Goal: Task Accomplishment & Management: Manage account settings

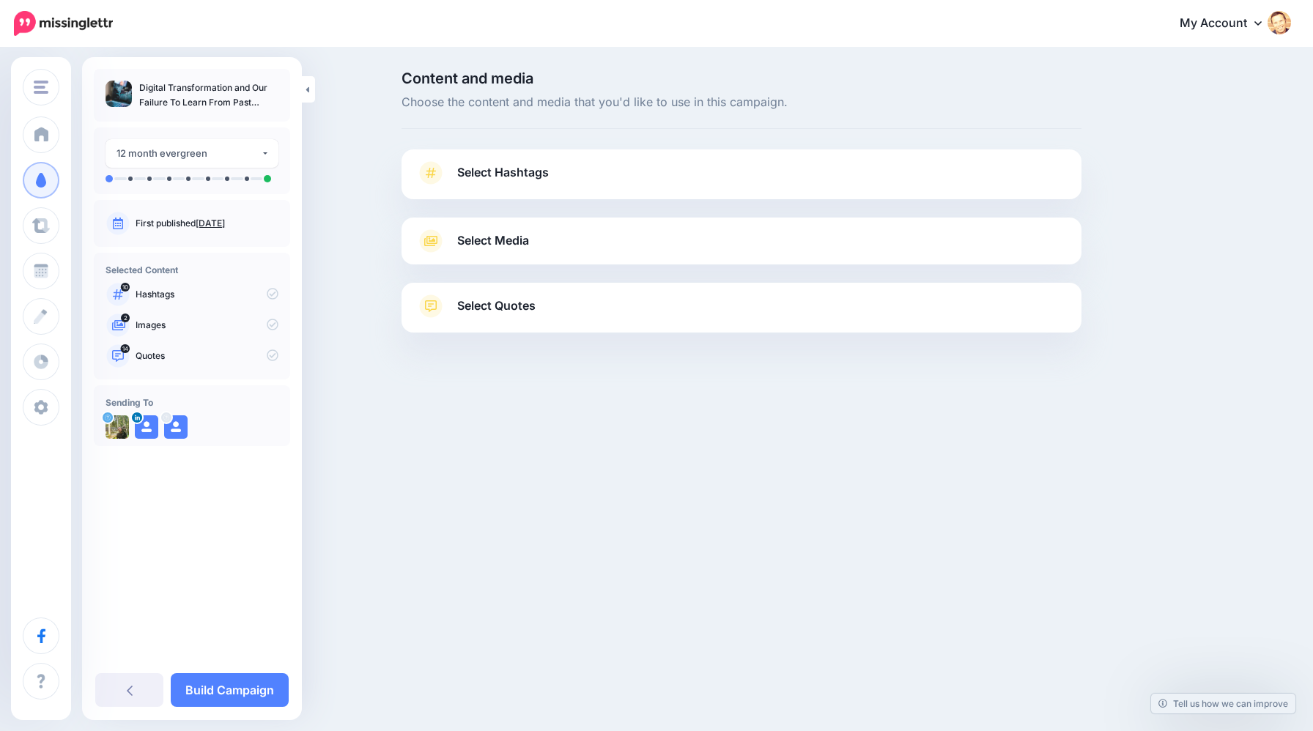
click at [532, 179] on span "Select Hashtags" at bounding box center [503, 173] width 92 height 20
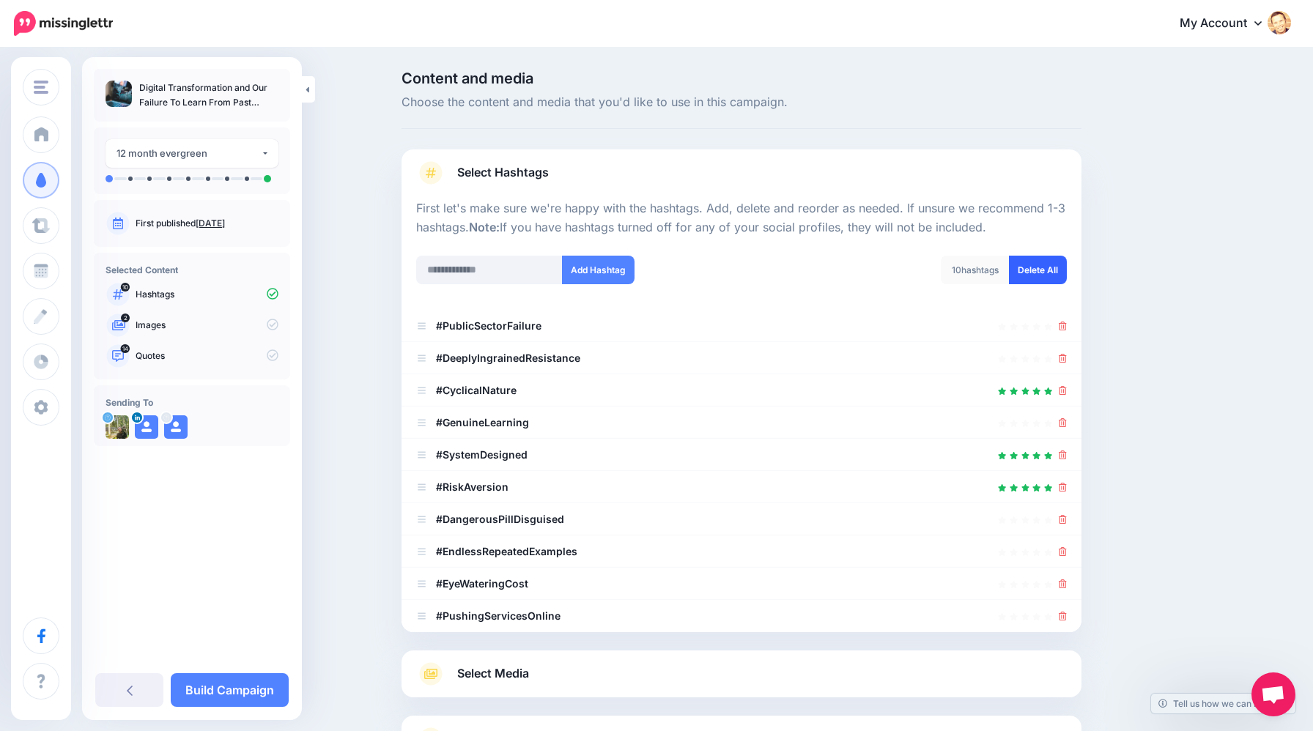
click at [1034, 267] on link "Delete All" at bounding box center [1038, 270] width 58 height 29
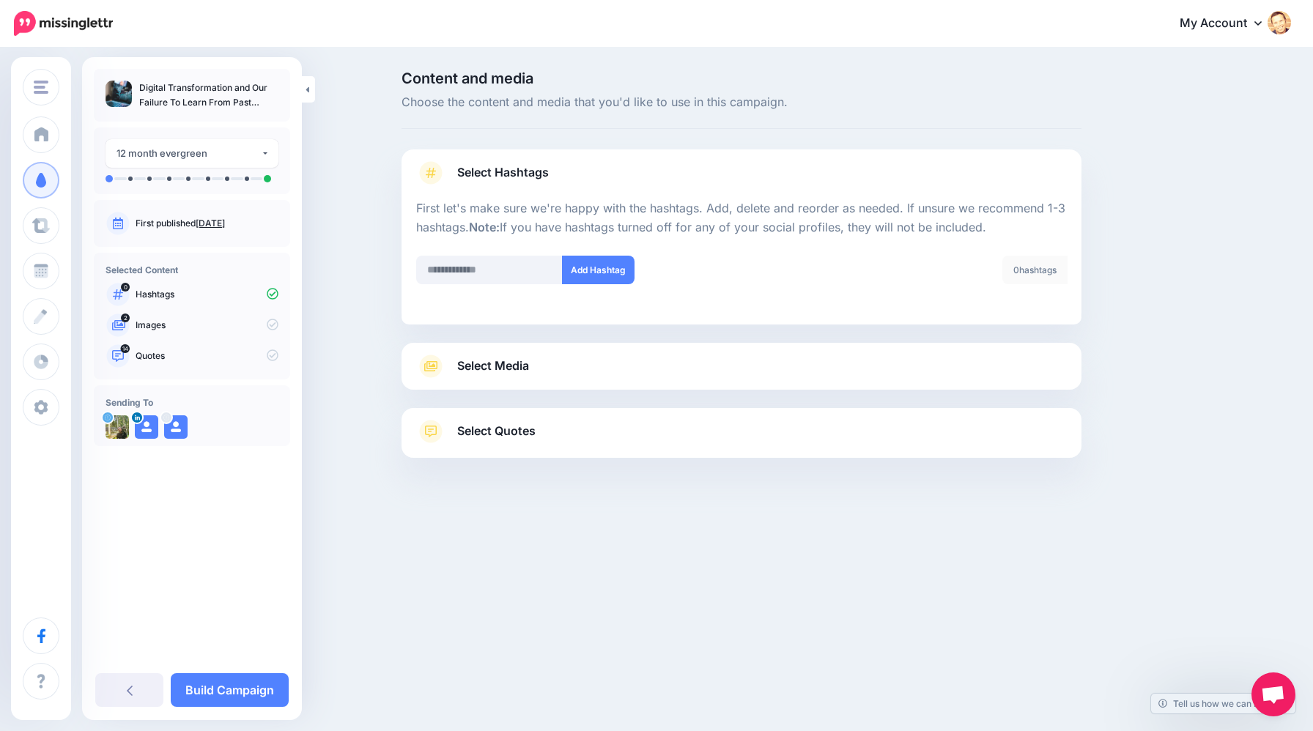
click at [511, 368] on span "Select Media" at bounding box center [493, 366] width 72 height 20
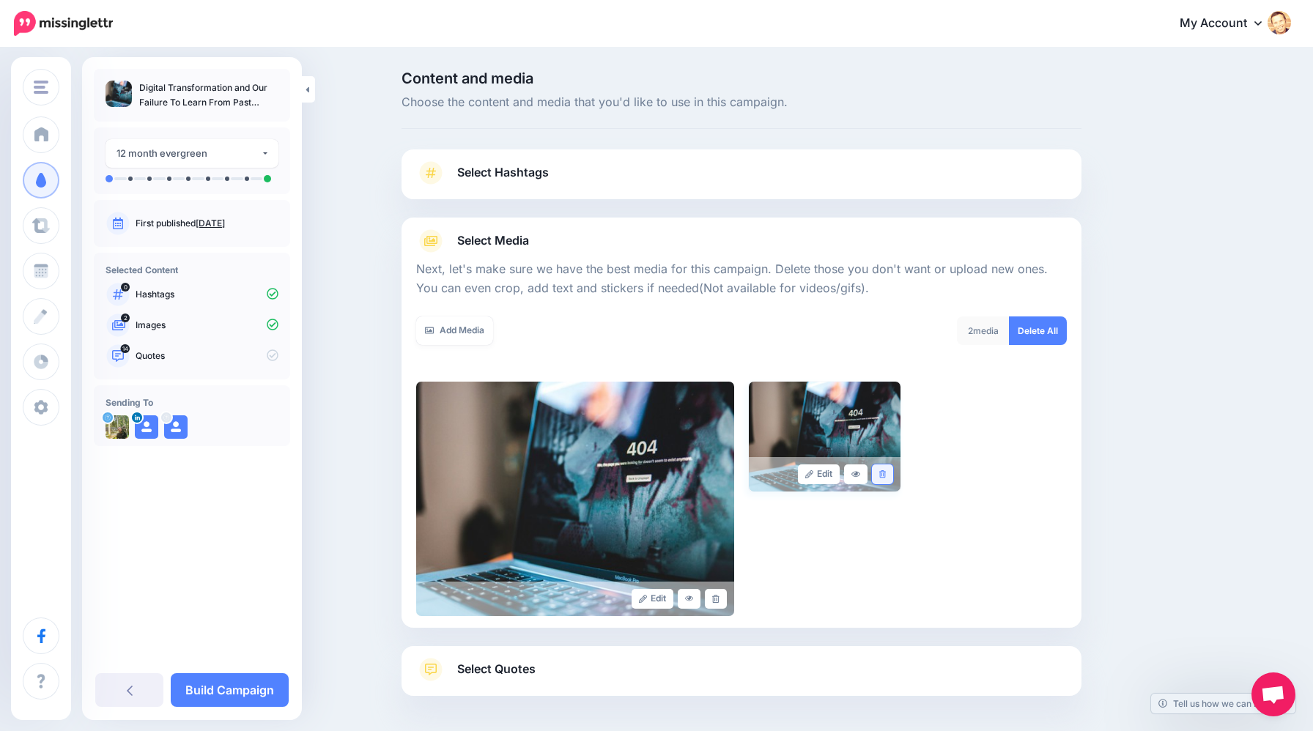
click at [883, 471] on icon at bounding box center [882, 474] width 7 height 8
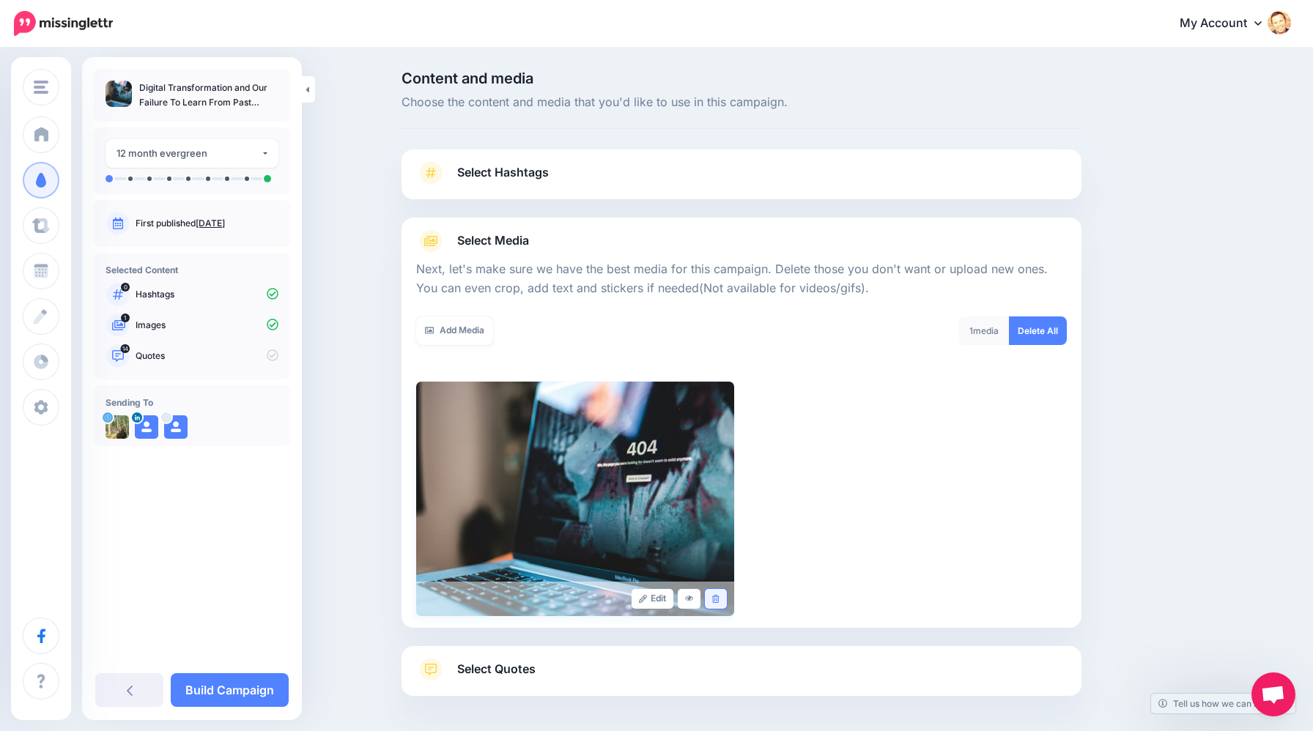
click at [716, 603] on link at bounding box center [715, 599] width 21 height 20
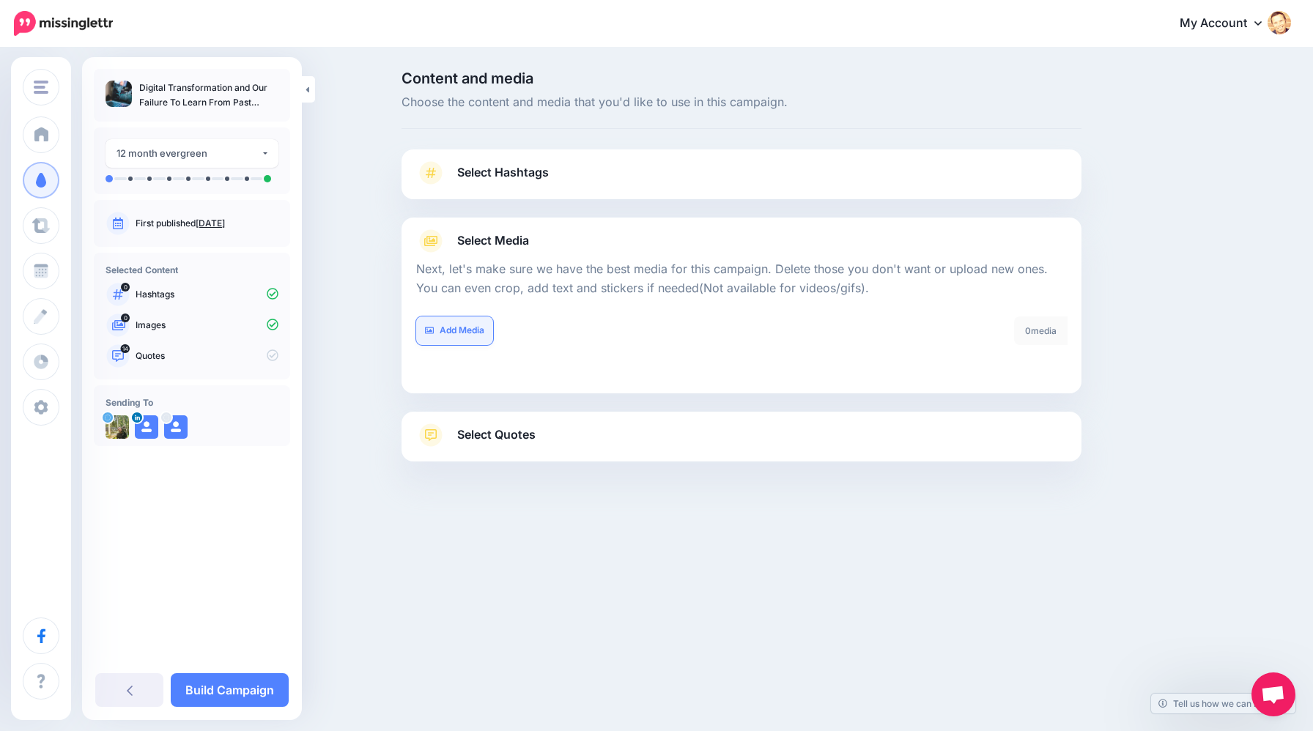
click at [440, 336] on link "Add Media" at bounding box center [454, 330] width 77 height 29
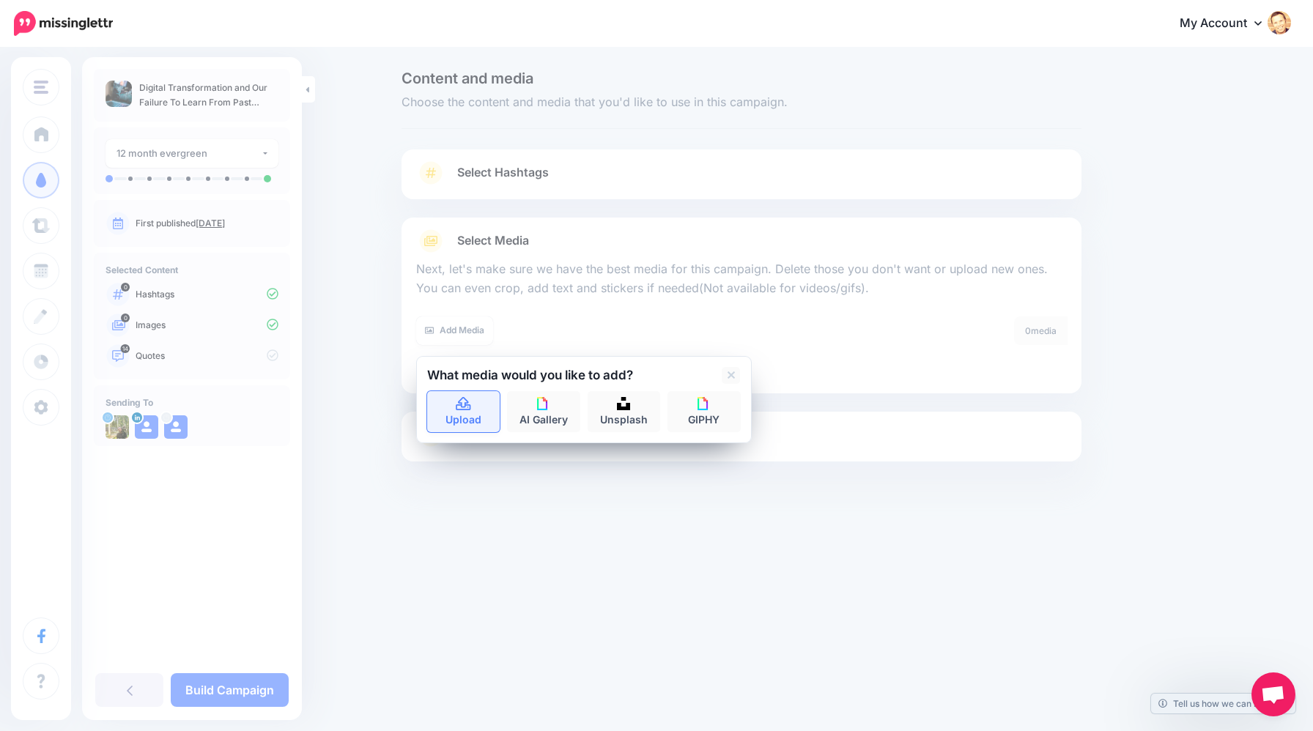
click at [454, 394] on link "Upload" at bounding box center [463, 411] width 73 height 41
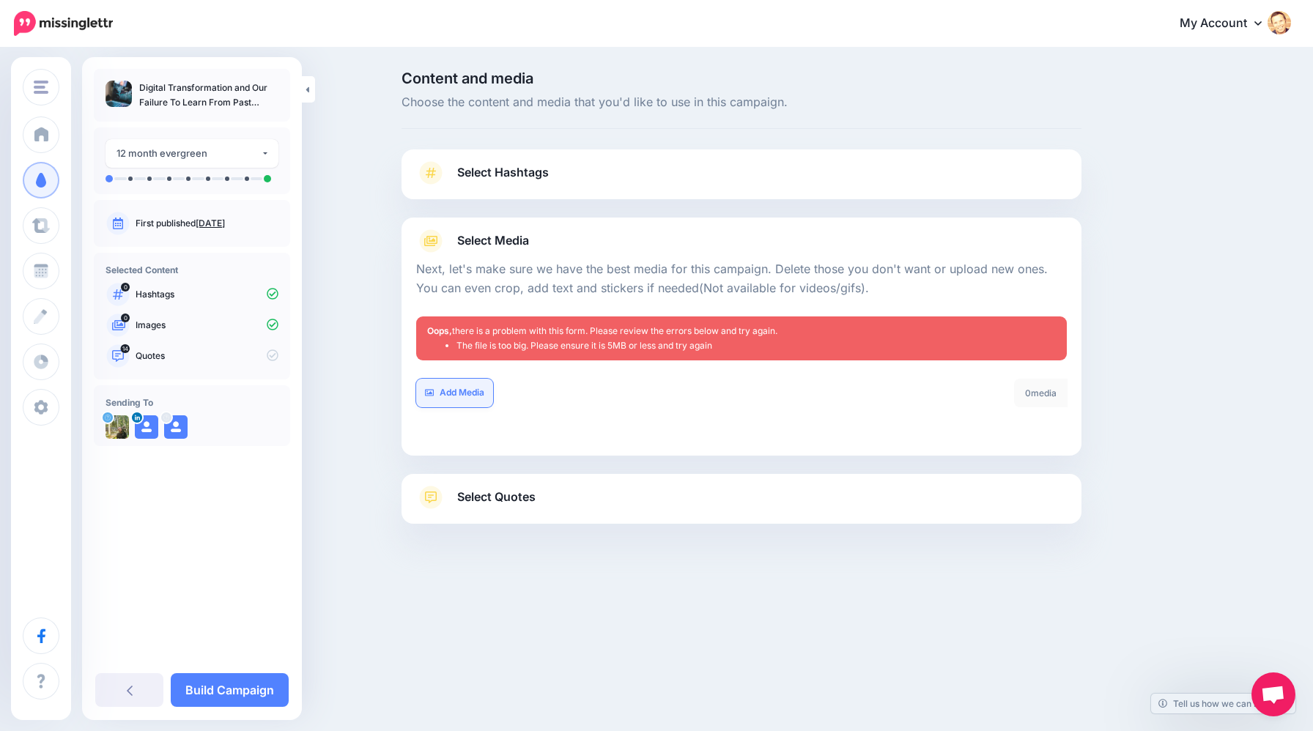
click at [469, 396] on link "Add Media" at bounding box center [454, 393] width 77 height 29
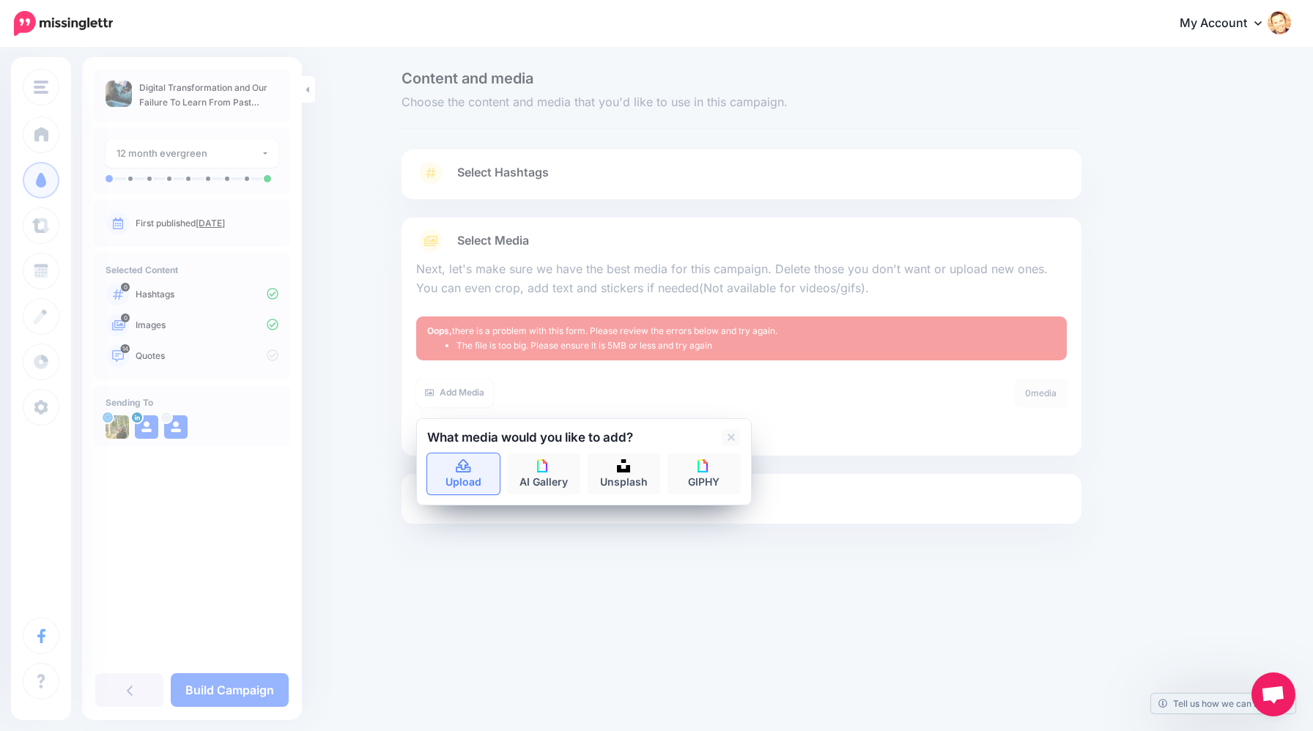
click at [470, 466] on icon at bounding box center [463, 466] width 17 height 13
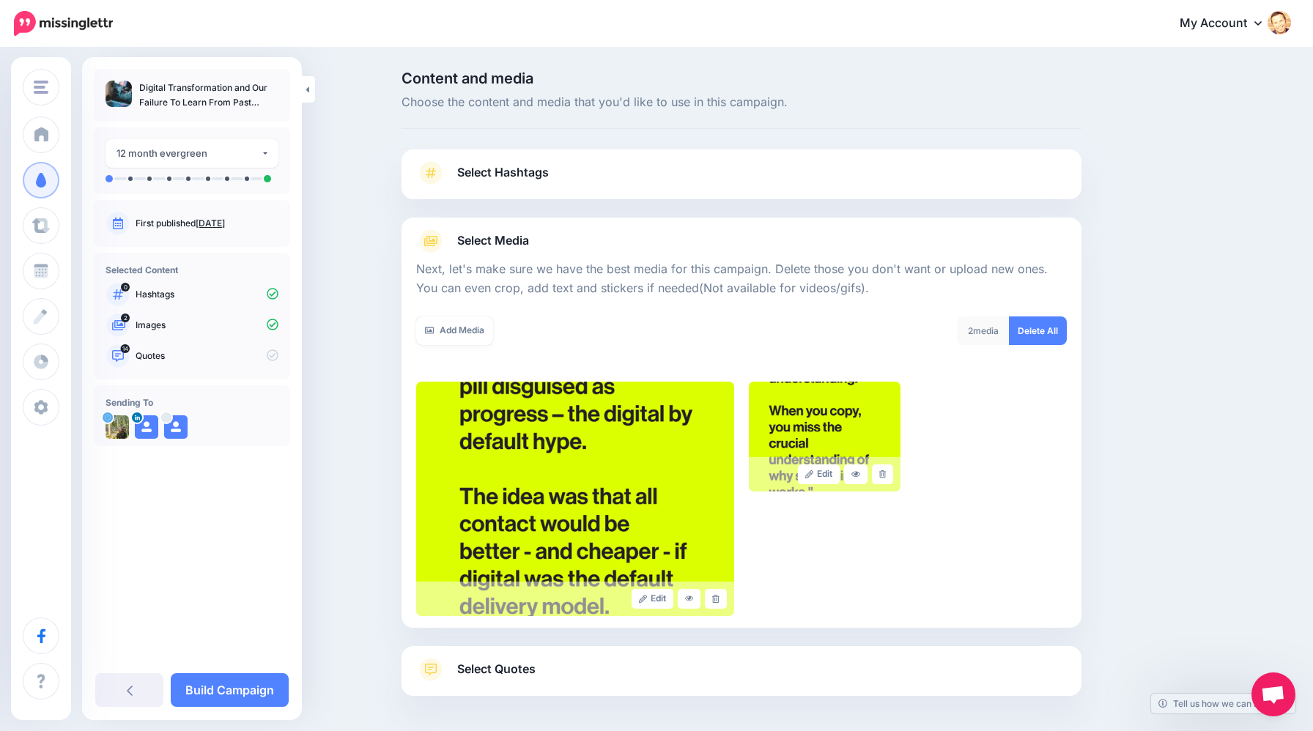
scroll to position [60, 0]
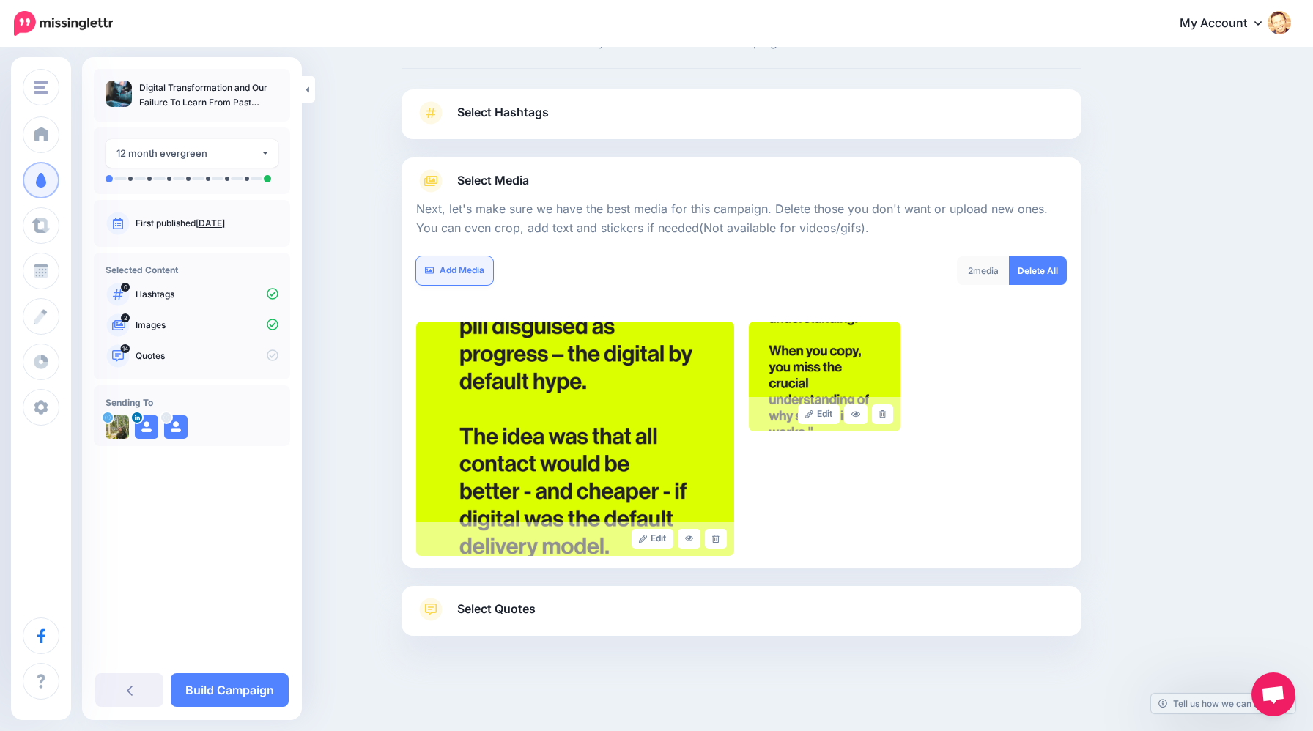
click at [464, 273] on link "Add Media" at bounding box center [454, 270] width 77 height 29
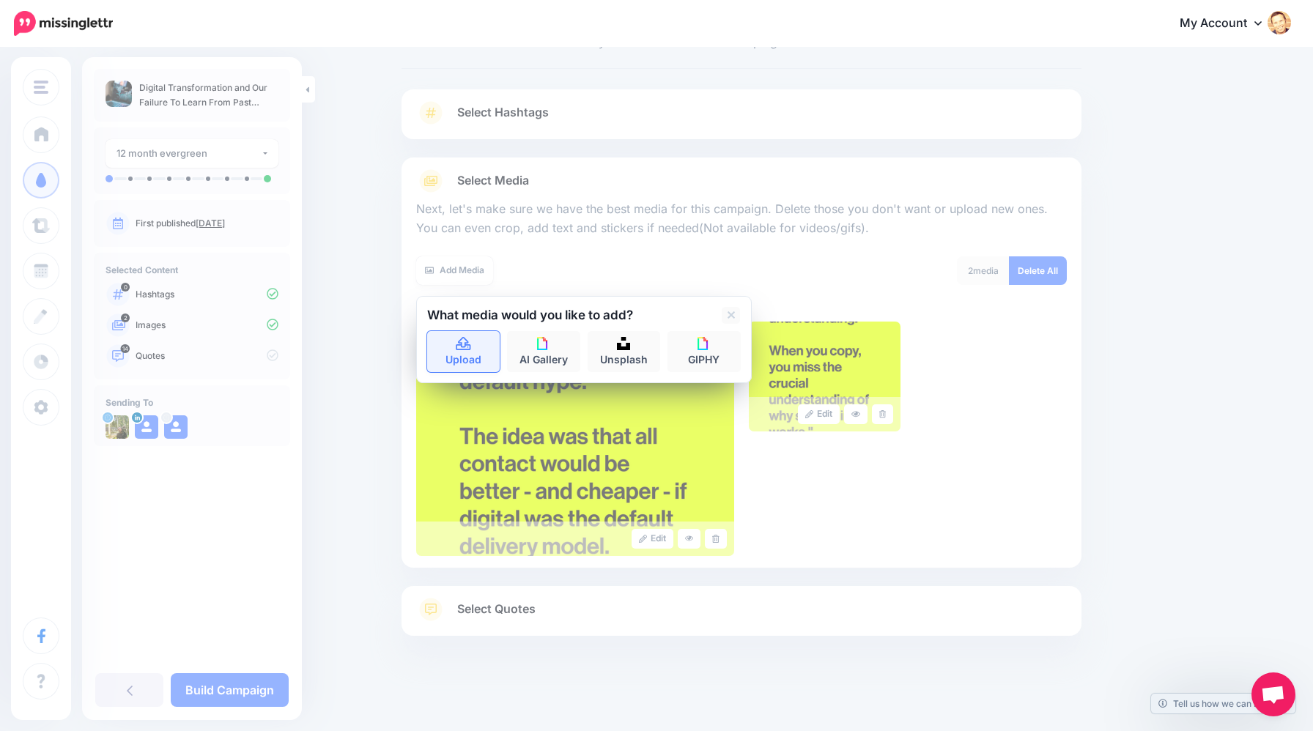
click at [466, 352] on link "Upload" at bounding box center [463, 351] width 73 height 41
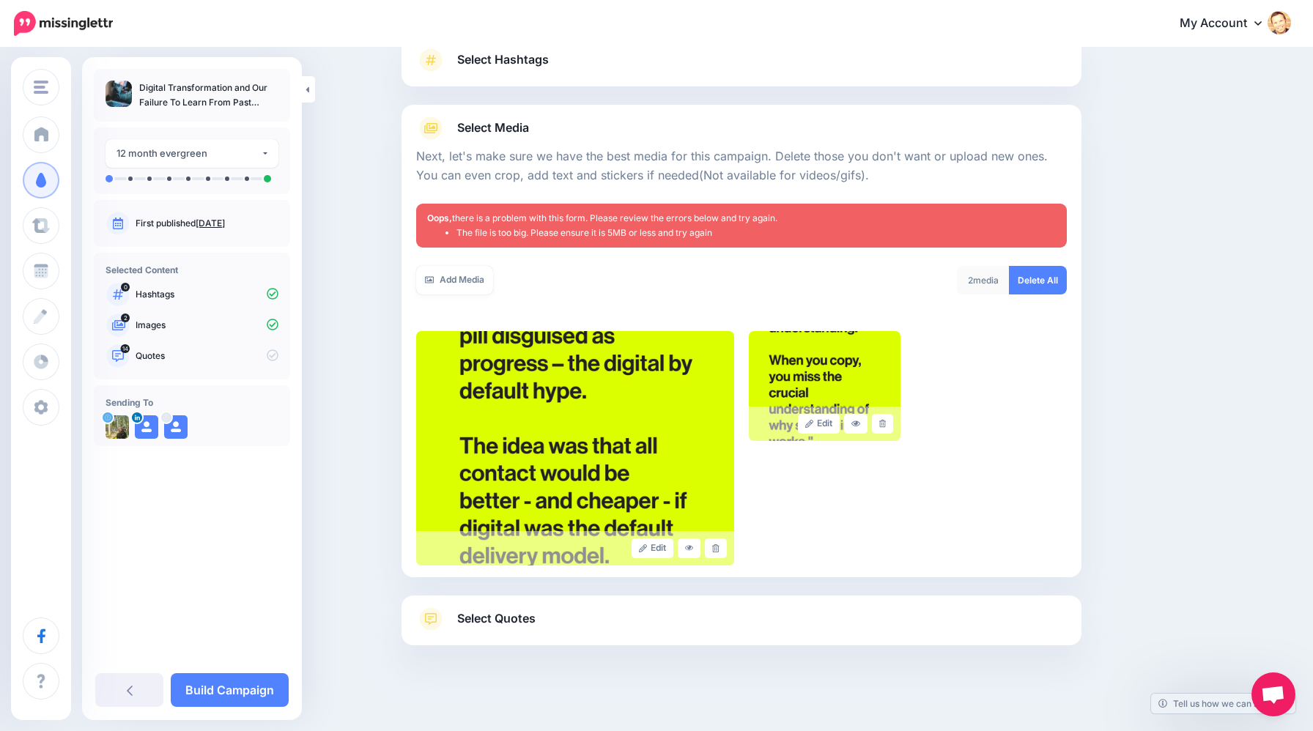
scroll to position [122, 0]
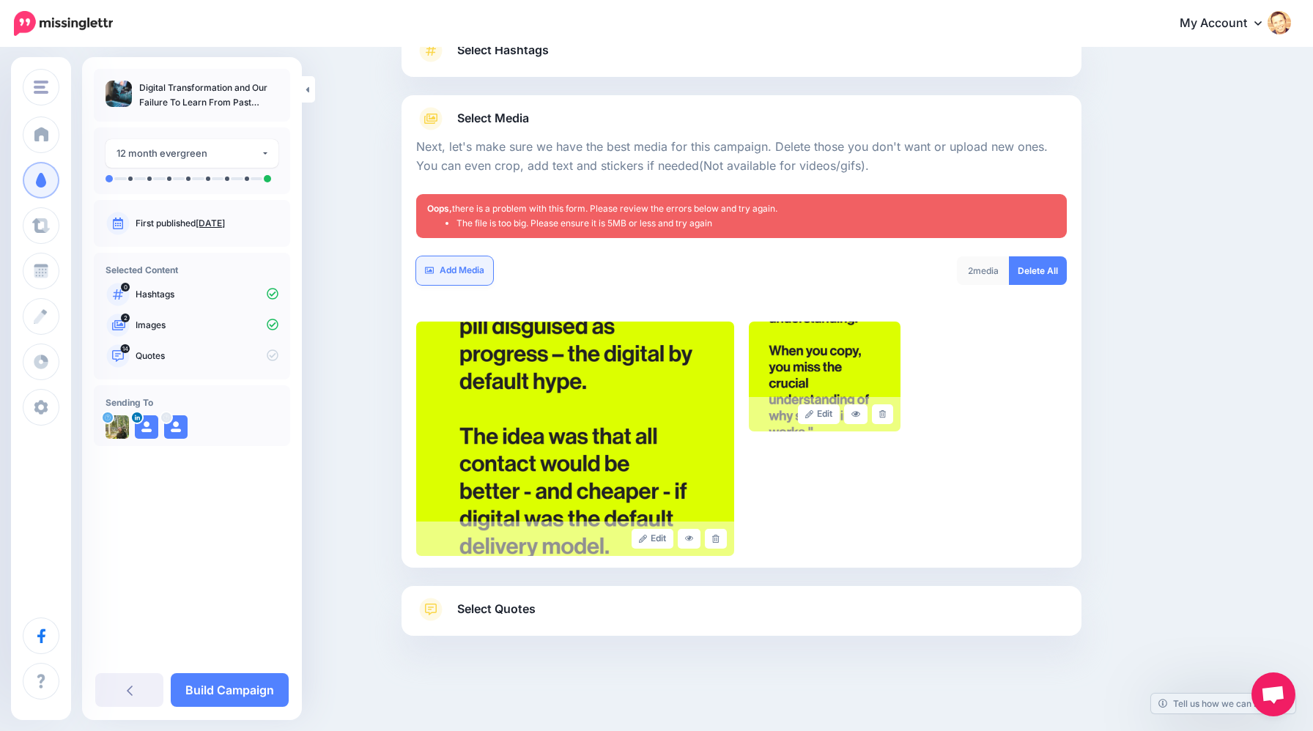
click at [472, 278] on link "Add Media" at bounding box center [454, 270] width 77 height 29
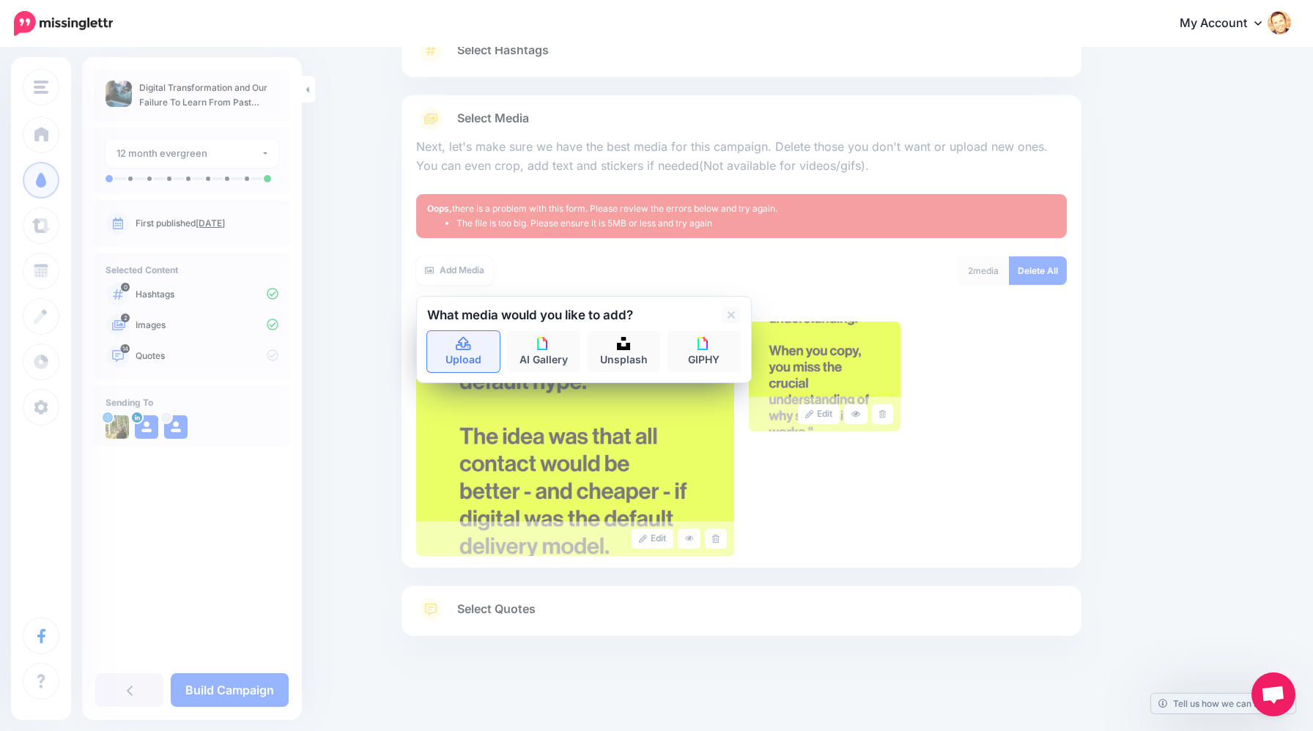
click at [476, 356] on link "Upload" at bounding box center [463, 351] width 73 height 41
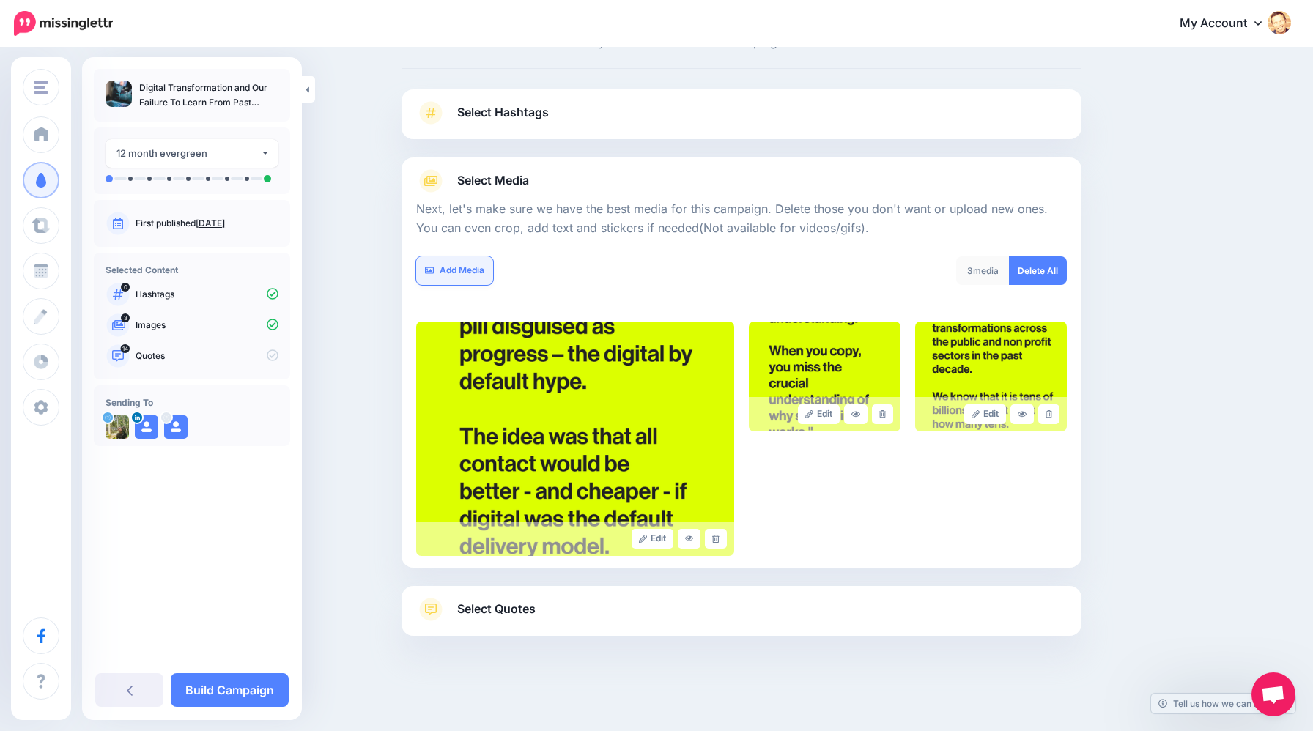
click at [456, 280] on link "Add Media" at bounding box center [454, 270] width 77 height 29
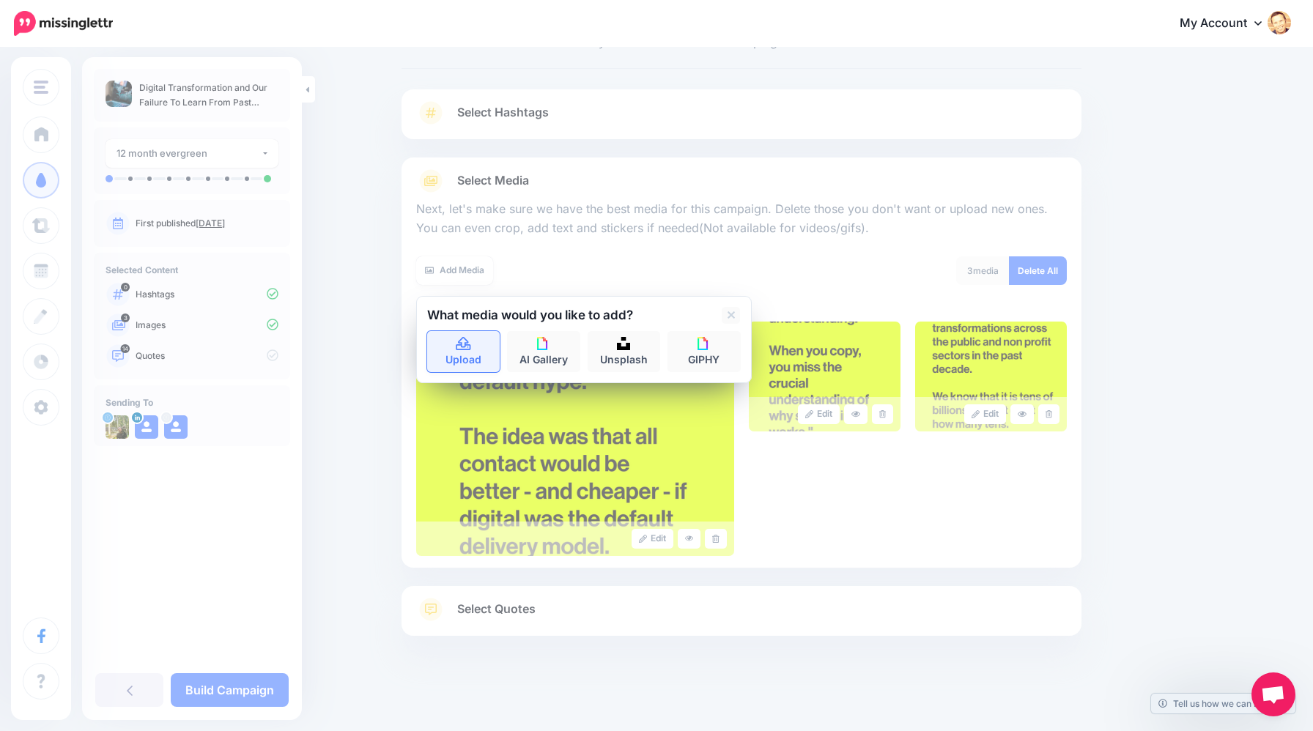
click at [464, 346] on icon at bounding box center [463, 343] width 15 height 13
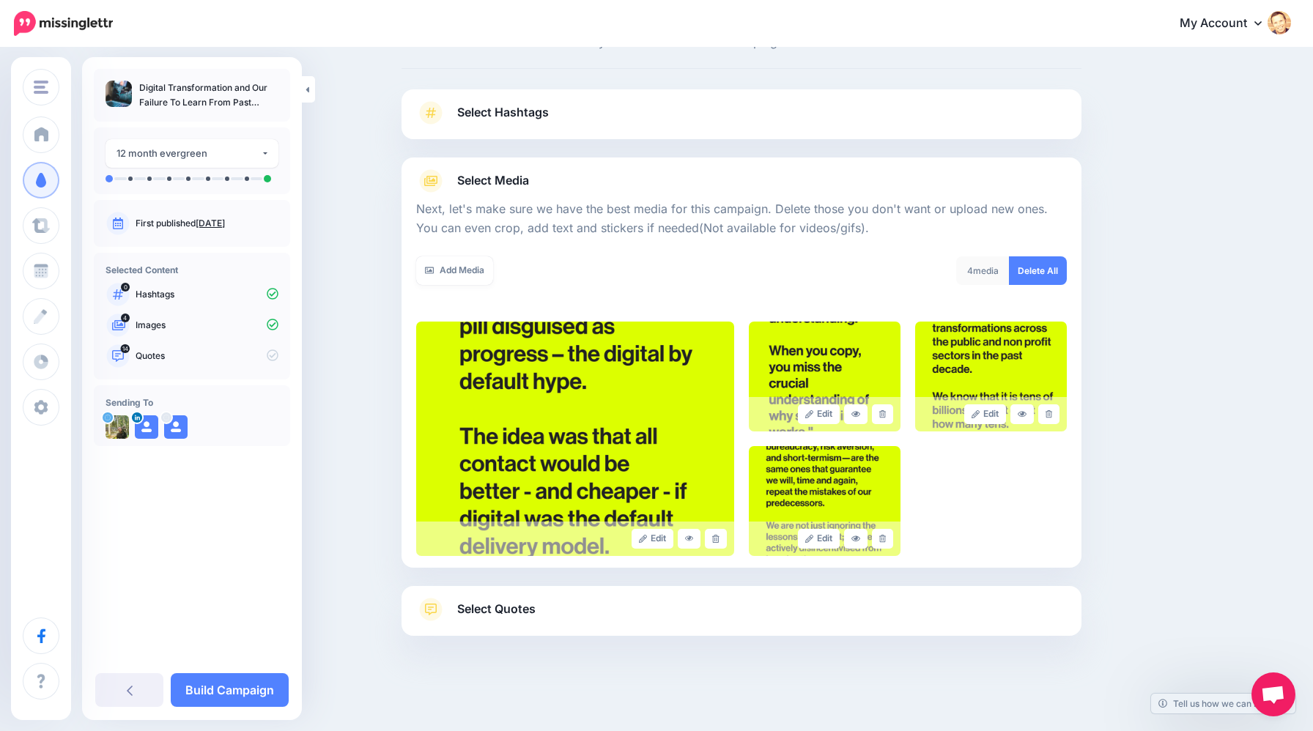
click at [469, 604] on span "Select Quotes" at bounding box center [496, 609] width 78 height 20
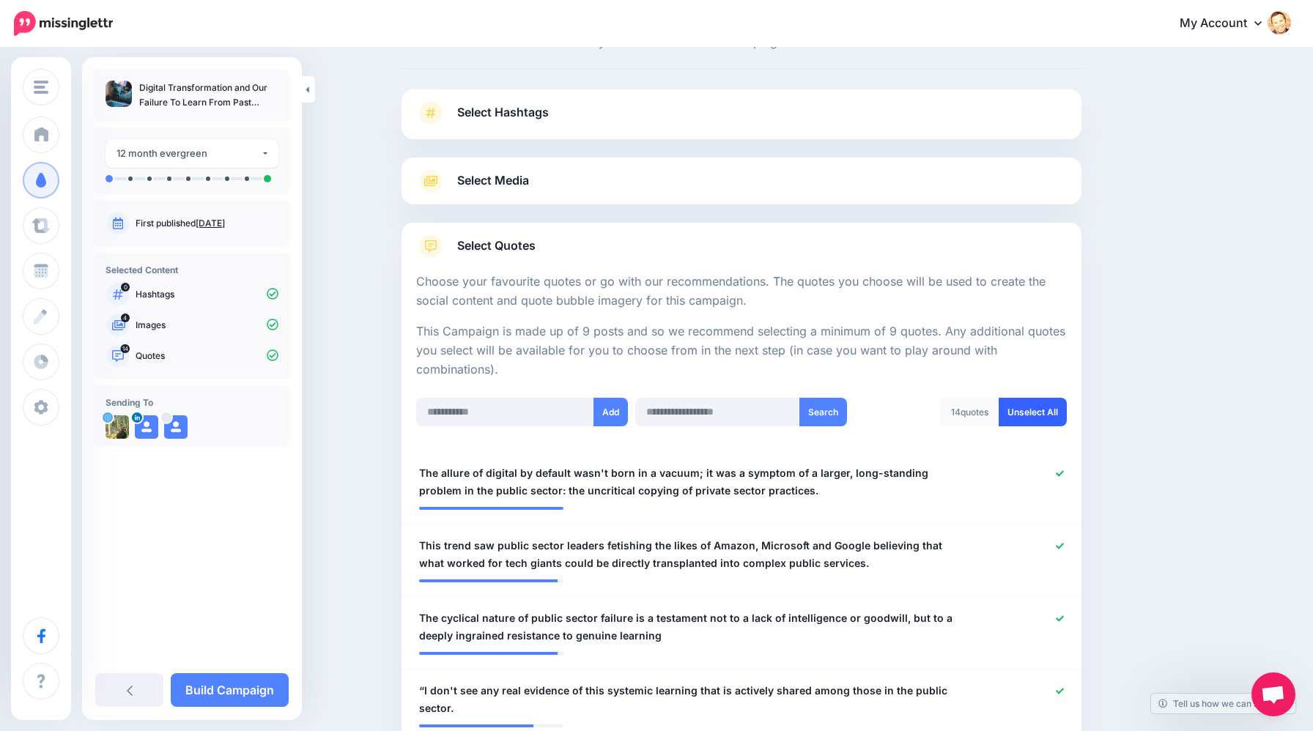
click at [1026, 401] on link "Unselect All" at bounding box center [1032, 412] width 68 height 29
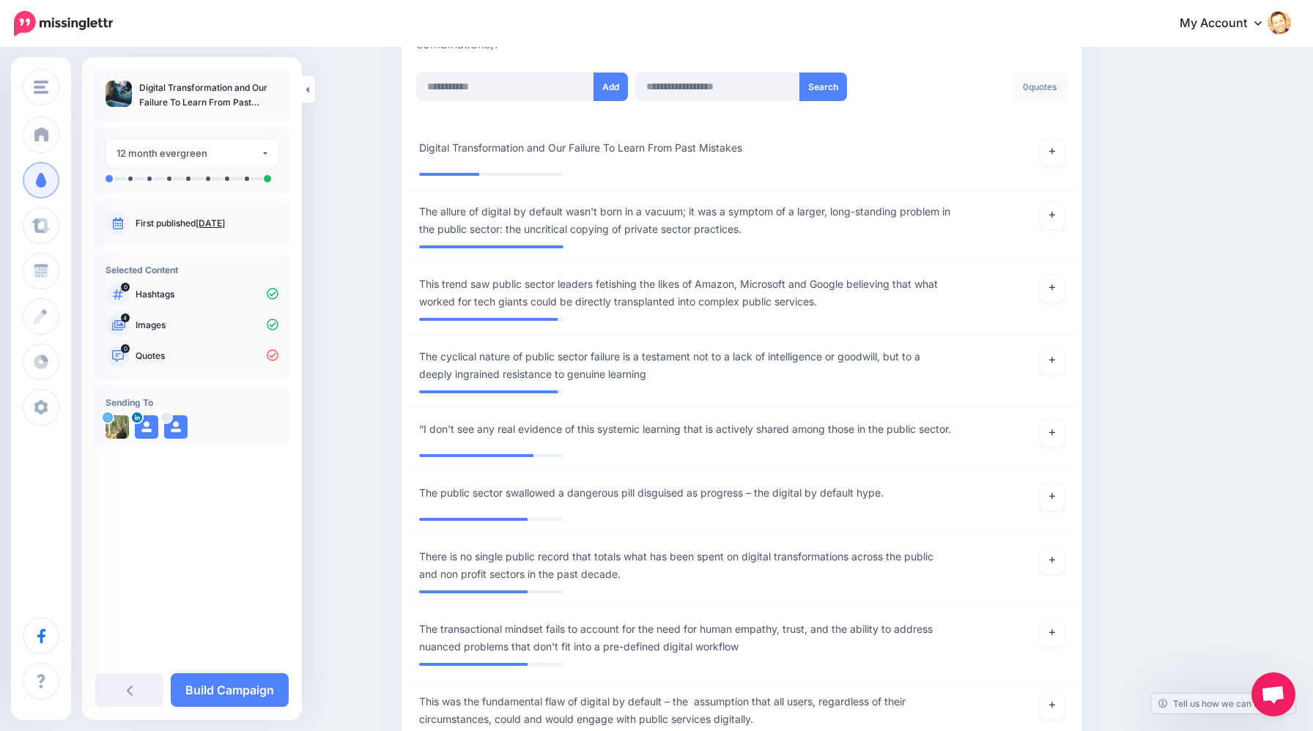
scroll to position [289, 0]
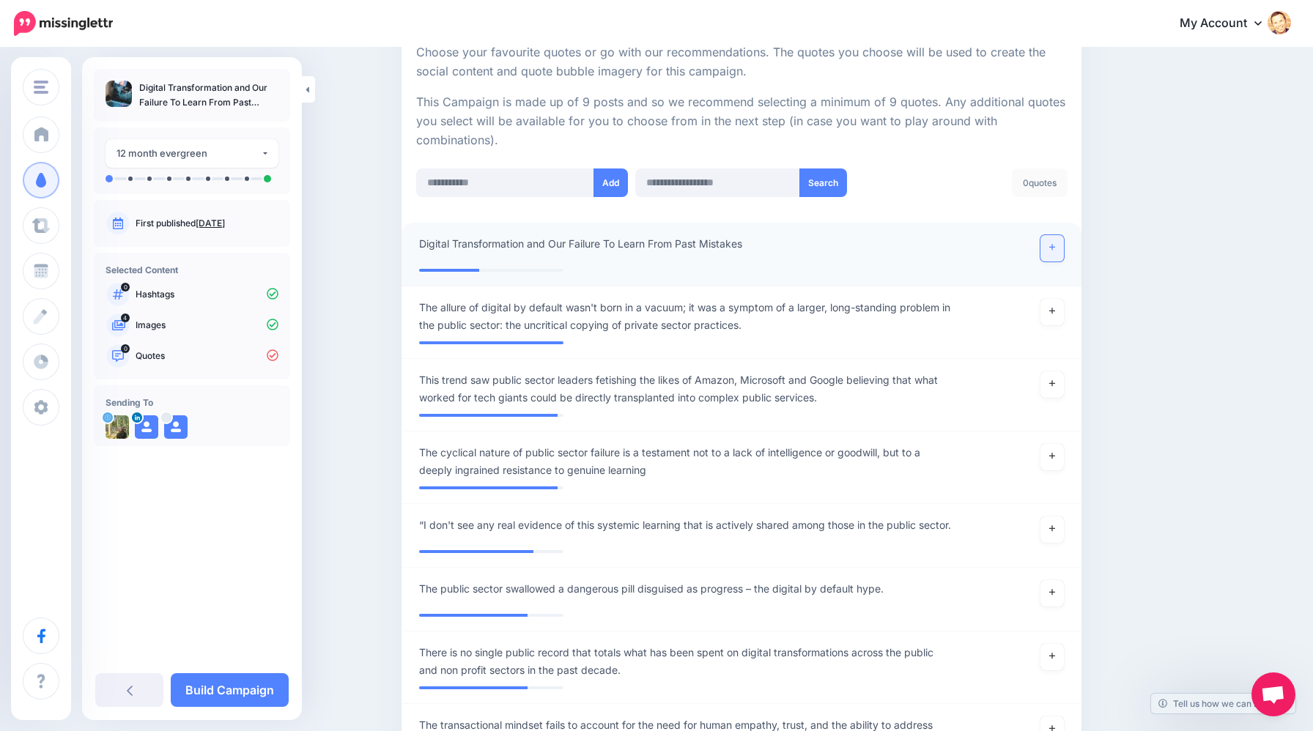
click at [1053, 241] on link at bounding box center [1051, 248] width 23 height 26
click at [1049, 312] on icon at bounding box center [1052, 311] width 6 height 8
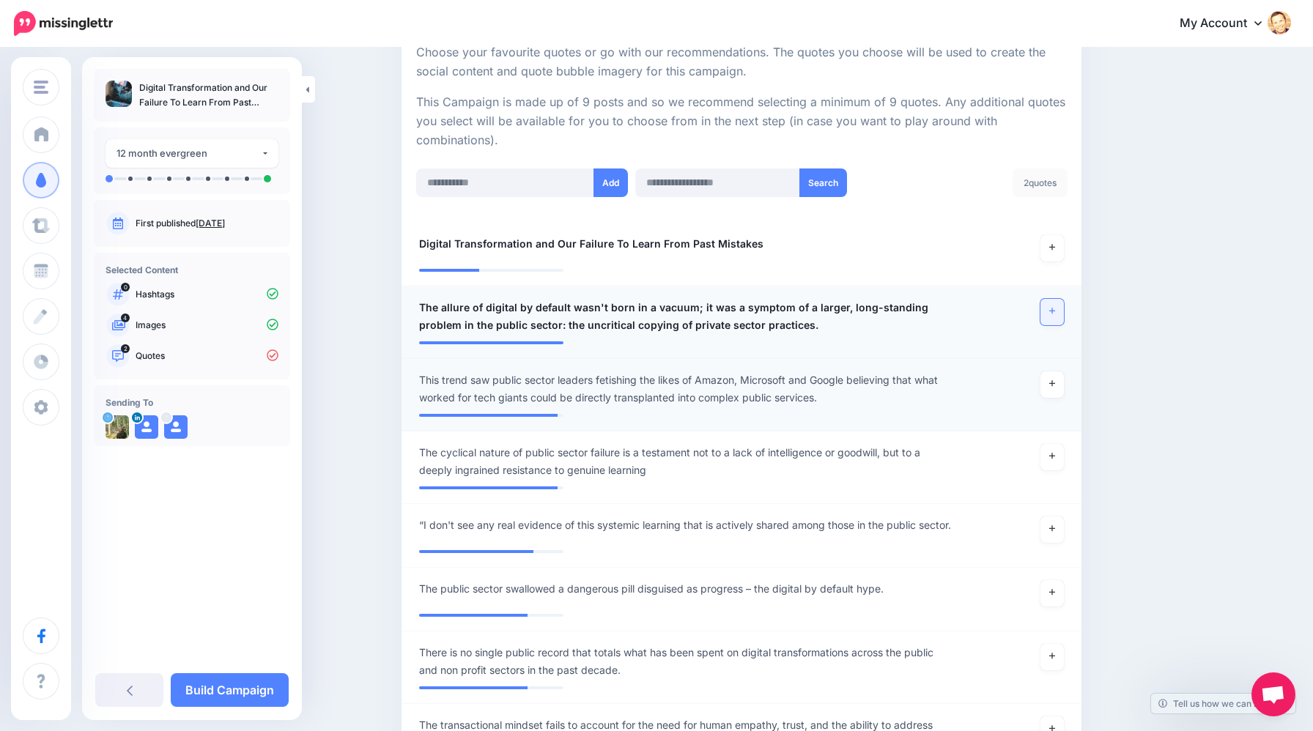
click at [443, 377] on span "This trend saw public sector leaders fetishing the likes of Amazon, Microsoft a…" at bounding box center [686, 388] width 534 height 35
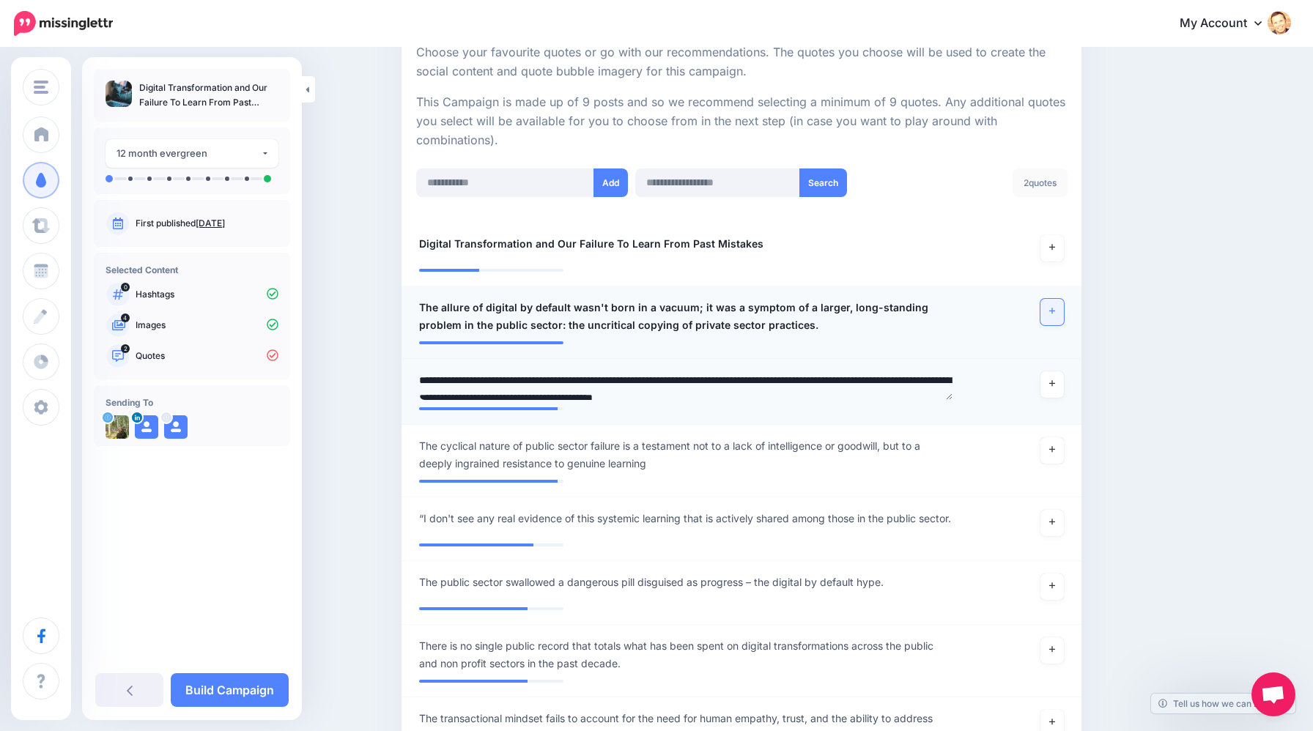
click at [444, 377] on textarea "**********" at bounding box center [686, 385] width 534 height 29
click at [440, 378] on textarea "**********" at bounding box center [686, 385] width 534 height 29
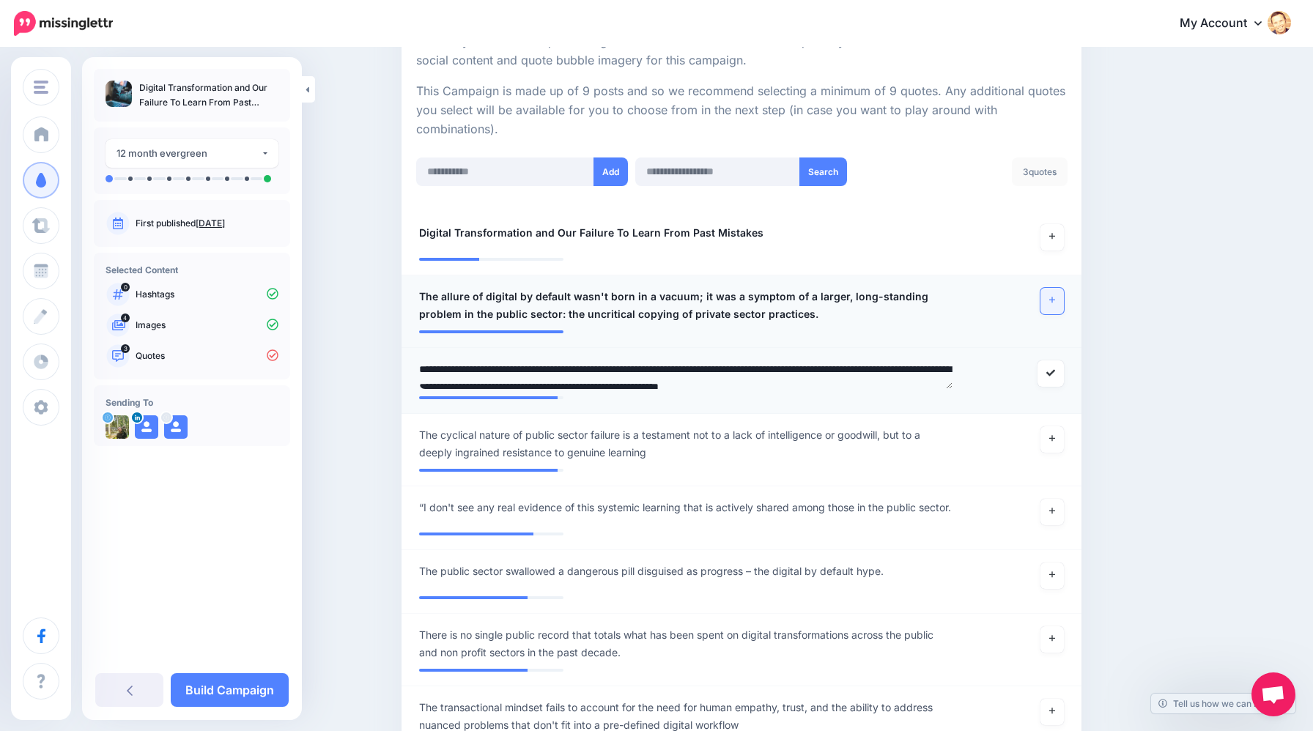
scroll to position [319, 0]
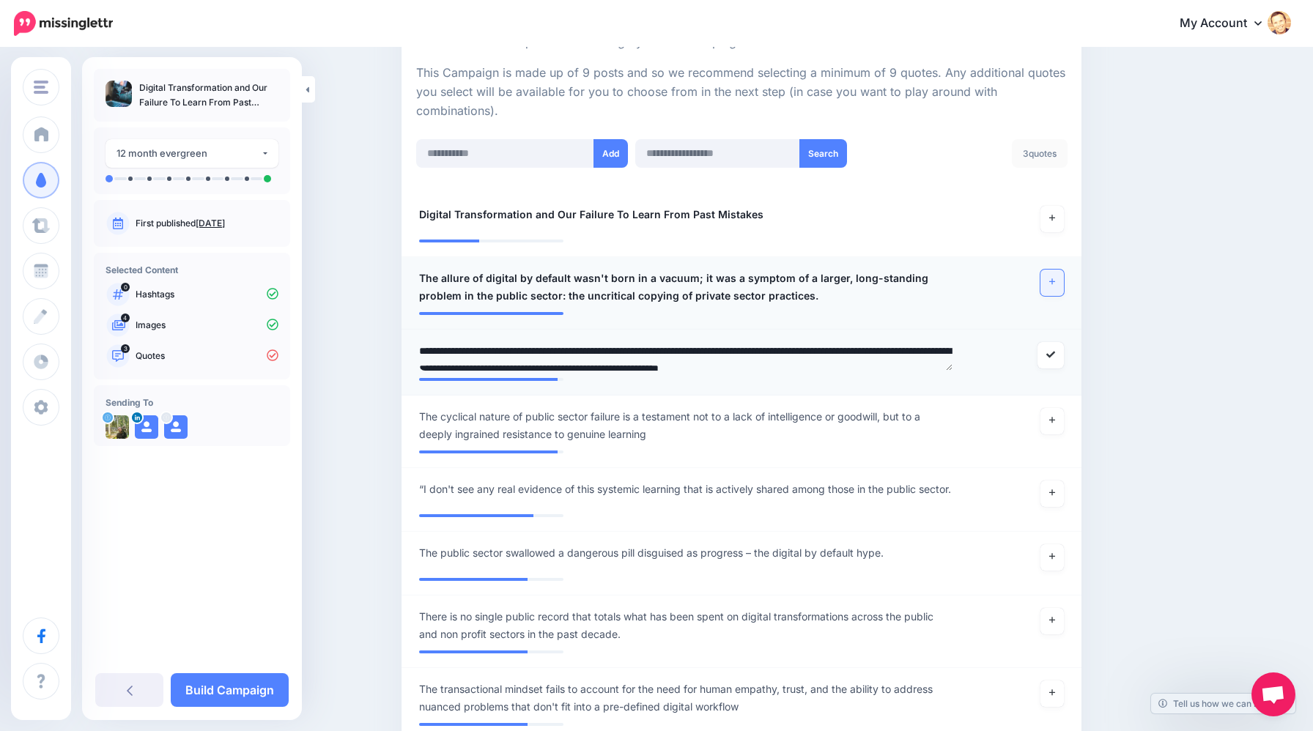
click at [711, 352] on textarea "**********" at bounding box center [686, 356] width 534 height 29
type textarea "**********"
click at [1047, 360] on link at bounding box center [1050, 355] width 26 height 26
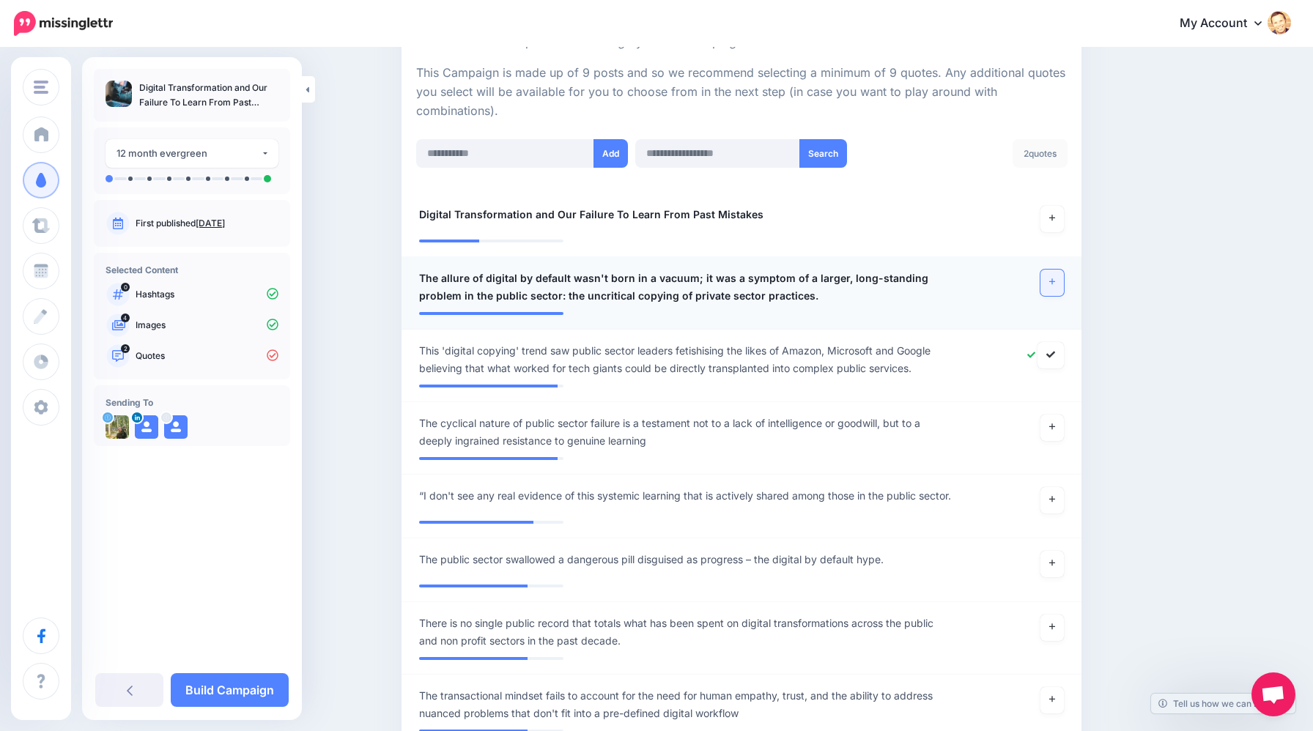
click at [1053, 283] on icon at bounding box center [1052, 282] width 6 height 8
click at [1051, 219] on icon at bounding box center [1052, 218] width 6 height 6
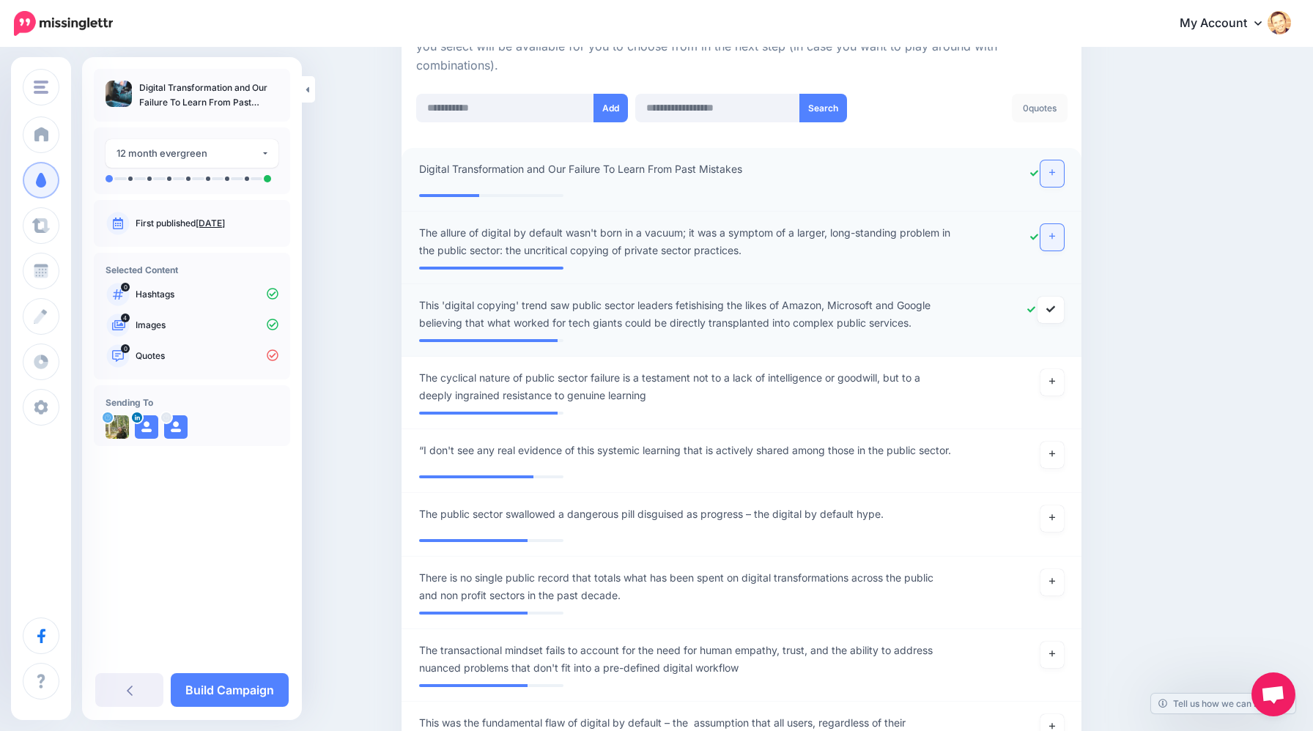
scroll to position [363, 0]
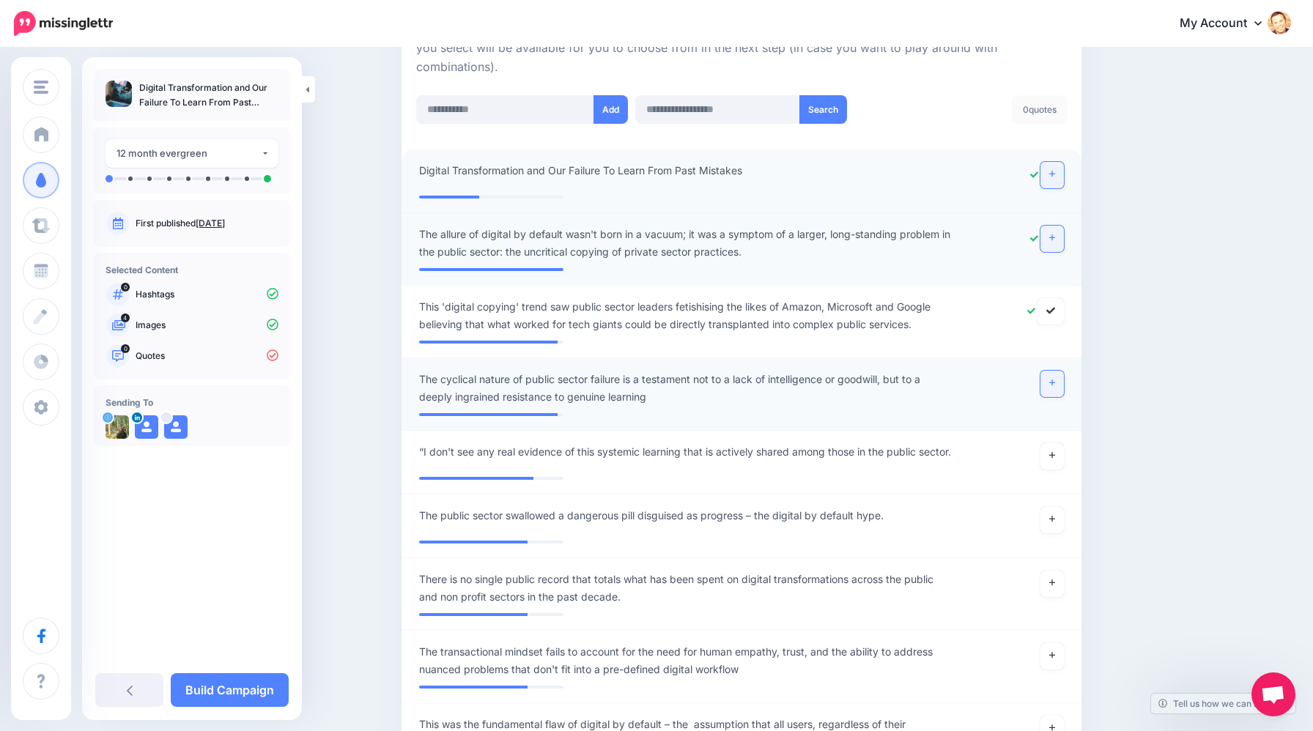
click at [1044, 384] on link at bounding box center [1051, 384] width 23 height 26
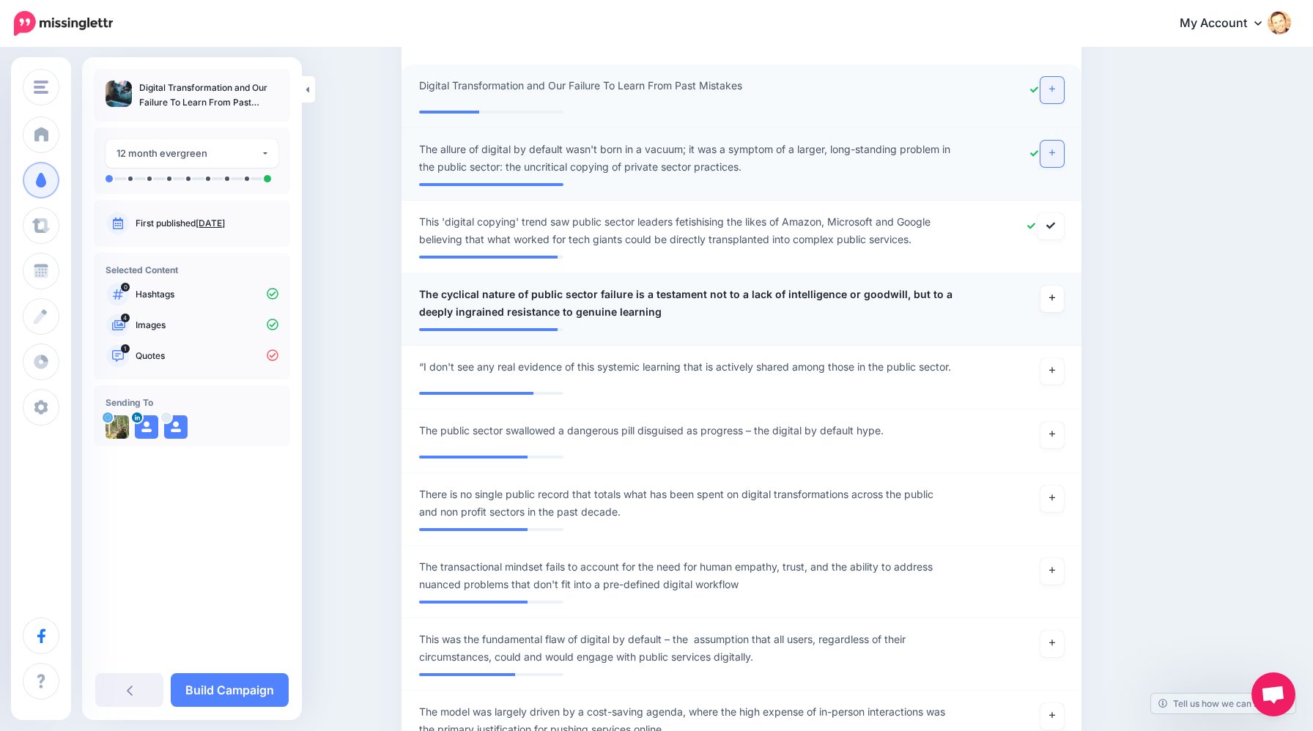
scroll to position [451, 0]
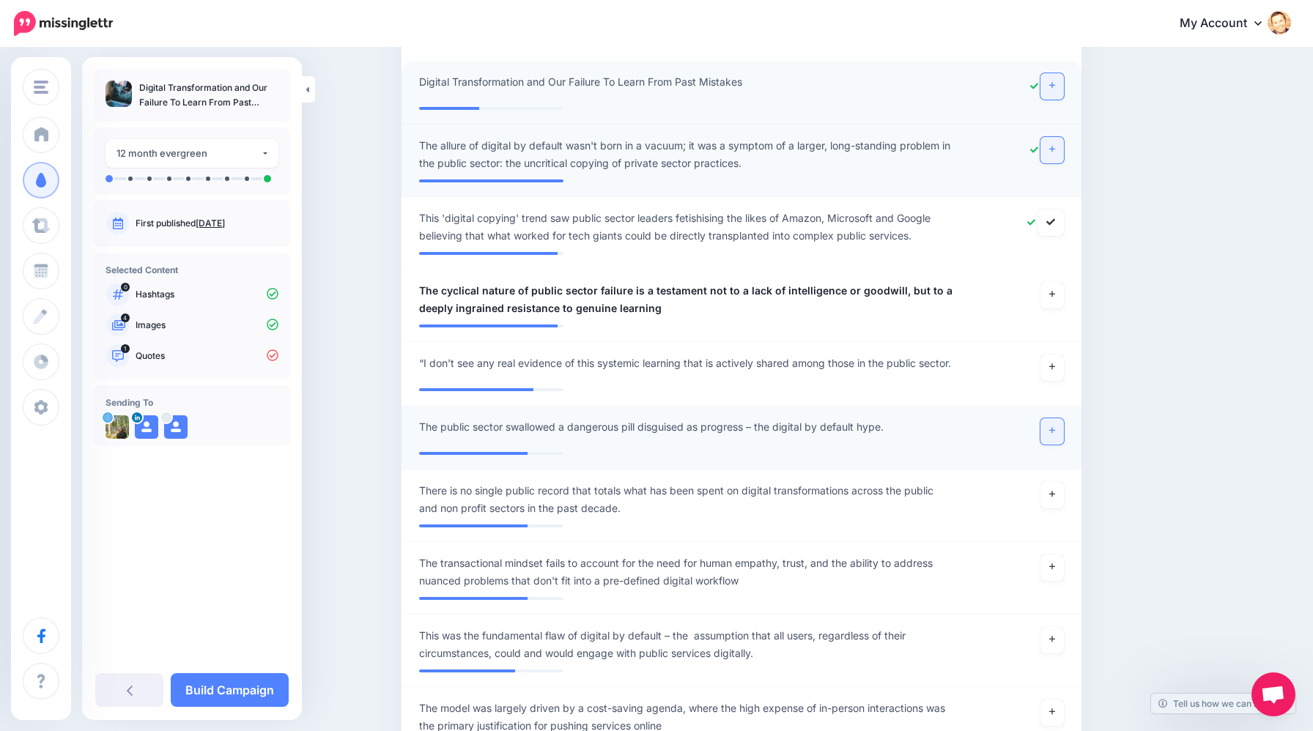
click at [1045, 439] on link at bounding box center [1051, 431] width 23 height 26
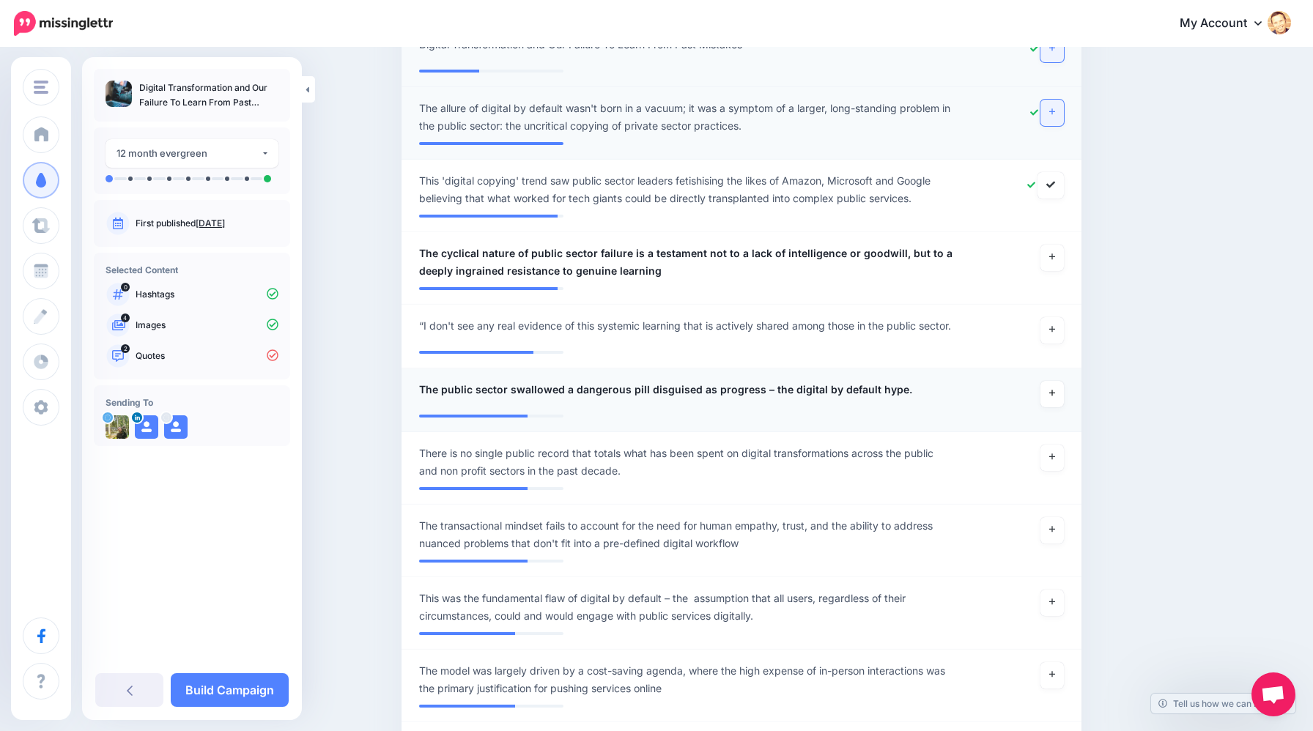
scroll to position [497, 0]
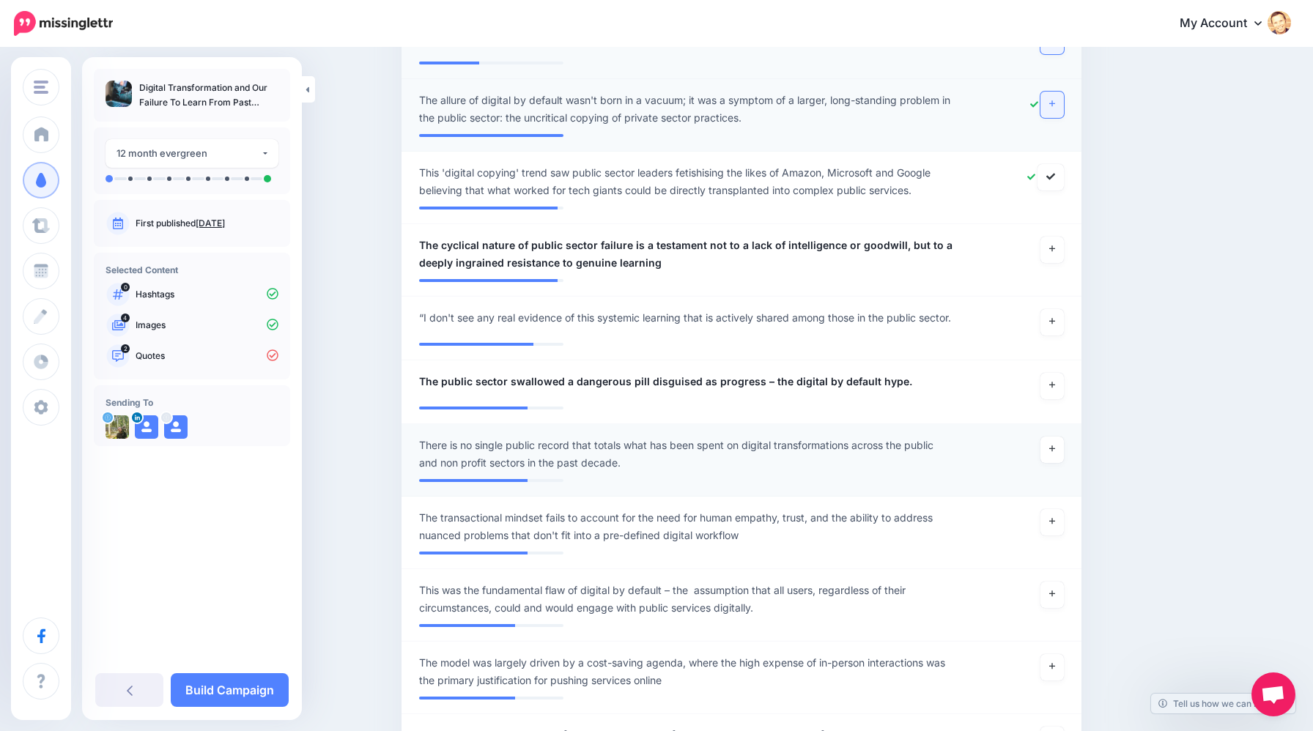
click at [829, 472] on span "There is no single public record that totals what has been spent on digital tra…" at bounding box center [686, 454] width 534 height 35
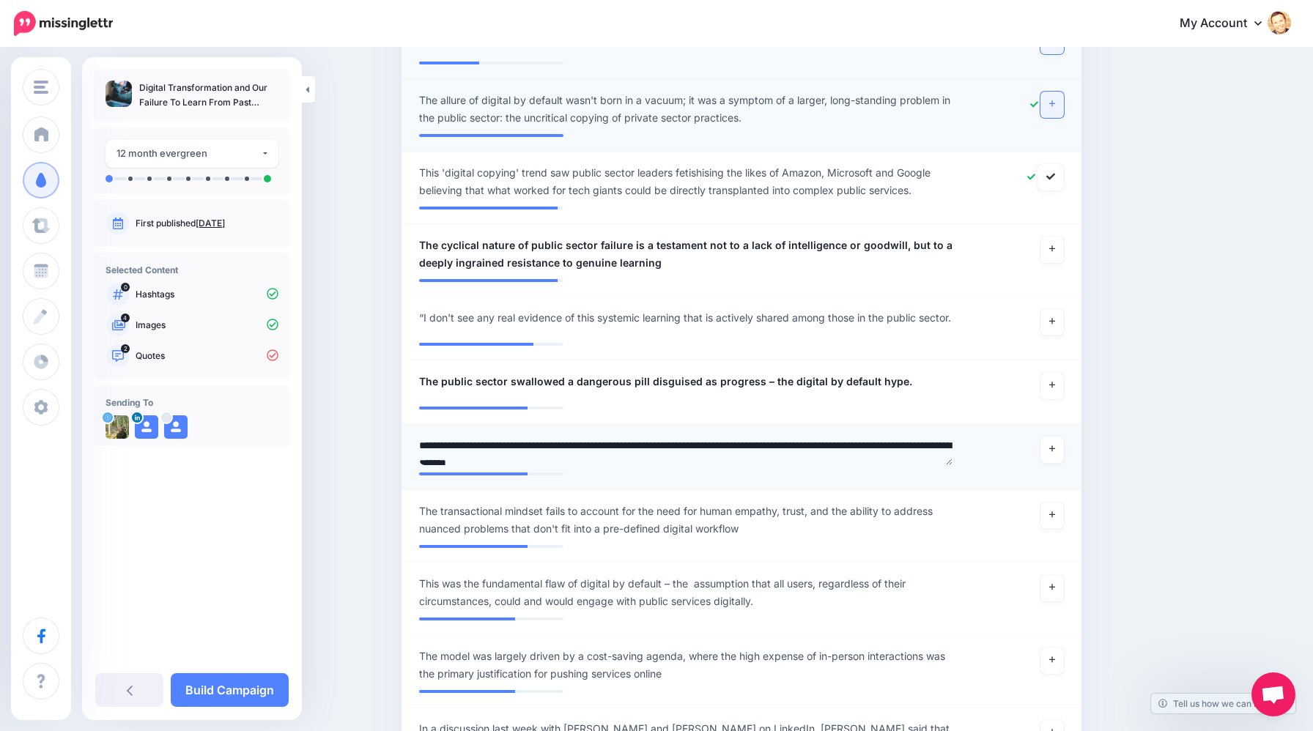
click at [715, 465] on textarea "**********" at bounding box center [686, 451] width 534 height 29
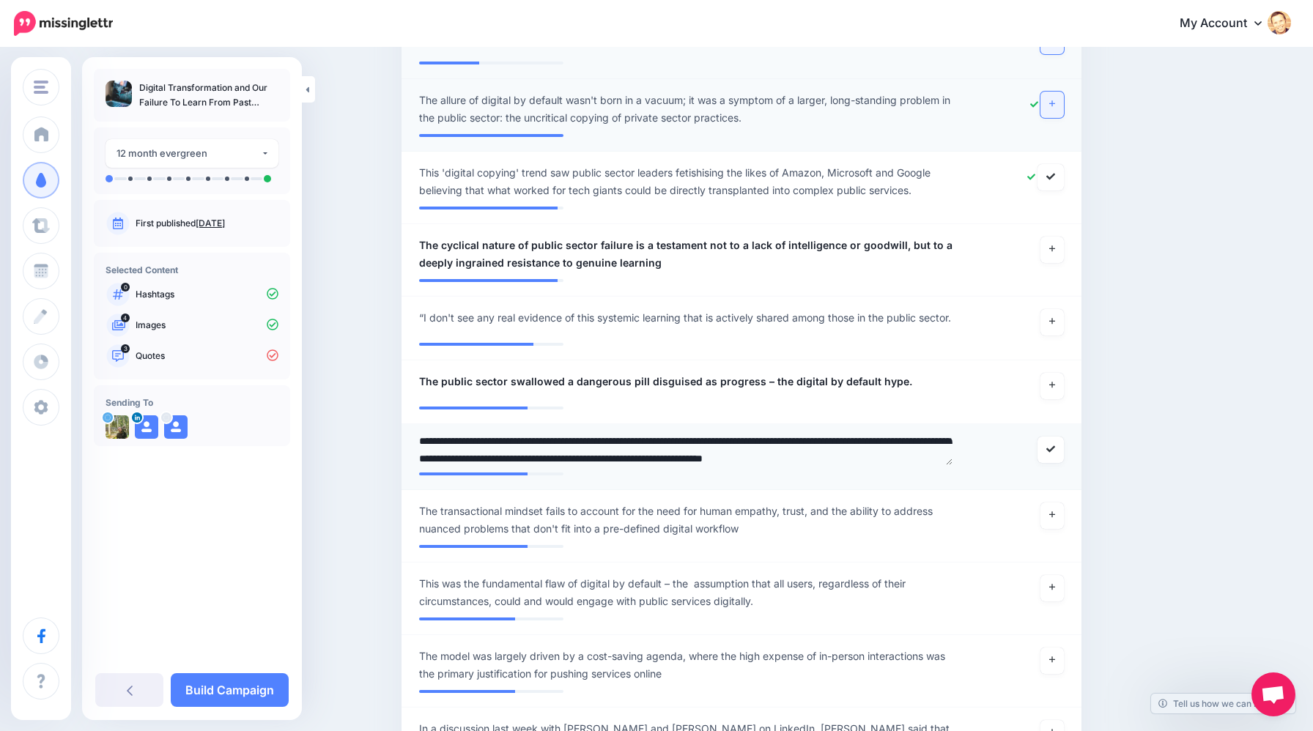
scroll to position [22, 0]
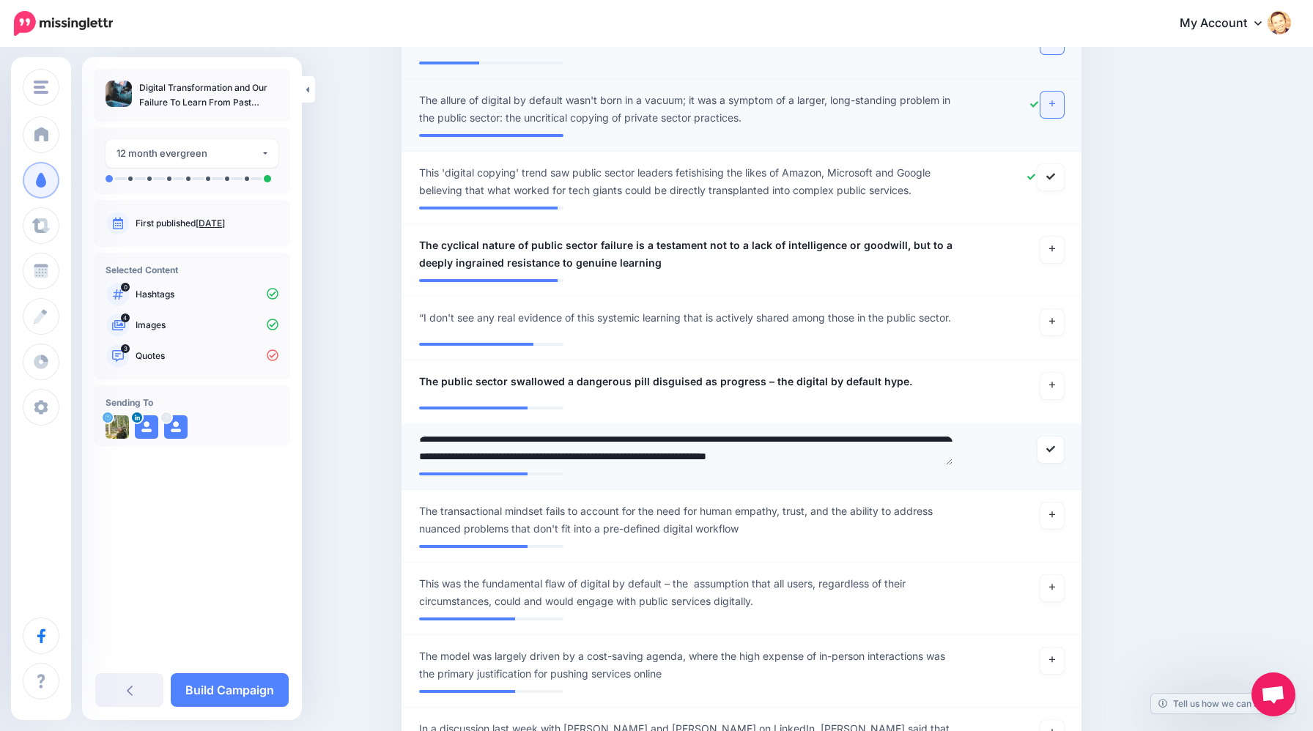
type textarea "**********"
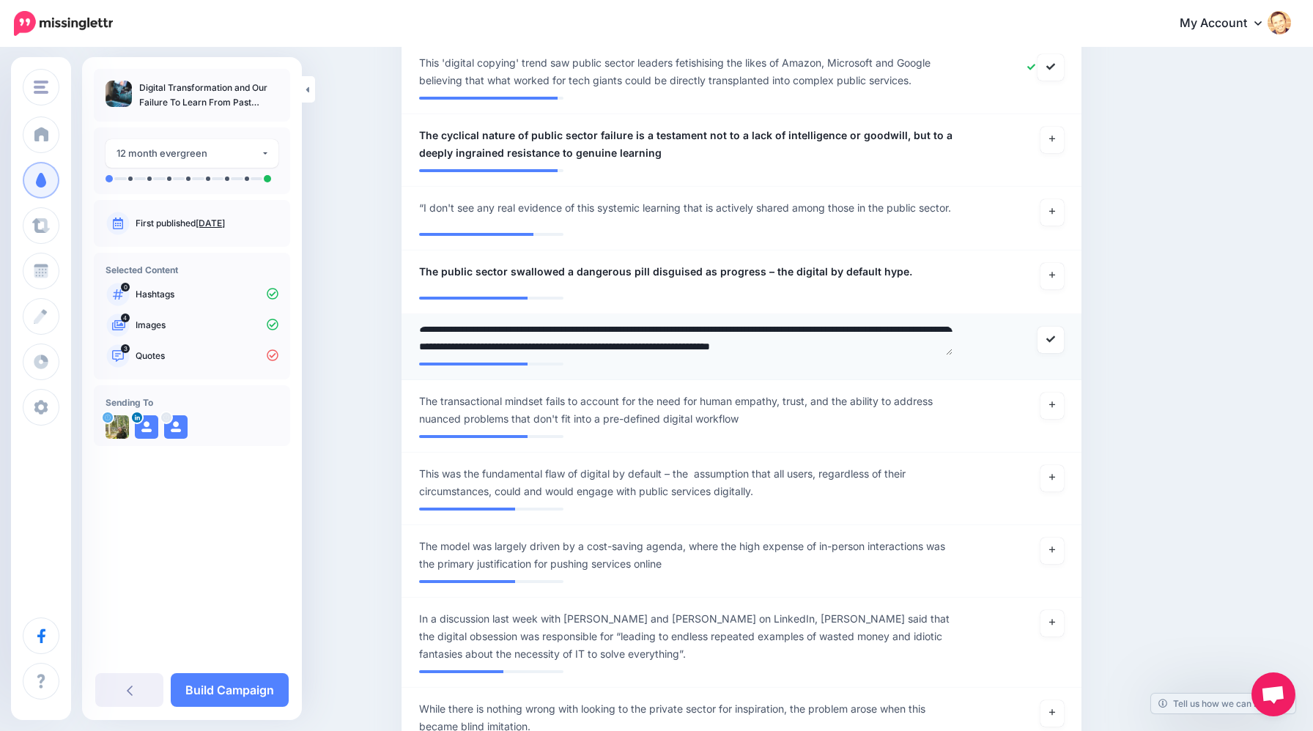
scroll to position [608, 0]
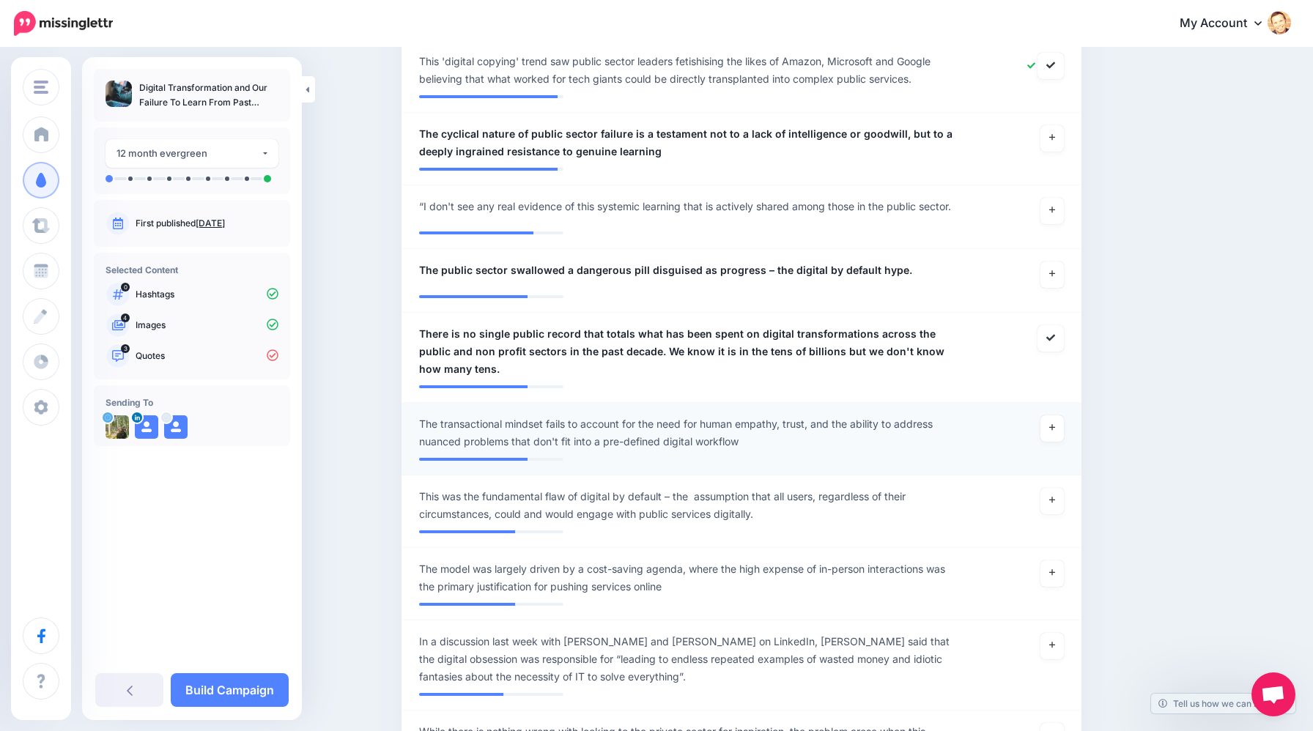
click at [440, 430] on span "The transactional mindset fails to account for the need for human empathy, trus…" at bounding box center [686, 432] width 534 height 35
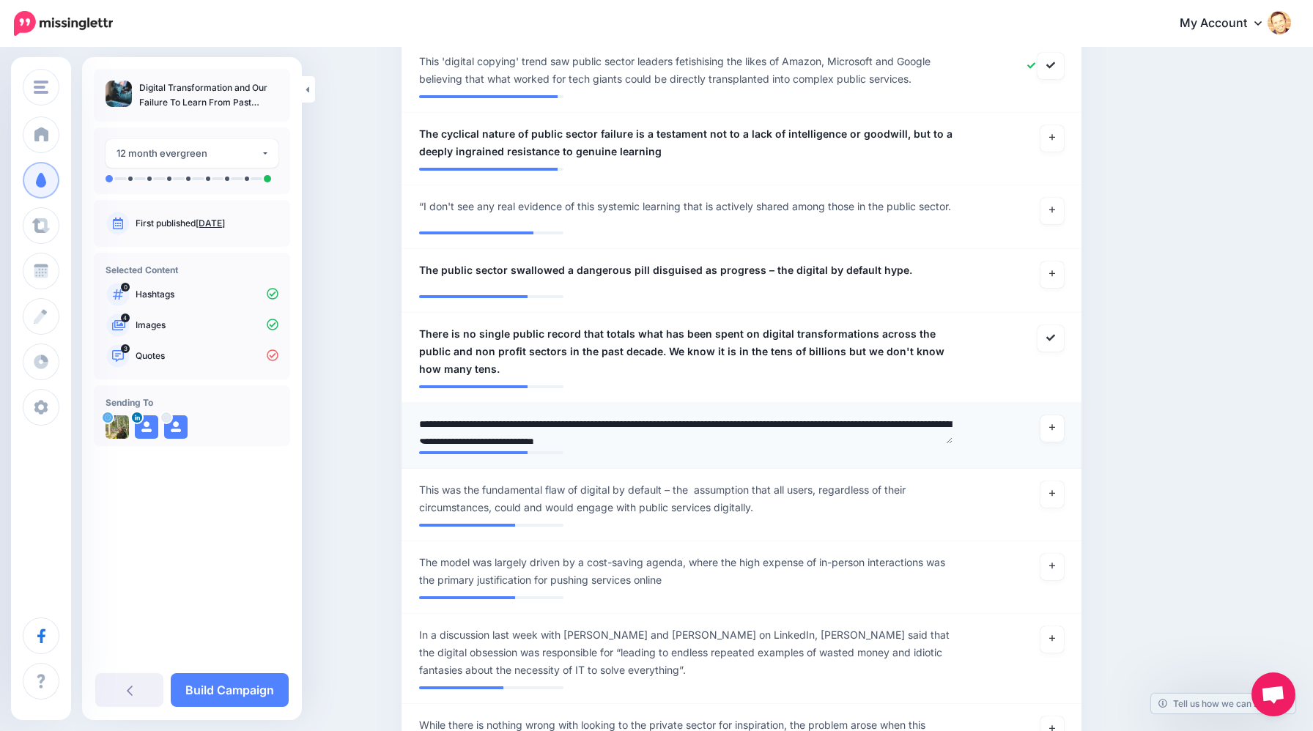
drag, startPoint x: 440, startPoint y: 430, endPoint x: 411, endPoint y: 430, distance: 29.3
click at [411, 430] on div "**********" at bounding box center [686, 429] width 556 height 29
type textarea "**********"
click at [1054, 497] on icon at bounding box center [1052, 493] width 6 height 8
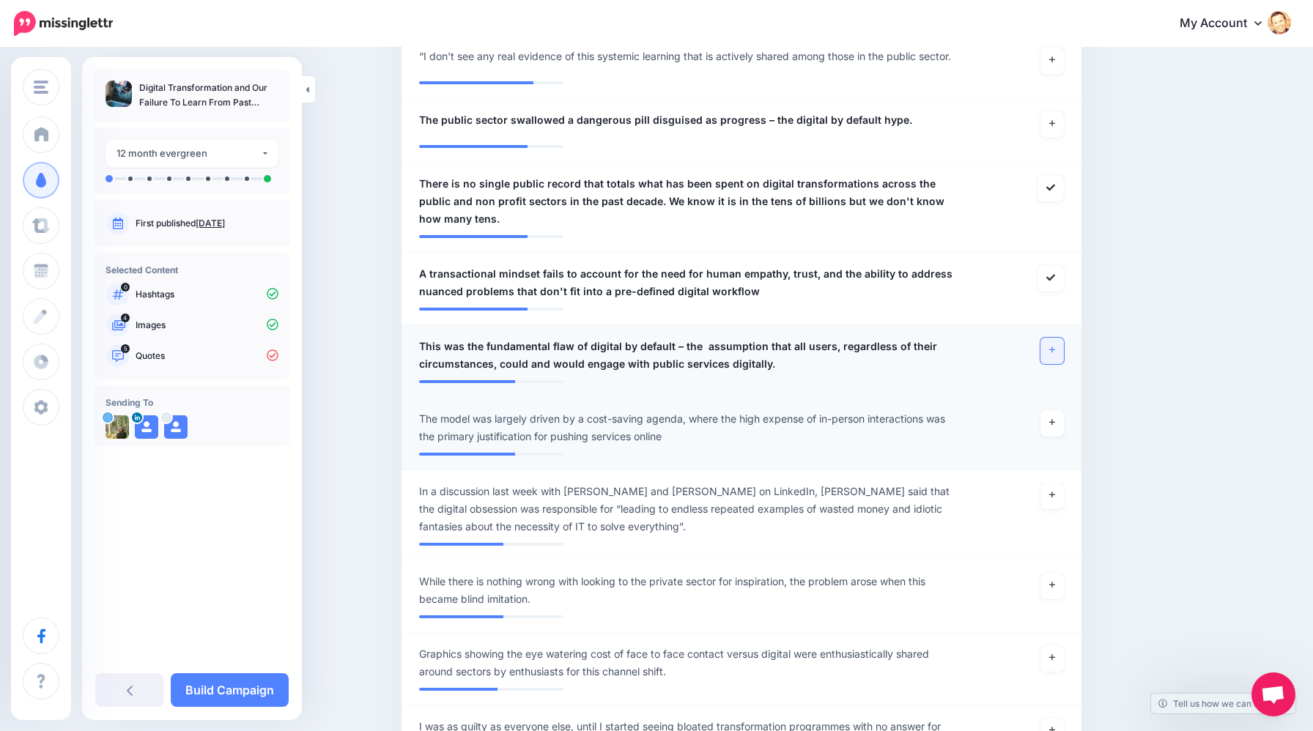
scroll to position [760, 0]
click at [459, 428] on span "The model was largely driven by a cost-saving agenda, where the high expense of…" at bounding box center [686, 425] width 534 height 35
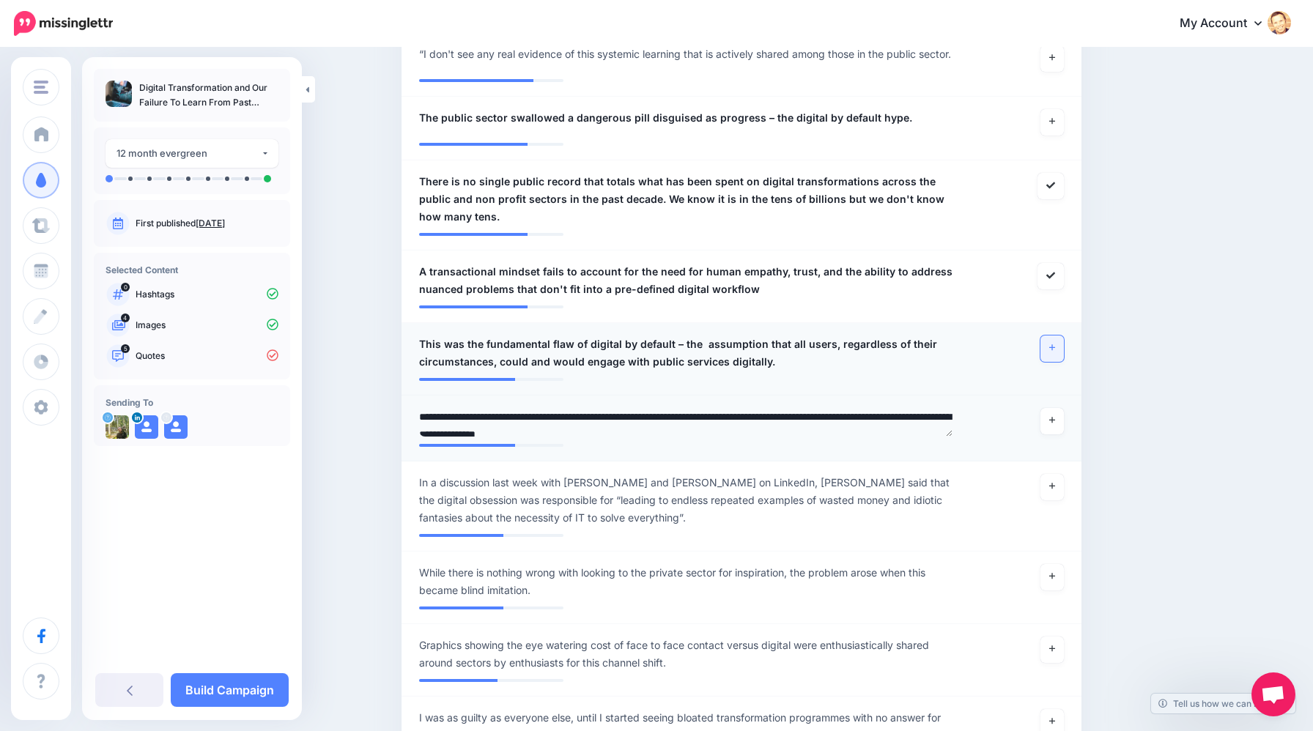
click at [442, 425] on textarea "**********" at bounding box center [686, 422] width 534 height 29
type textarea "**********"
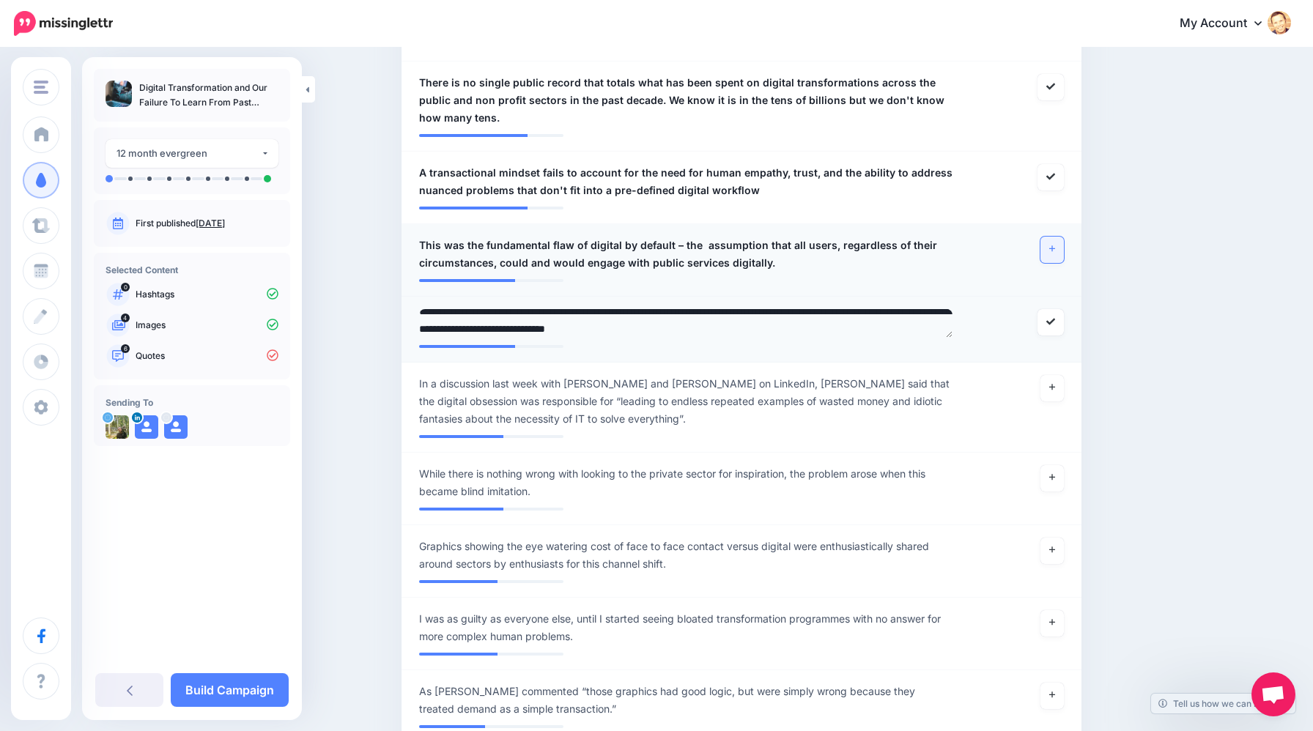
scroll to position [861, 0]
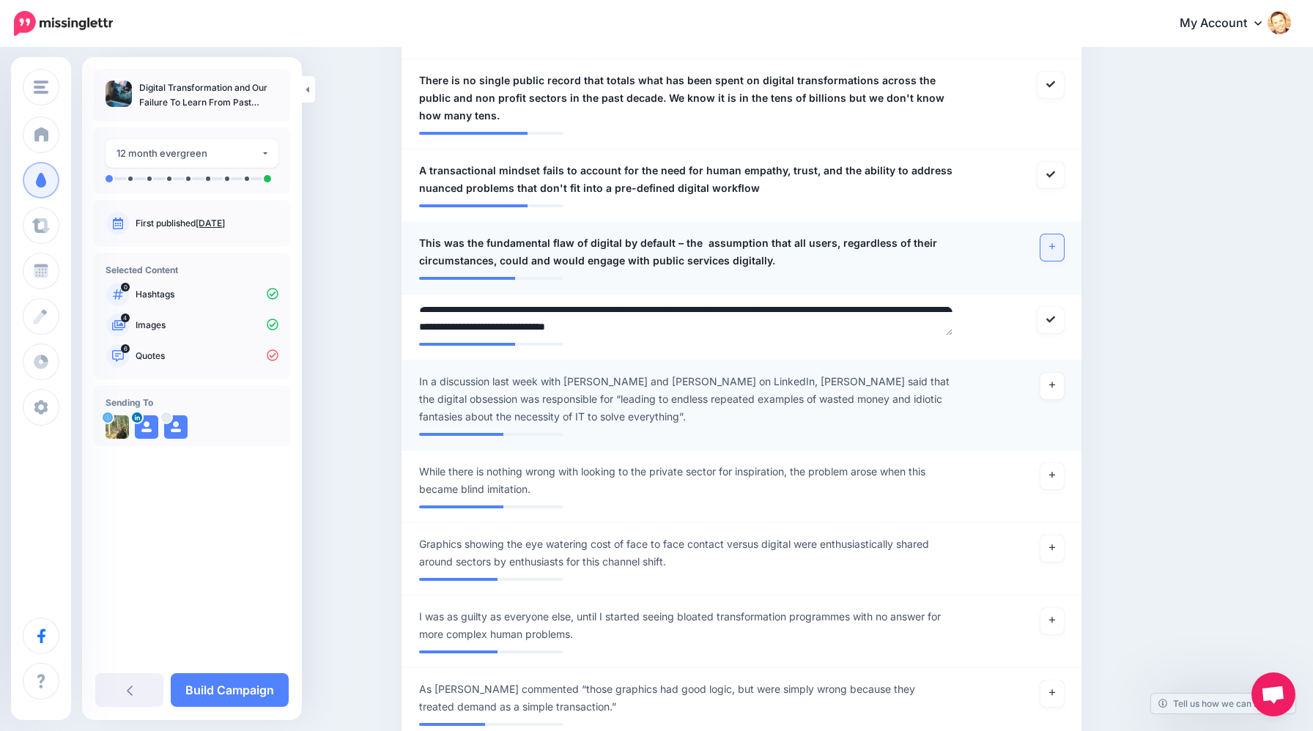
click at [796, 385] on li "**********" at bounding box center [741, 405] width 680 height 90
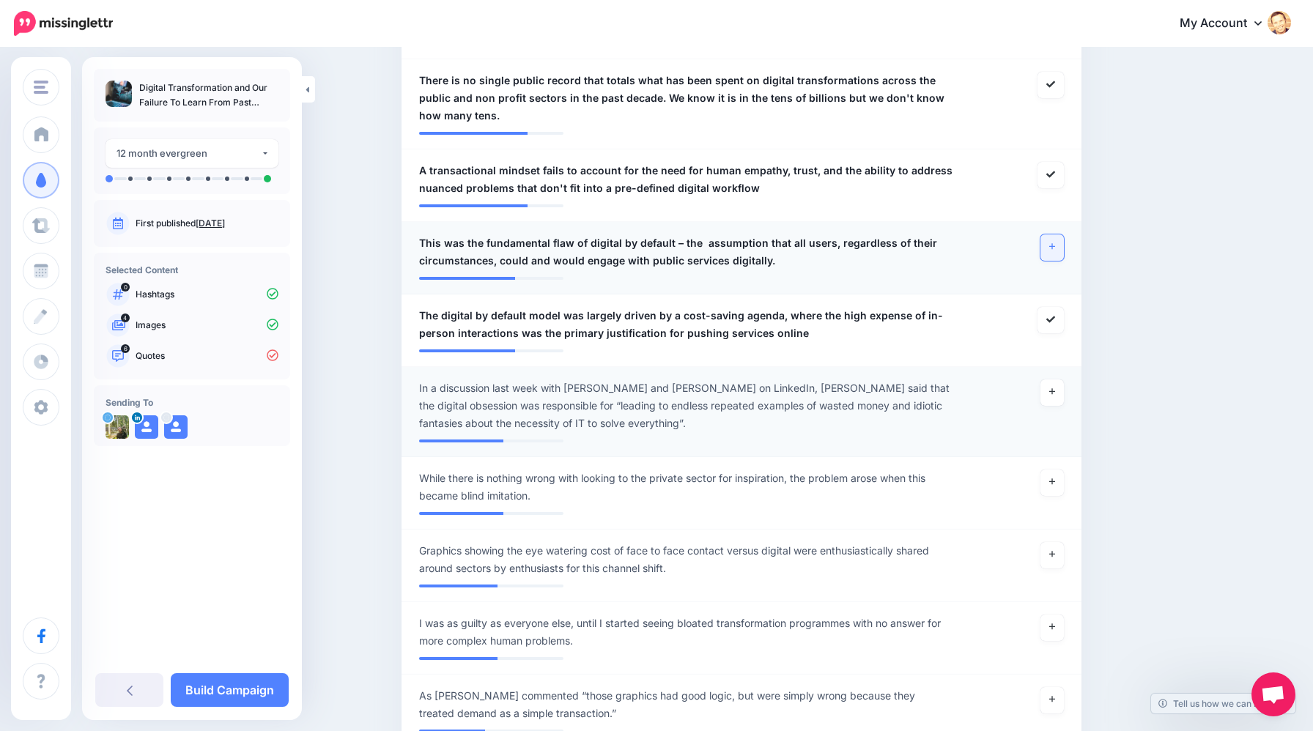
click at [848, 394] on span "In a discussion last week with Tim Brooks and John Mortimer on LinkedIn, Tim sa…" at bounding box center [686, 405] width 534 height 53
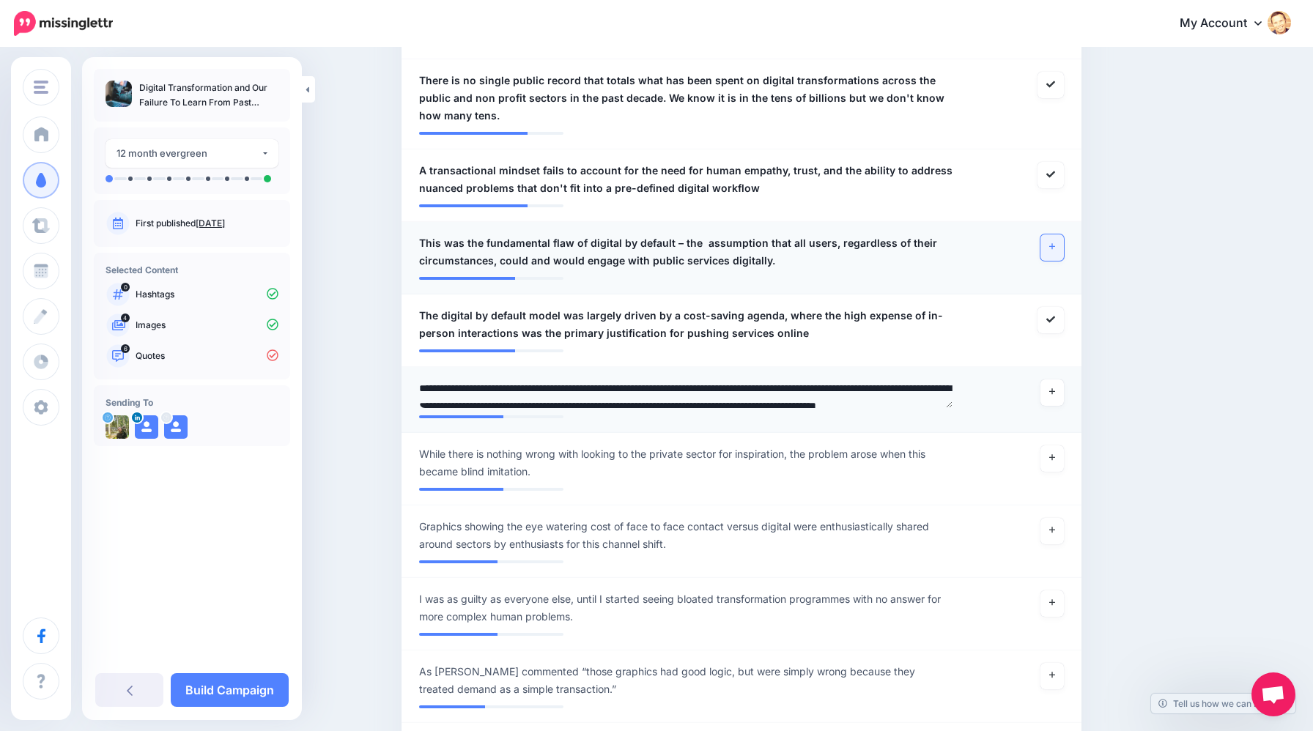
drag, startPoint x: 853, startPoint y: 395, endPoint x: 481, endPoint y: 388, distance: 372.2
click at [481, 388] on textarea "**********" at bounding box center [686, 393] width 534 height 29
type textarea "**********"
click at [421, 392] on textarea "**********" at bounding box center [686, 393] width 534 height 29
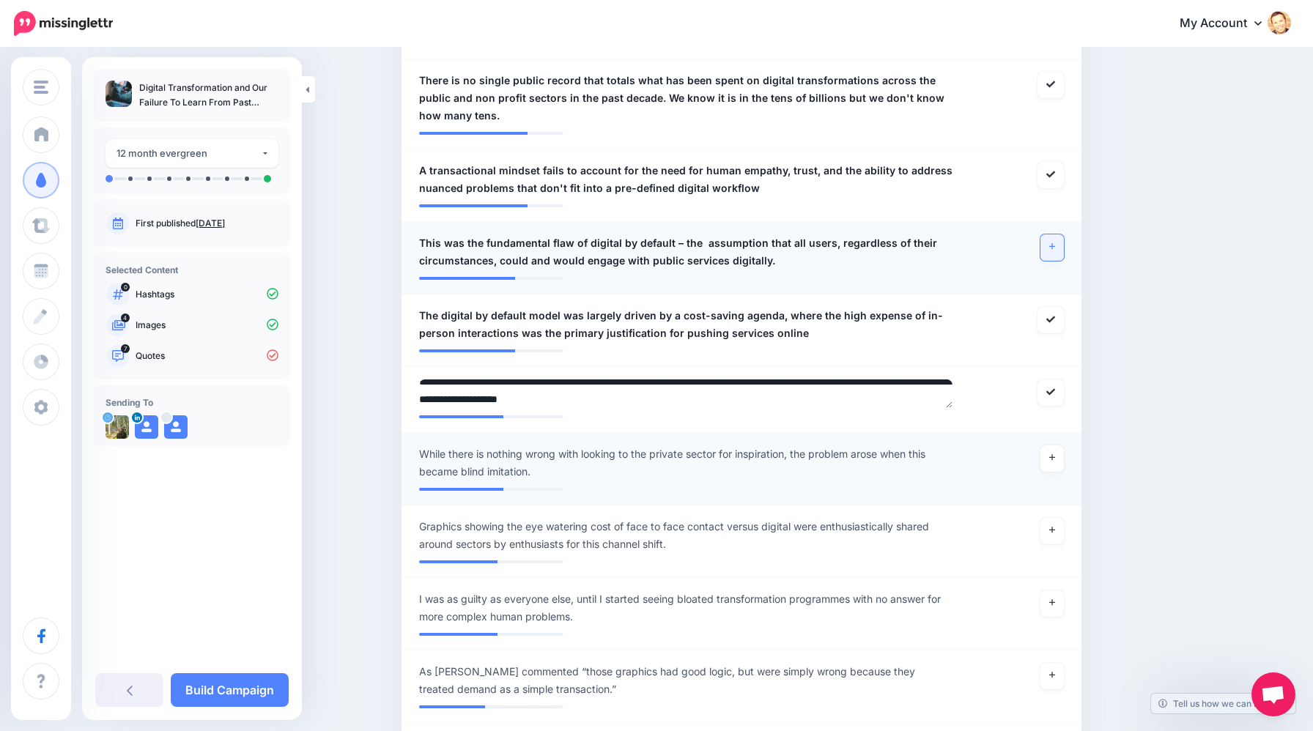
click at [446, 463] on span "While there is nothing wrong with looking to the private sector for inspiration…" at bounding box center [686, 462] width 534 height 35
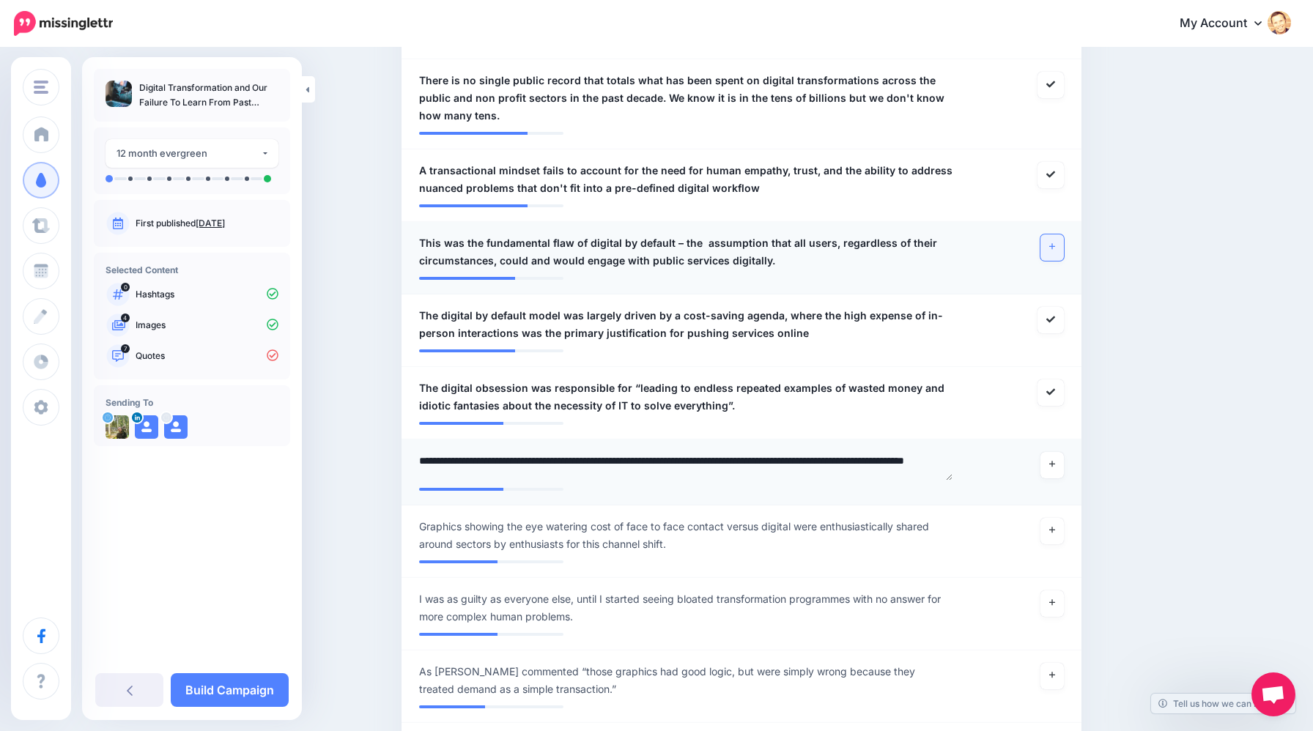
click at [446, 469] on textarea "**********" at bounding box center [686, 466] width 534 height 29
type textarea "**********"
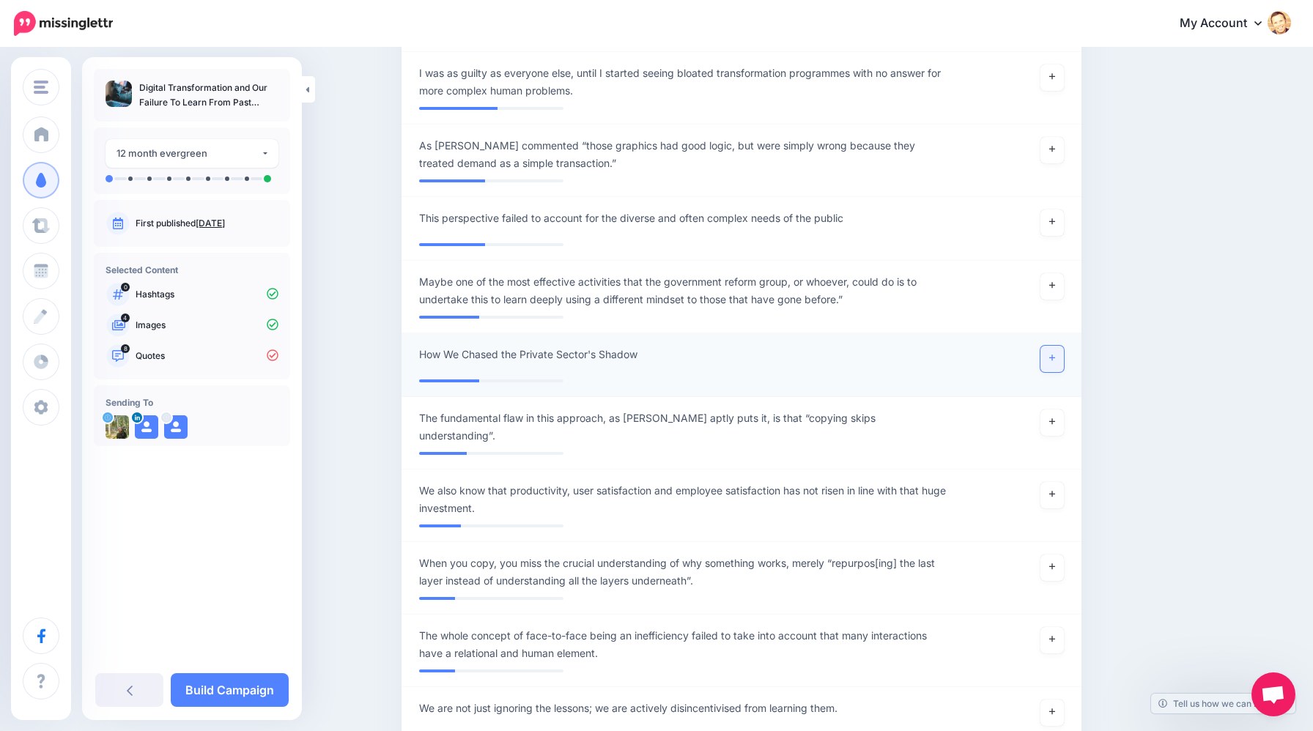
scroll to position [1394, 0]
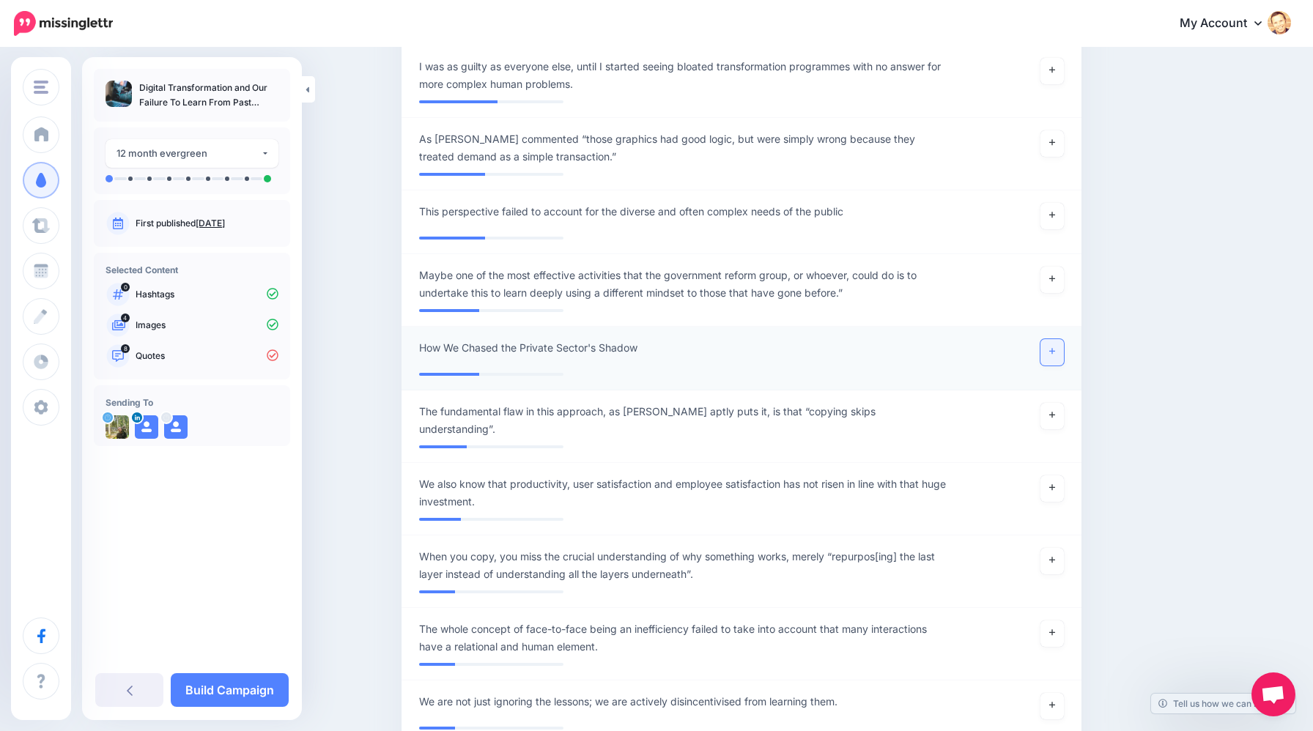
click at [1050, 355] on icon at bounding box center [1052, 351] width 6 height 8
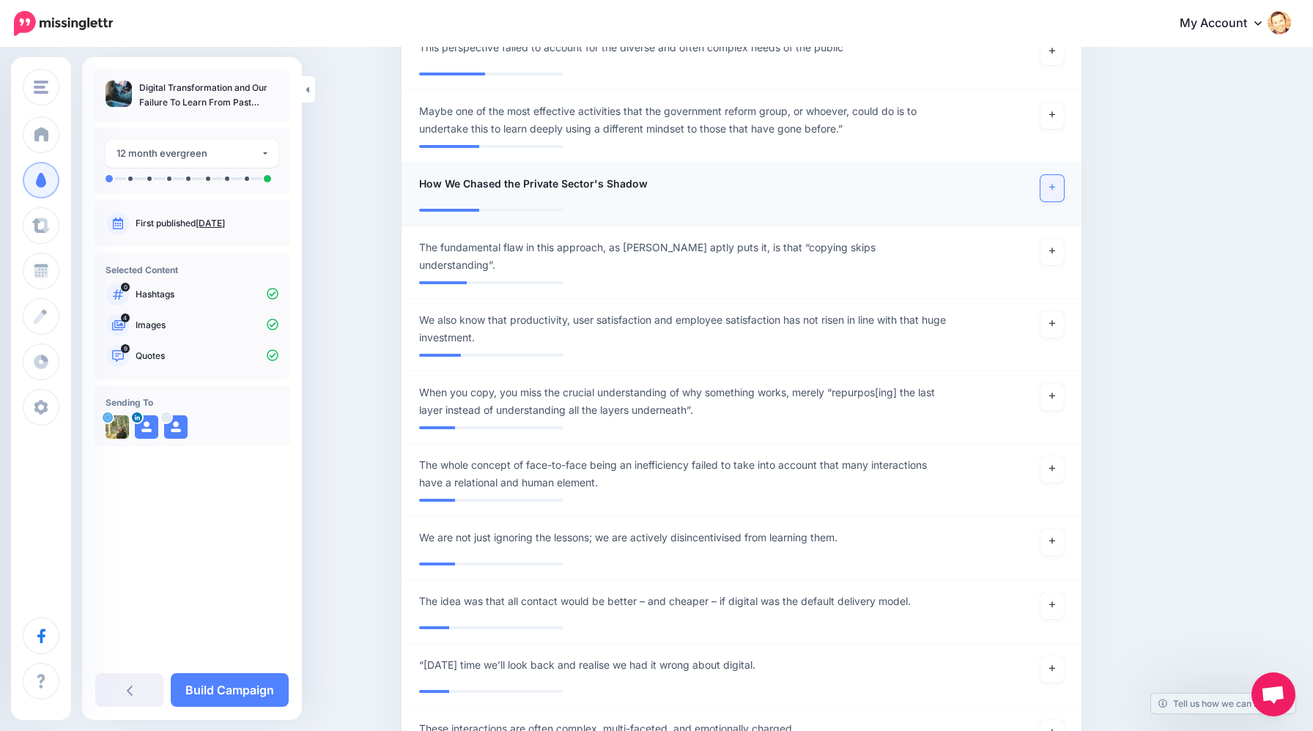
scroll to position [1570, 0]
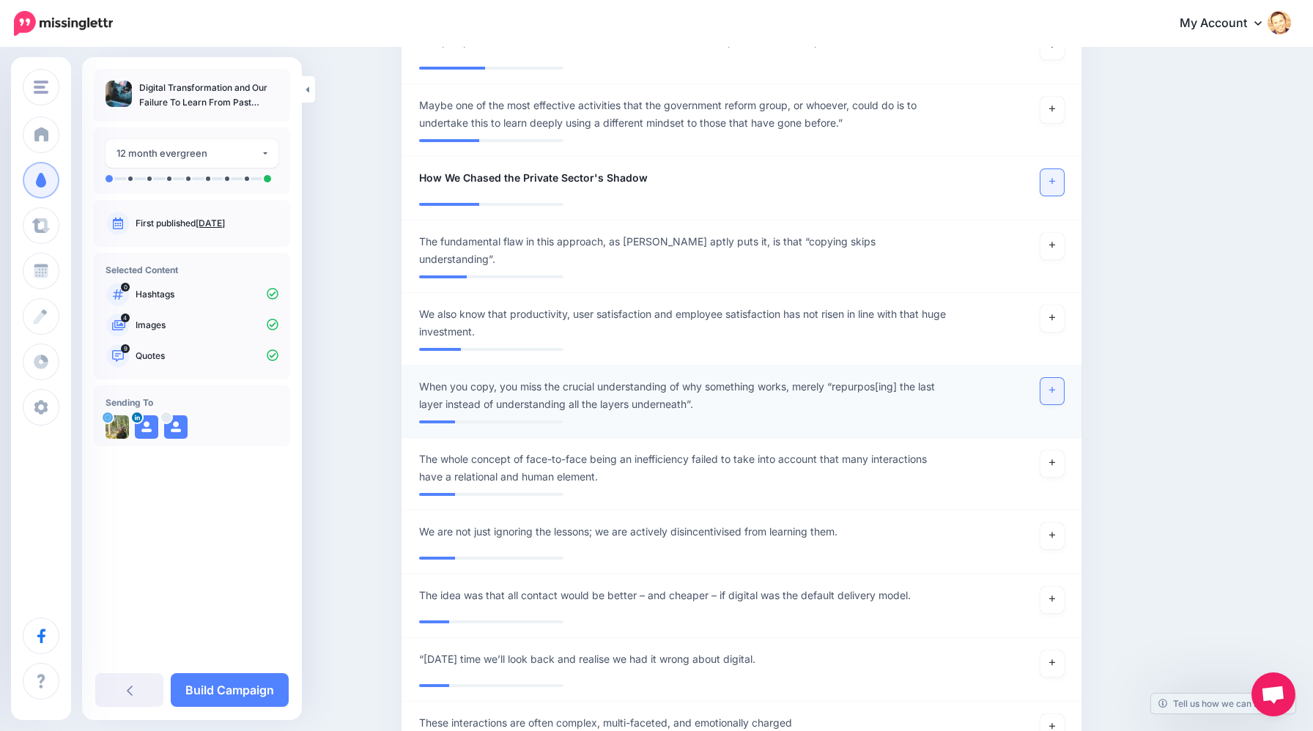
click at [1050, 390] on icon at bounding box center [1052, 390] width 6 height 6
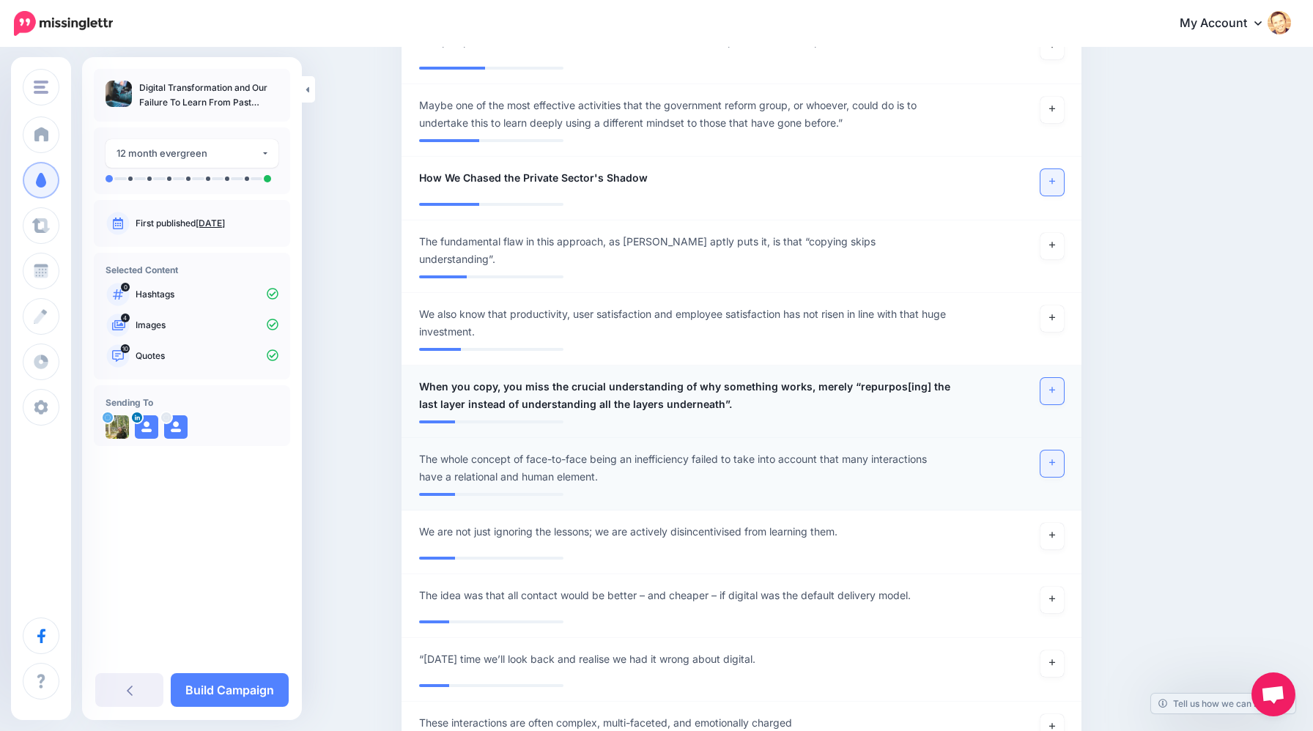
click at [1053, 467] on link at bounding box center [1051, 463] width 23 height 26
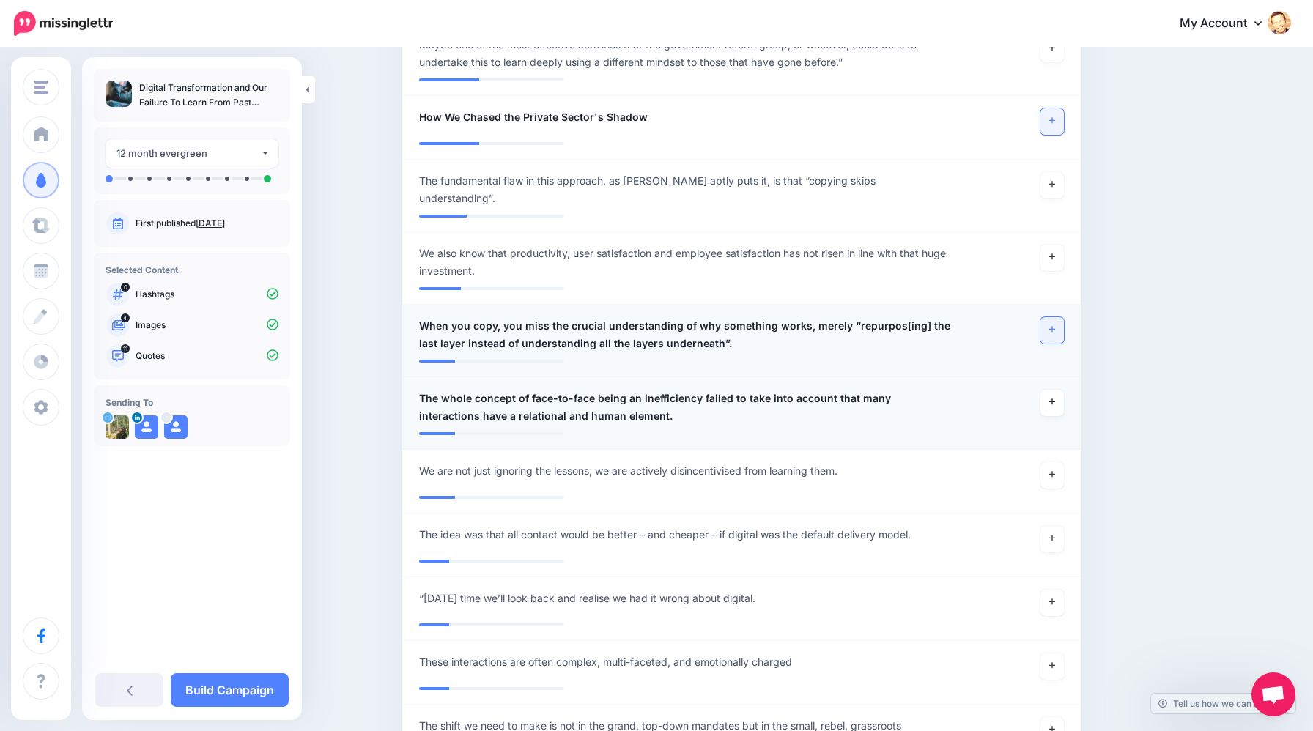
scroll to position [1645, 0]
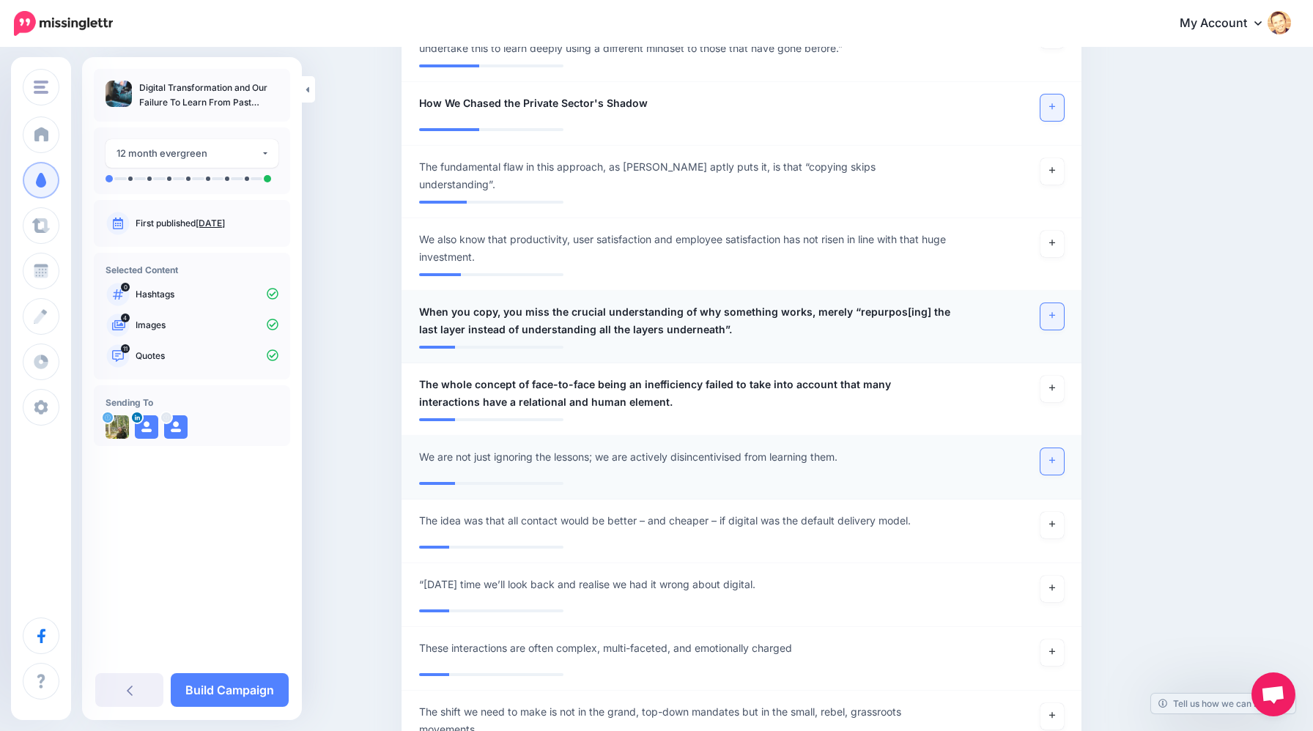
click at [1050, 464] on icon at bounding box center [1052, 460] width 6 height 8
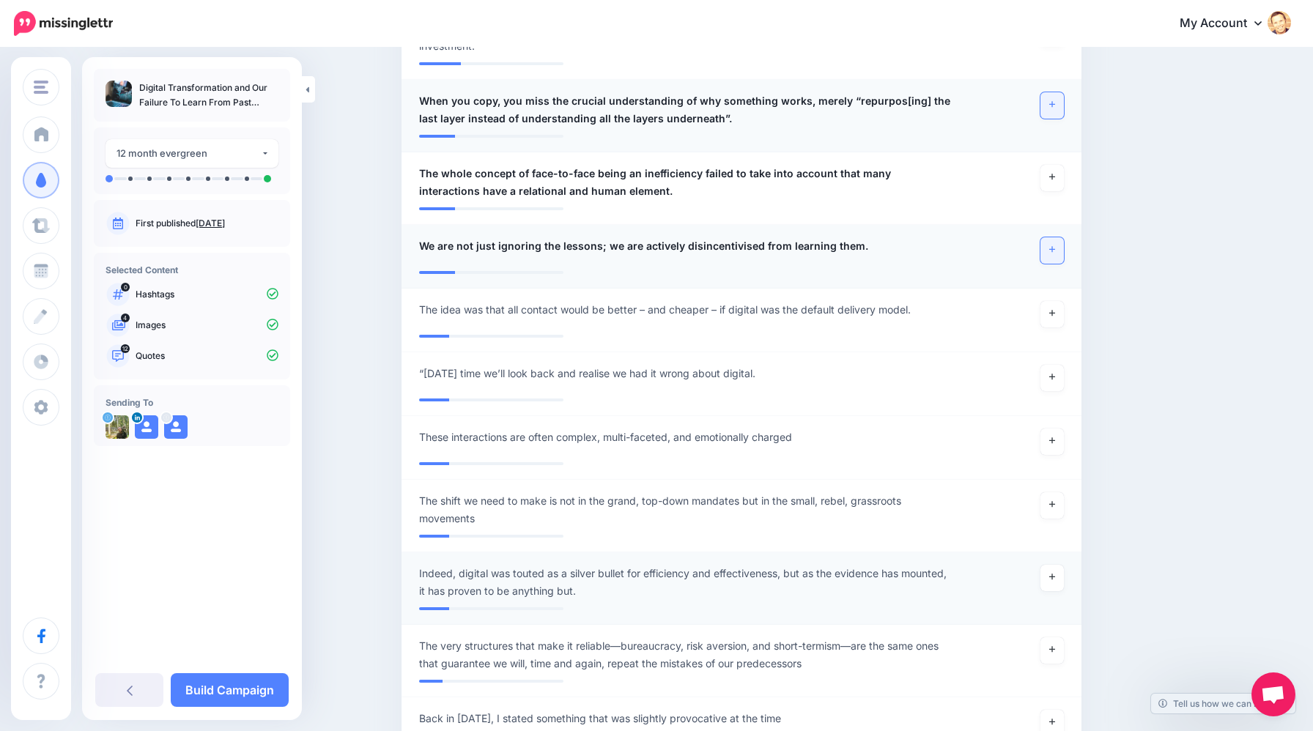
scroll to position [1863, 0]
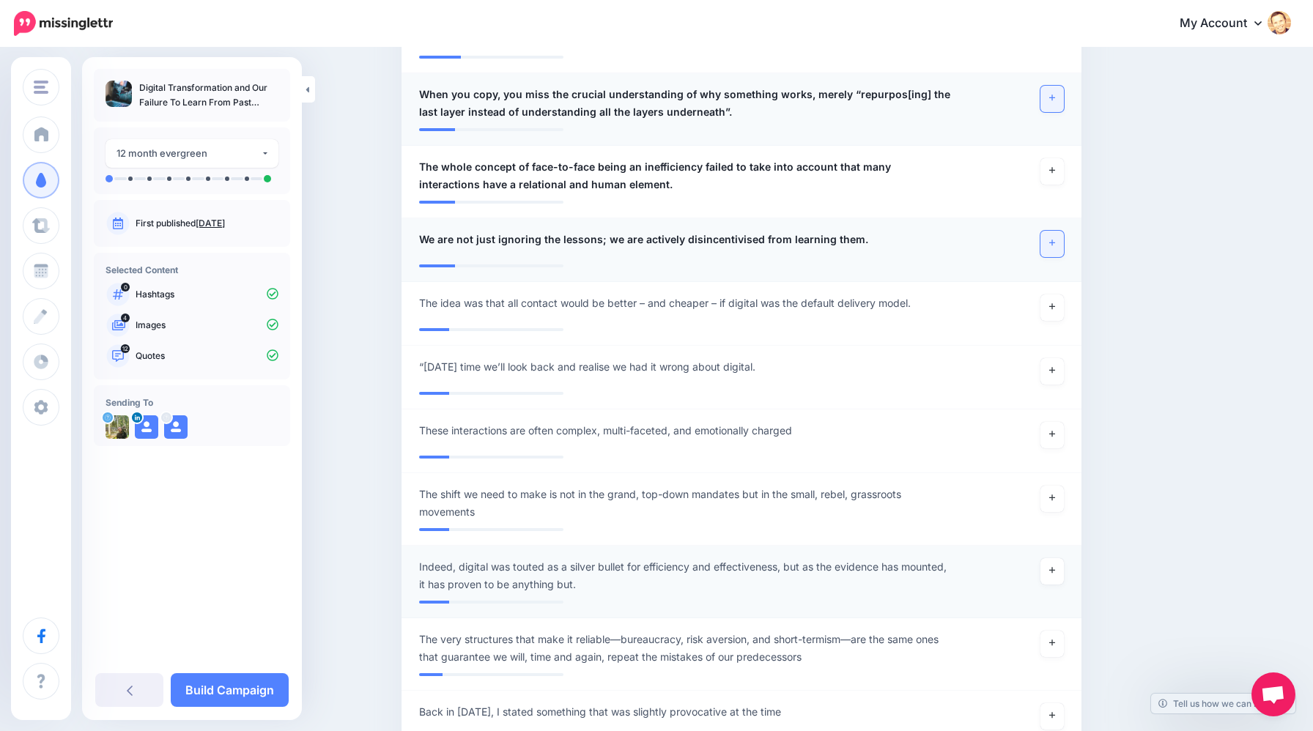
click at [473, 560] on span "Indeed, digital was touted as a silver bullet for efficiency and effectiveness,…" at bounding box center [686, 575] width 534 height 35
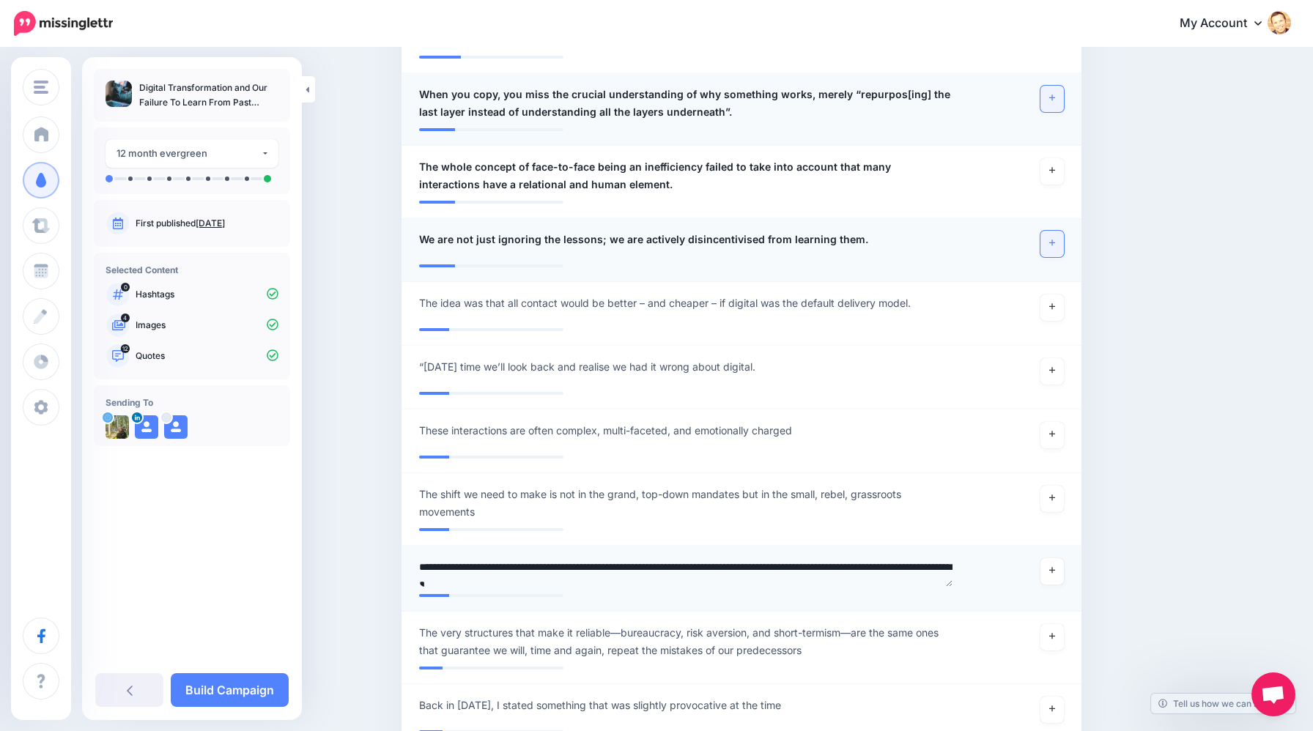
drag, startPoint x: 465, startPoint y: 564, endPoint x: 409, endPoint y: 560, distance: 55.8
click at [409, 560] on div "**********" at bounding box center [686, 572] width 556 height 29
type textarea "**********"
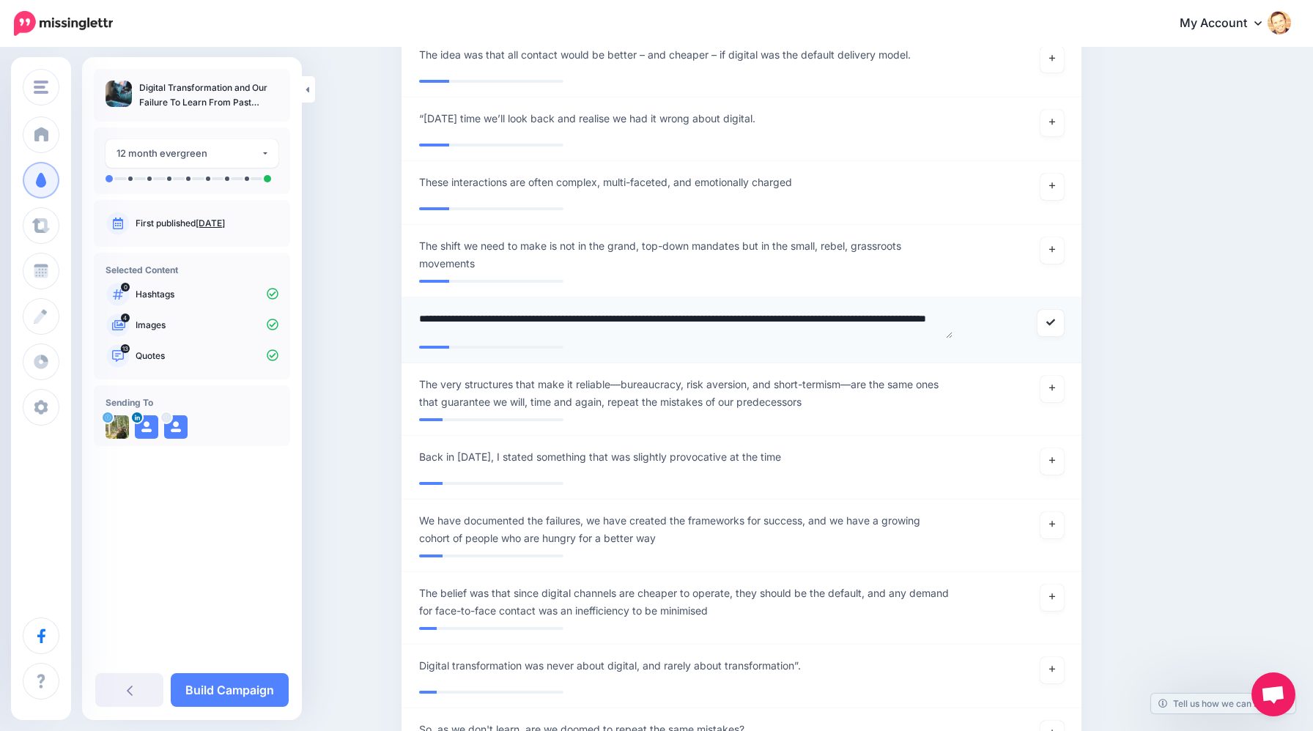
scroll to position [2113, 0]
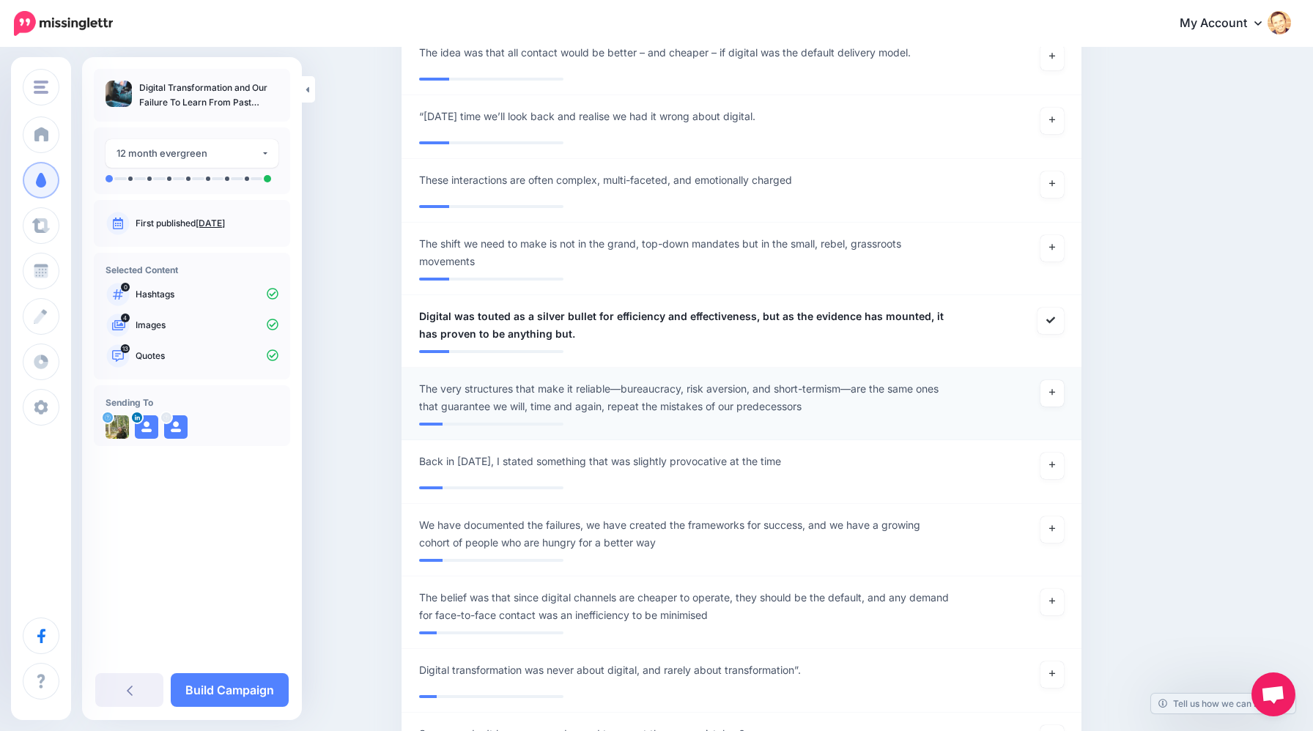
click at [568, 383] on span "The very structures that make it reliable—bureaucracy, risk aversion, and short…" at bounding box center [686, 397] width 534 height 35
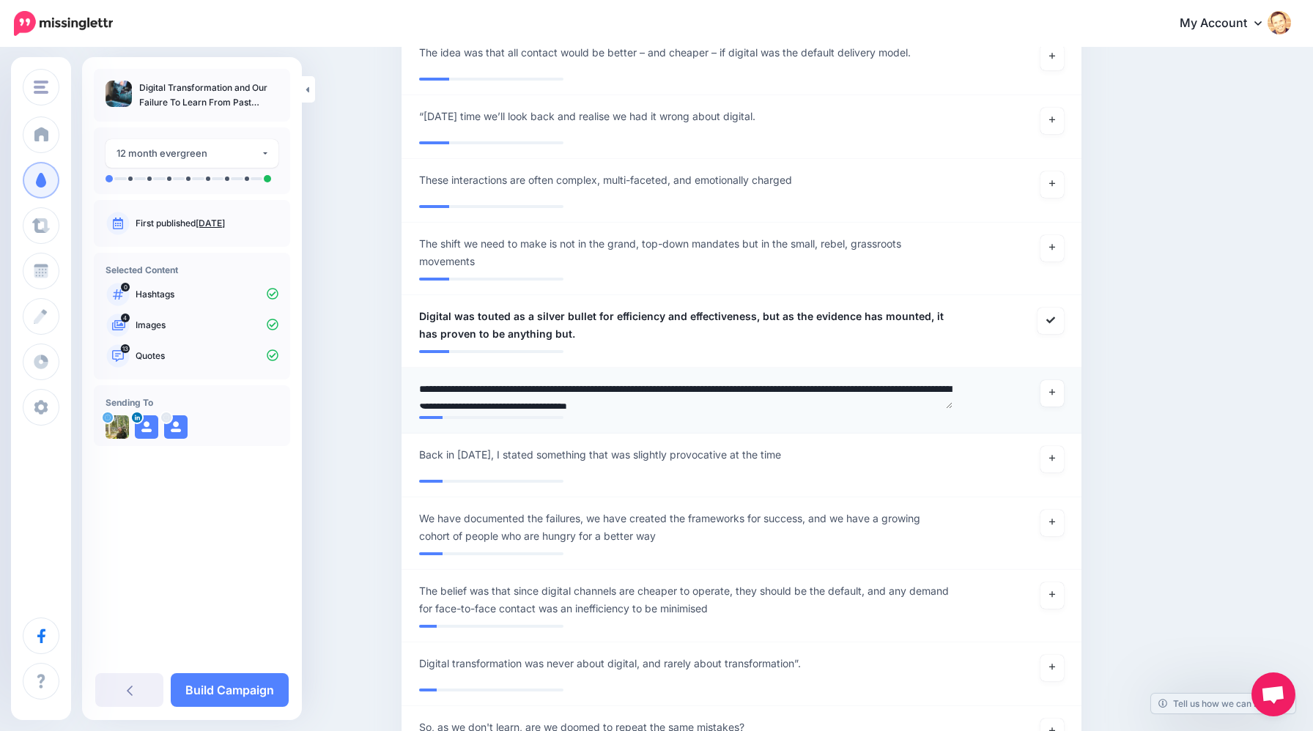
click at [578, 387] on textarea "**********" at bounding box center [686, 394] width 534 height 29
type textarea "**********"
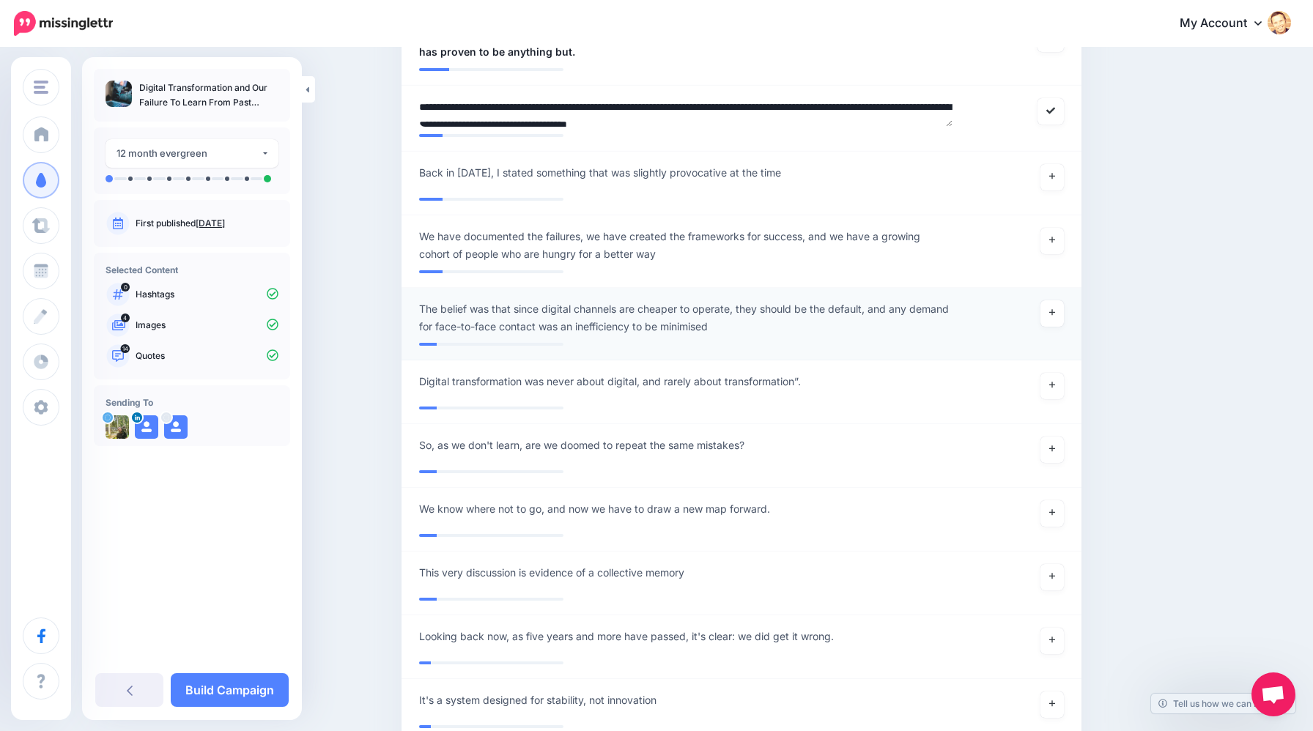
scroll to position [2397, 0]
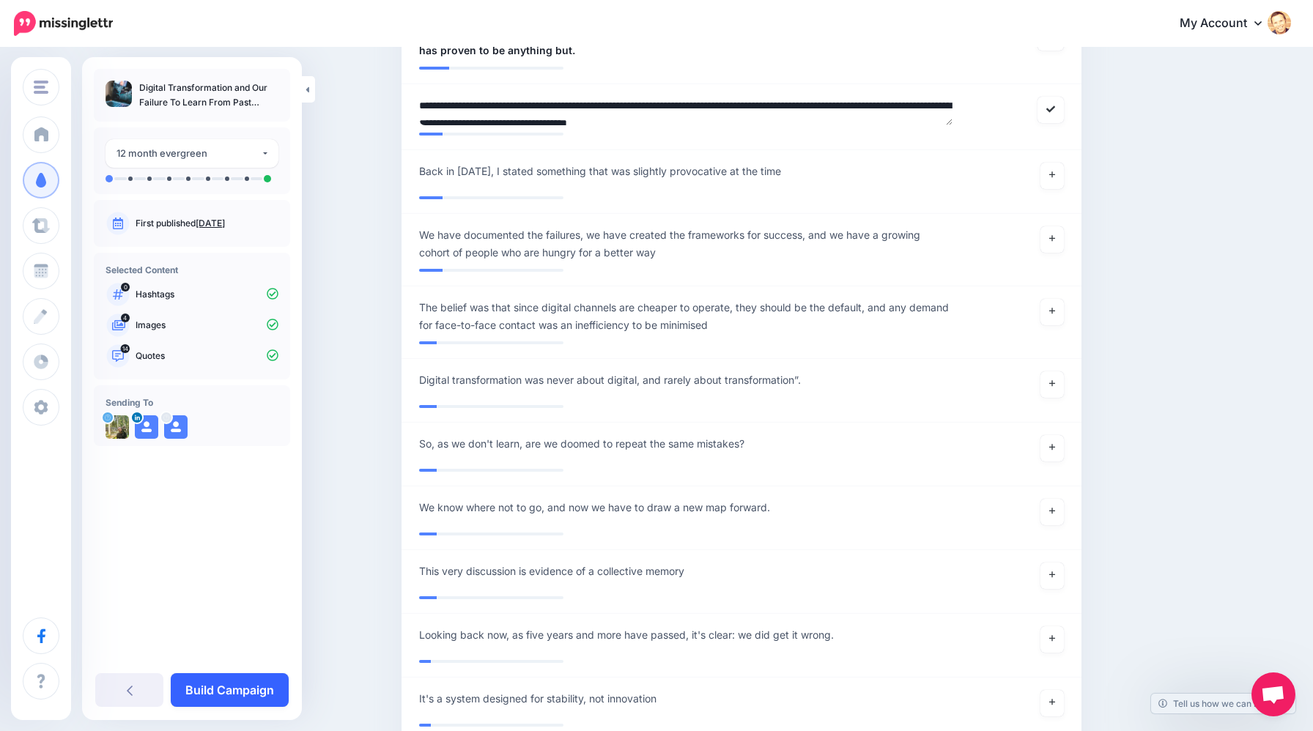
click at [255, 692] on link "Build Campaign" at bounding box center [230, 690] width 118 height 34
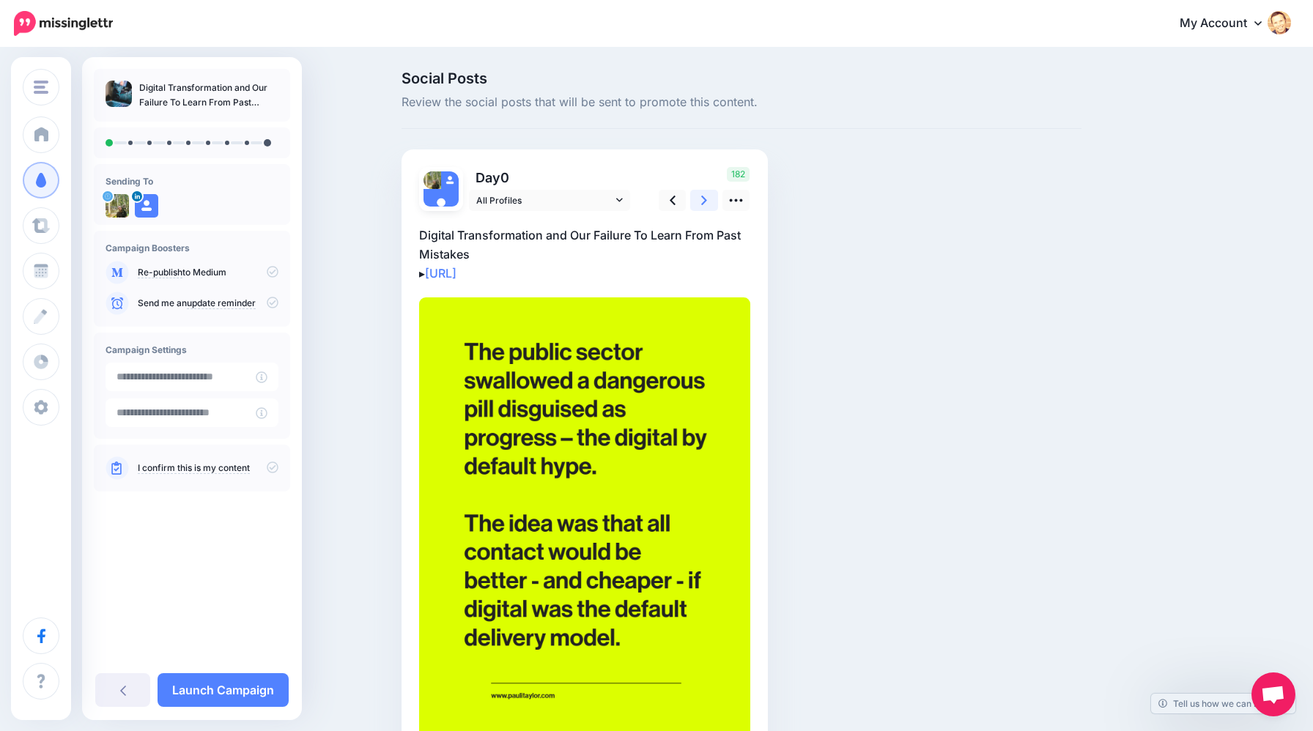
click at [705, 201] on icon at bounding box center [704, 201] width 6 height 10
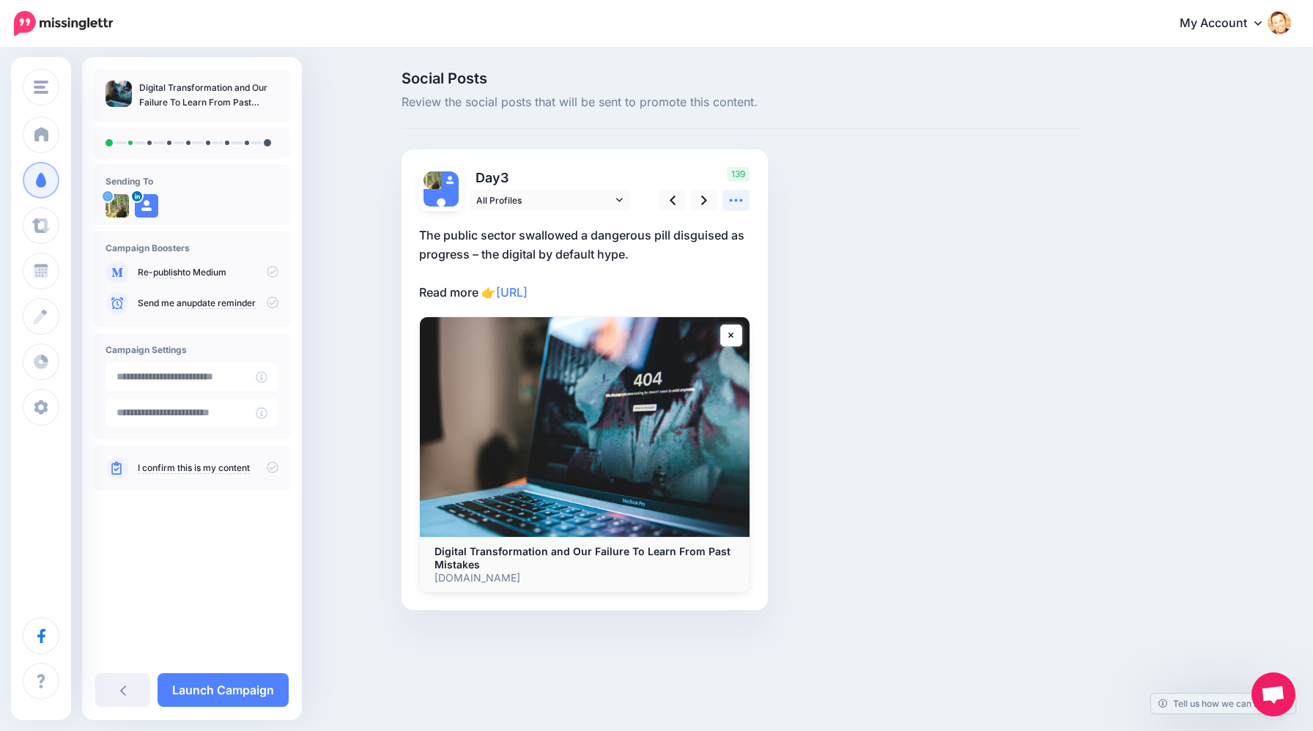
click at [738, 200] on icon at bounding box center [735, 200] width 15 height 15
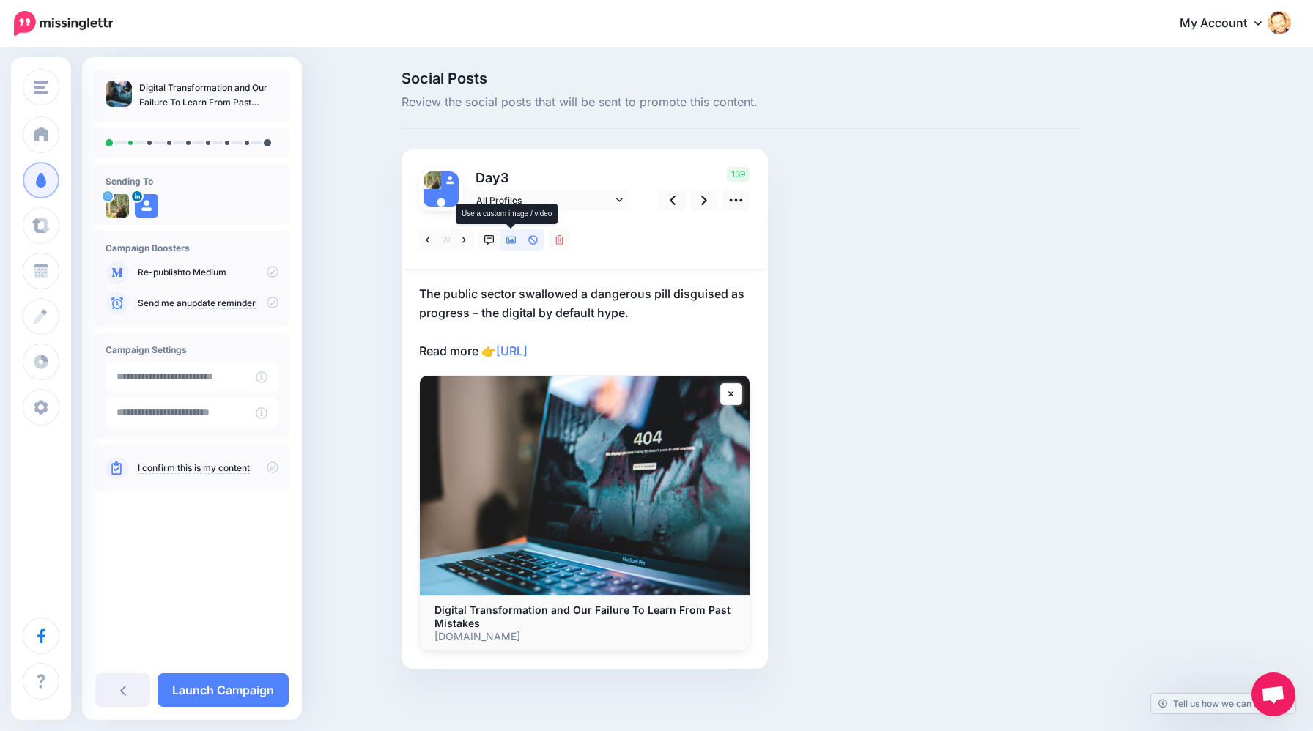
click at [511, 245] on link at bounding box center [511, 239] width 22 height 21
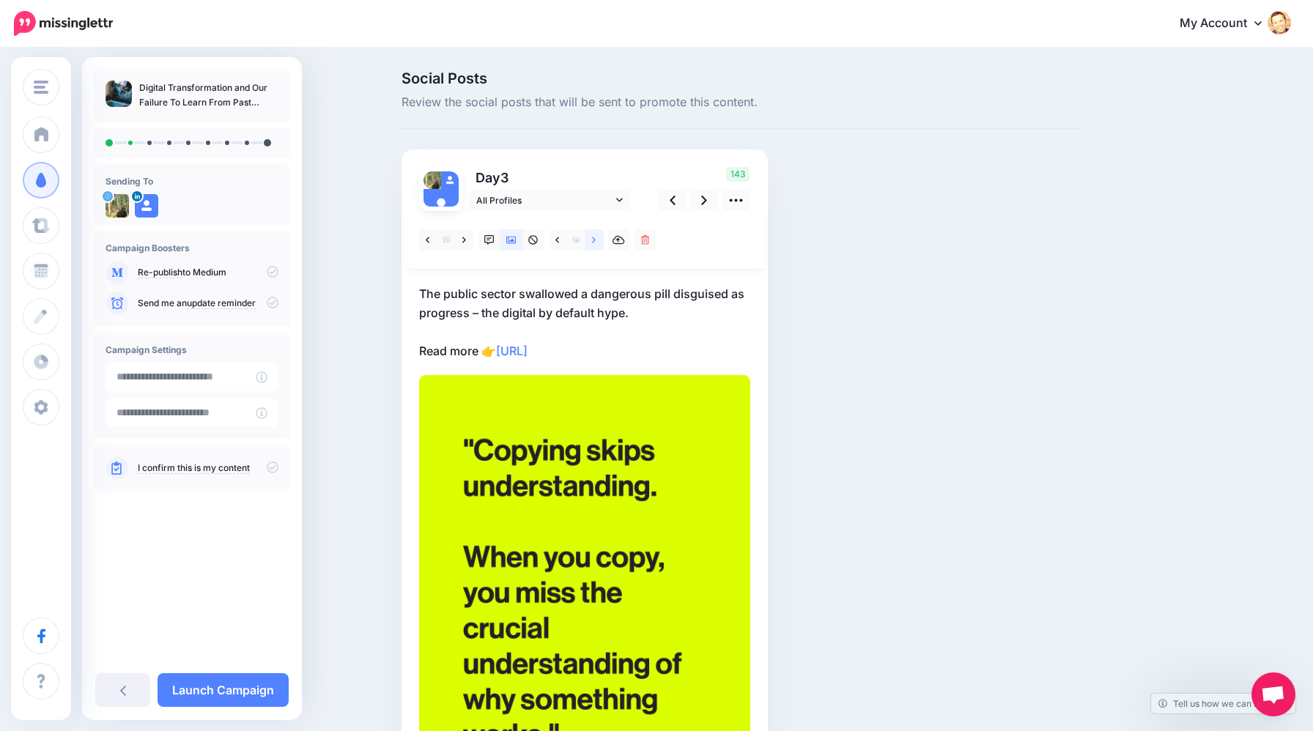
click at [590, 245] on link at bounding box center [594, 239] width 18 height 21
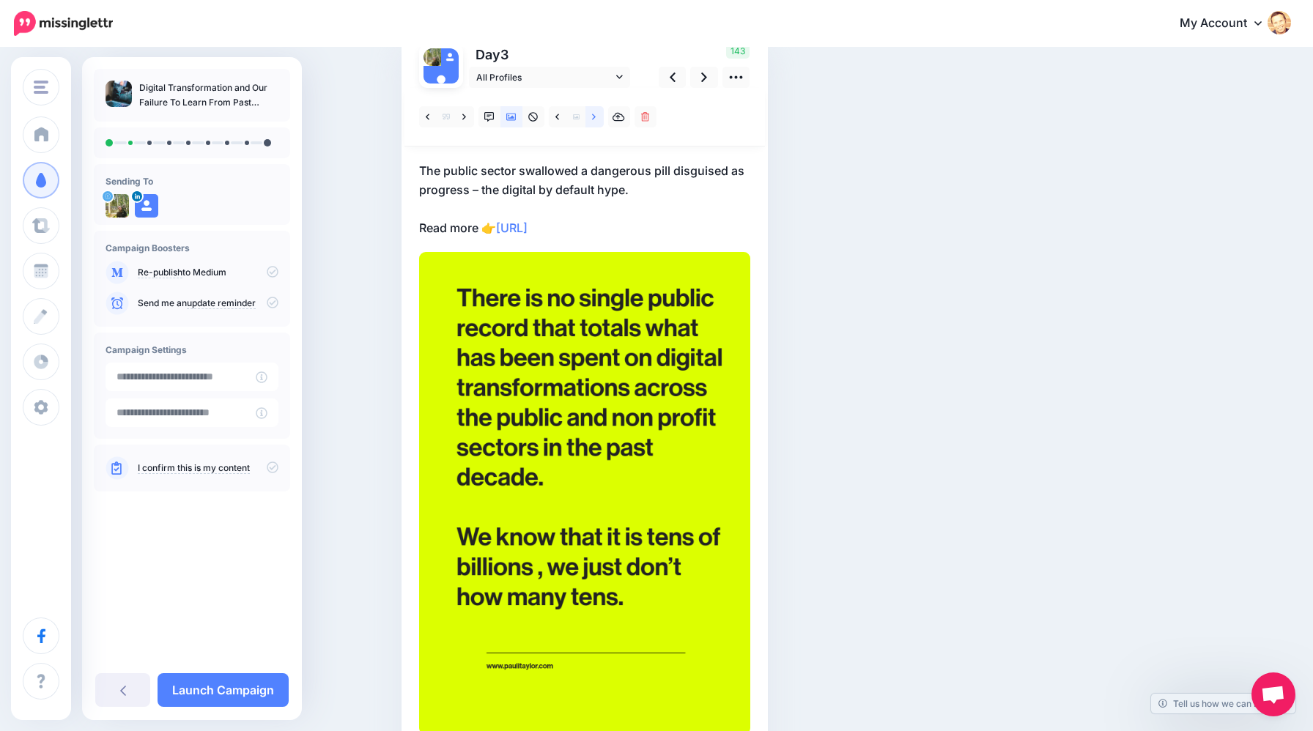
scroll to position [114, 0]
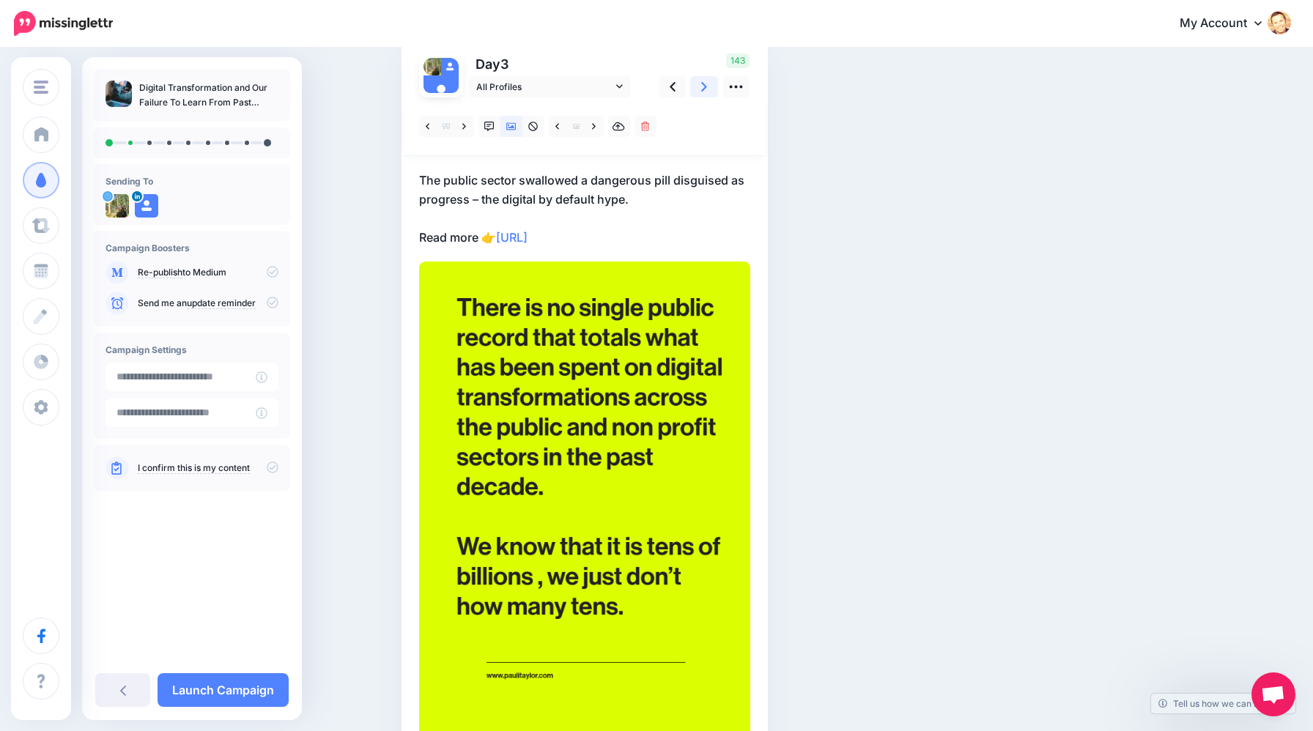
click at [707, 92] on link at bounding box center [704, 86] width 28 height 21
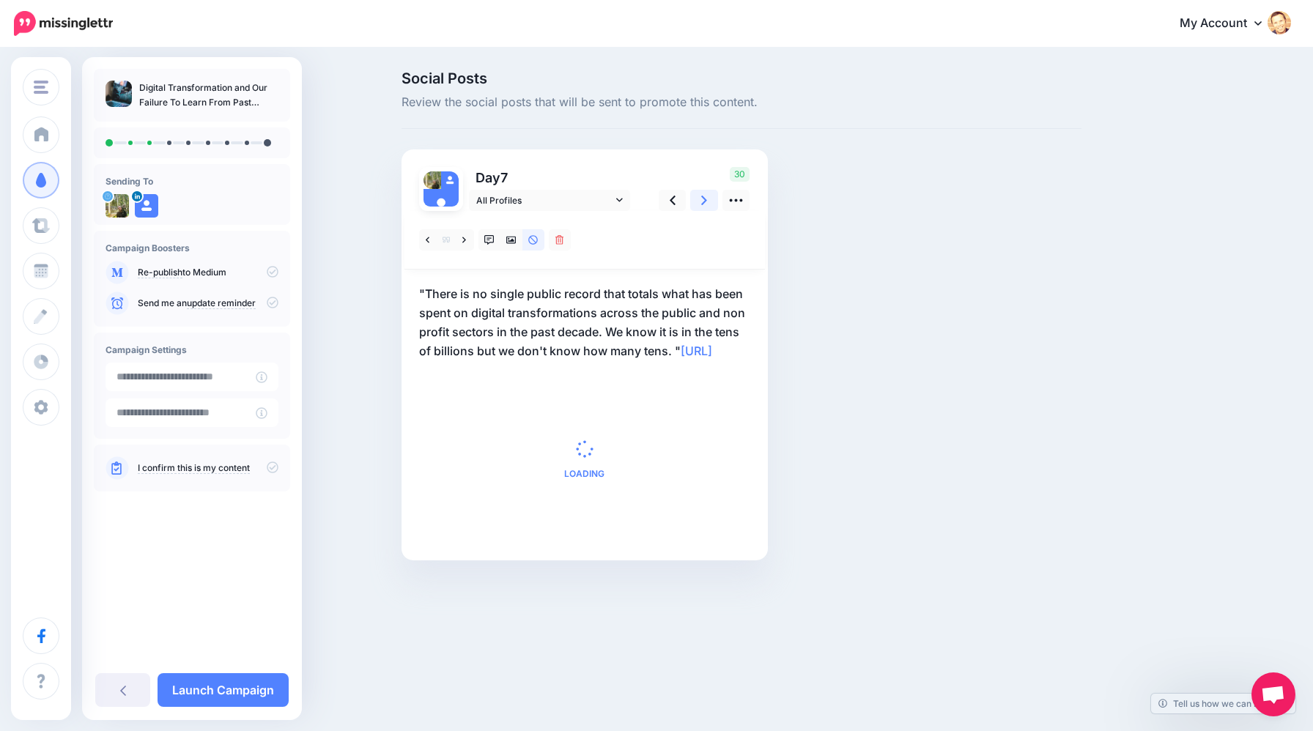
scroll to position [0, 0]
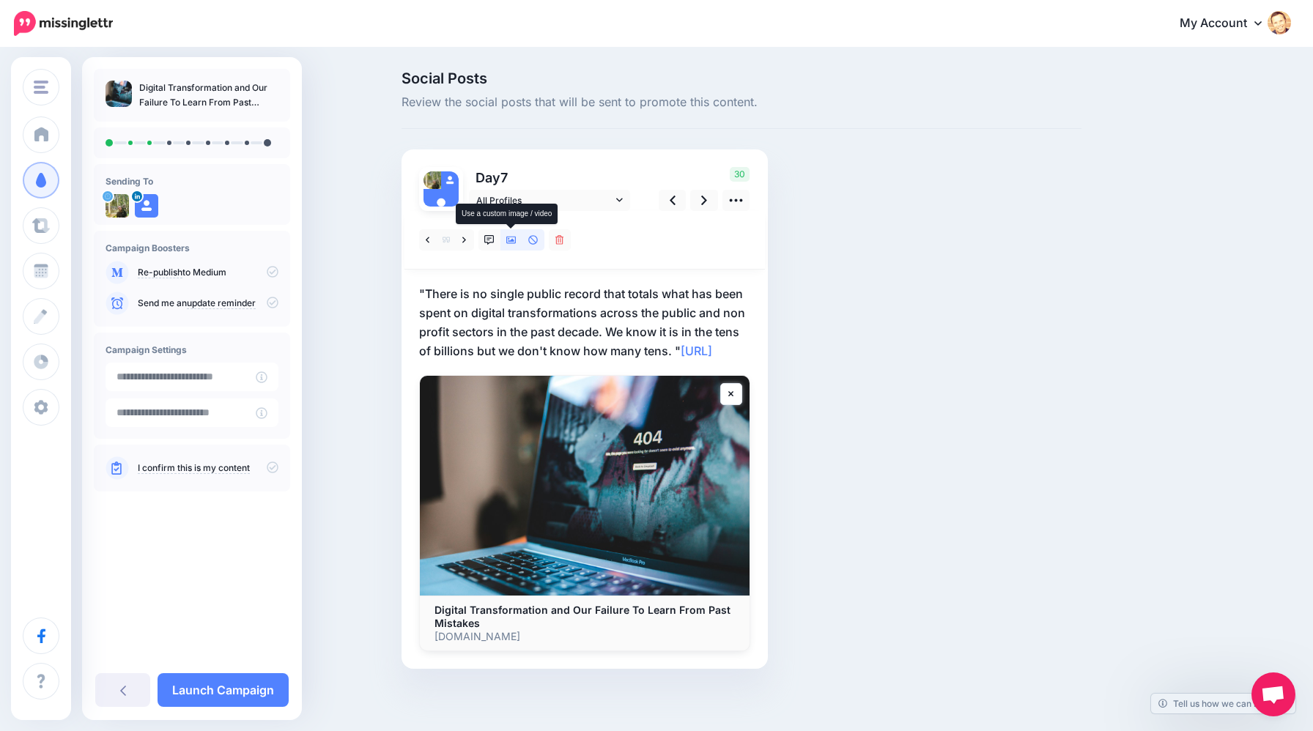
click at [511, 245] on link at bounding box center [511, 239] width 22 height 21
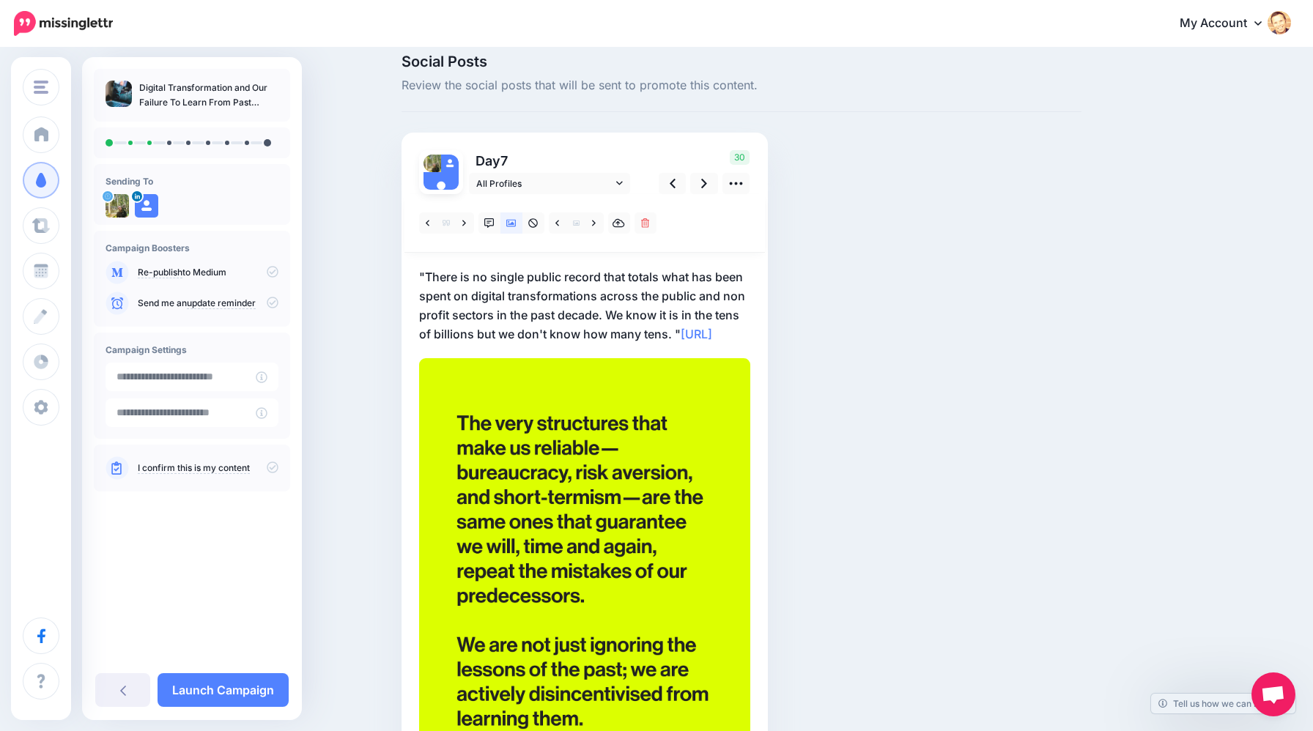
scroll to position [37, 0]
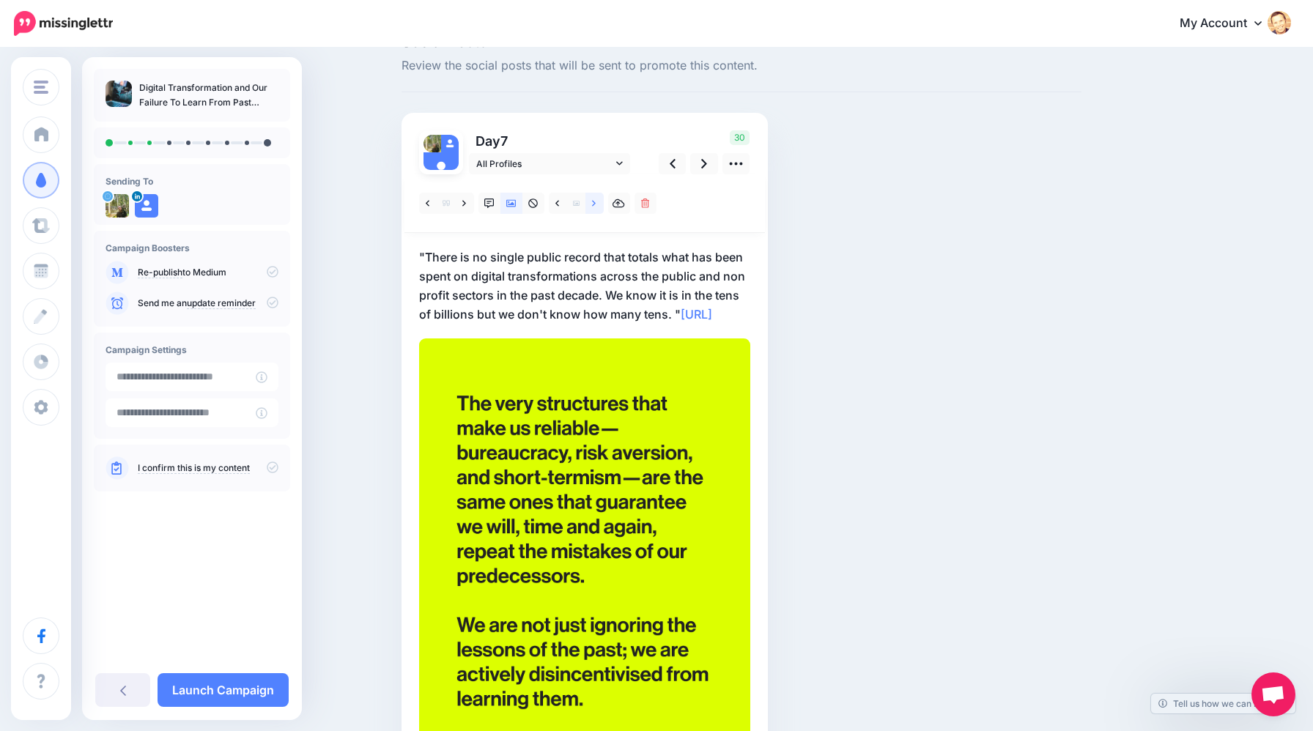
click at [591, 208] on link at bounding box center [594, 203] width 18 height 21
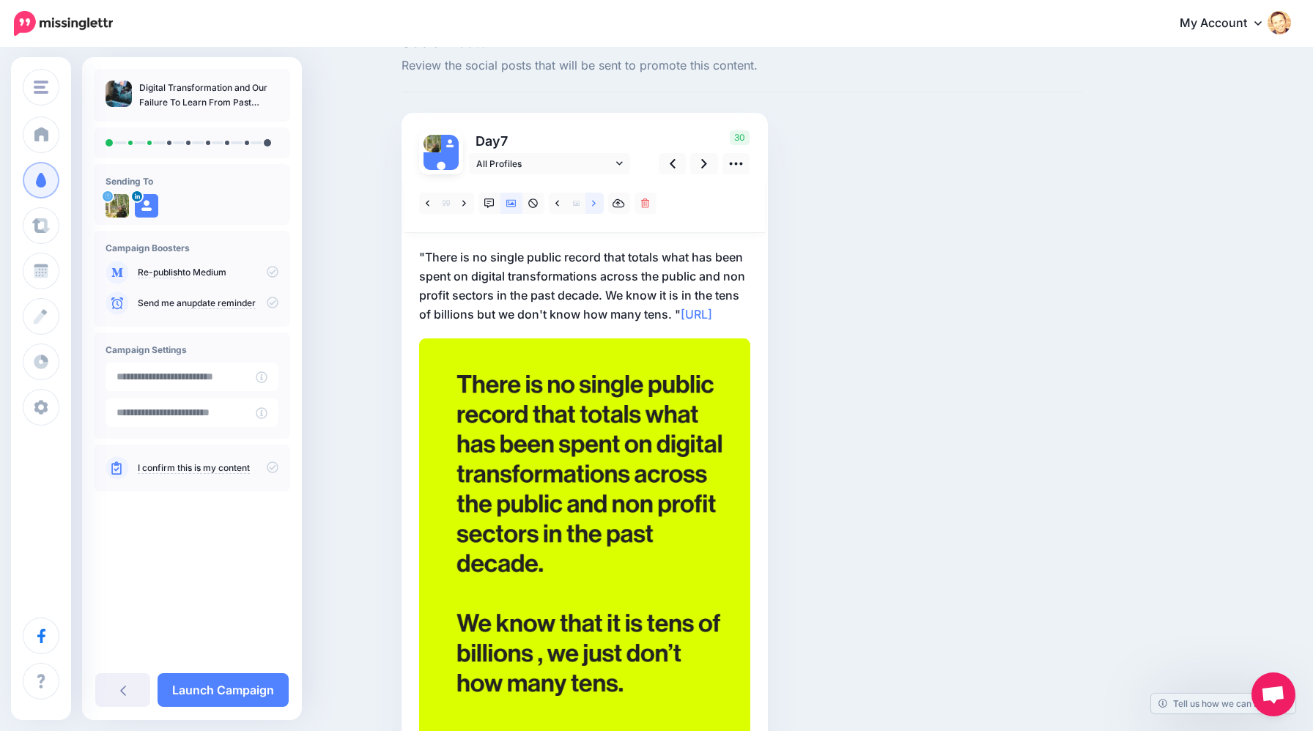
click at [591, 208] on link at bounding box center [594, 203] width 18 height 21
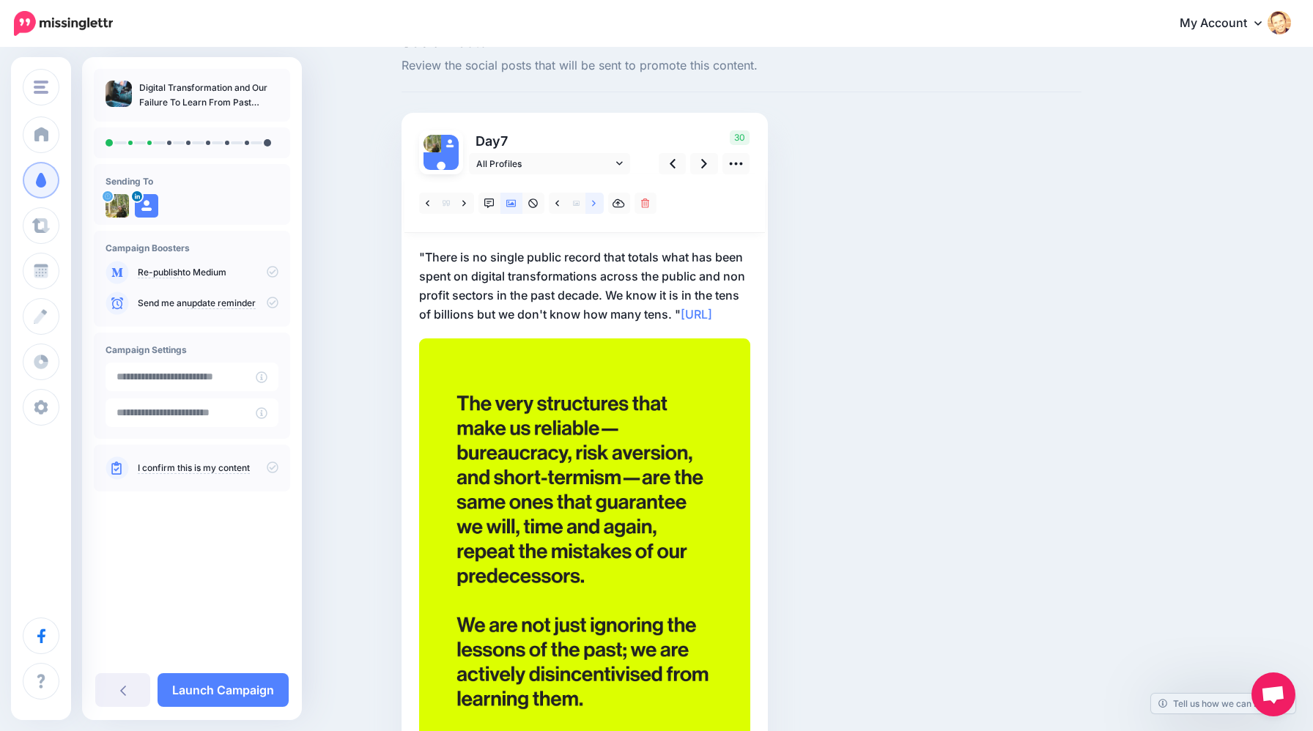
click at [591, 208] on link at bounding box center [594, 203] width 18 height 21
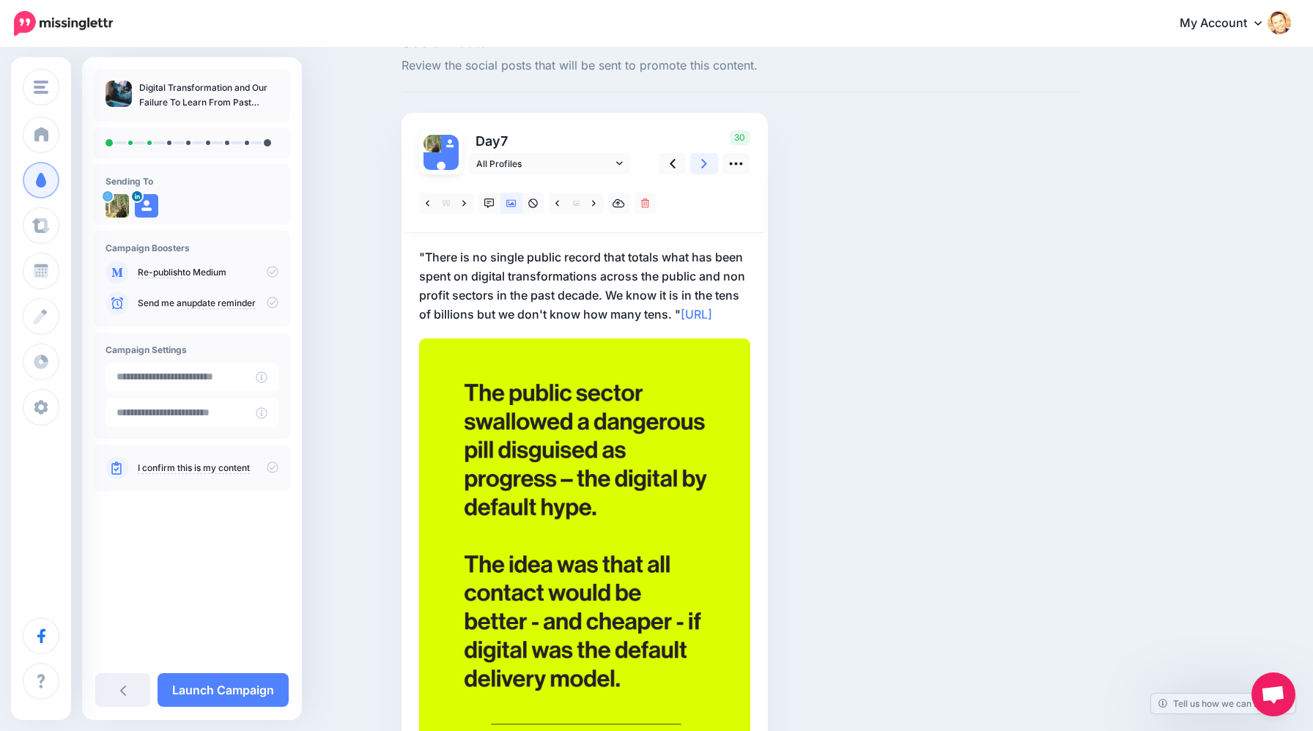
click at [705, 166] on icon at bounding box center [704, 163] width 6 height 15
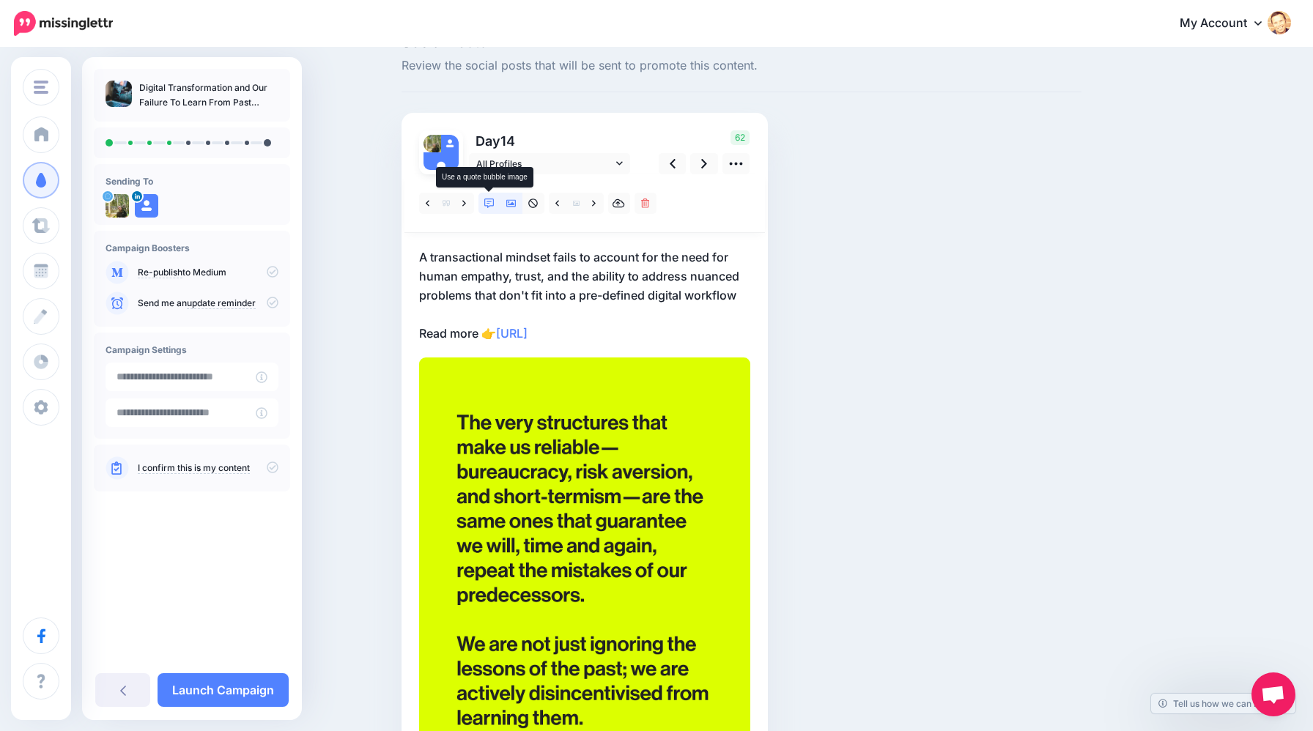
click at [491, 203] on icon at bounding box center [489, 204] width 10 height 10
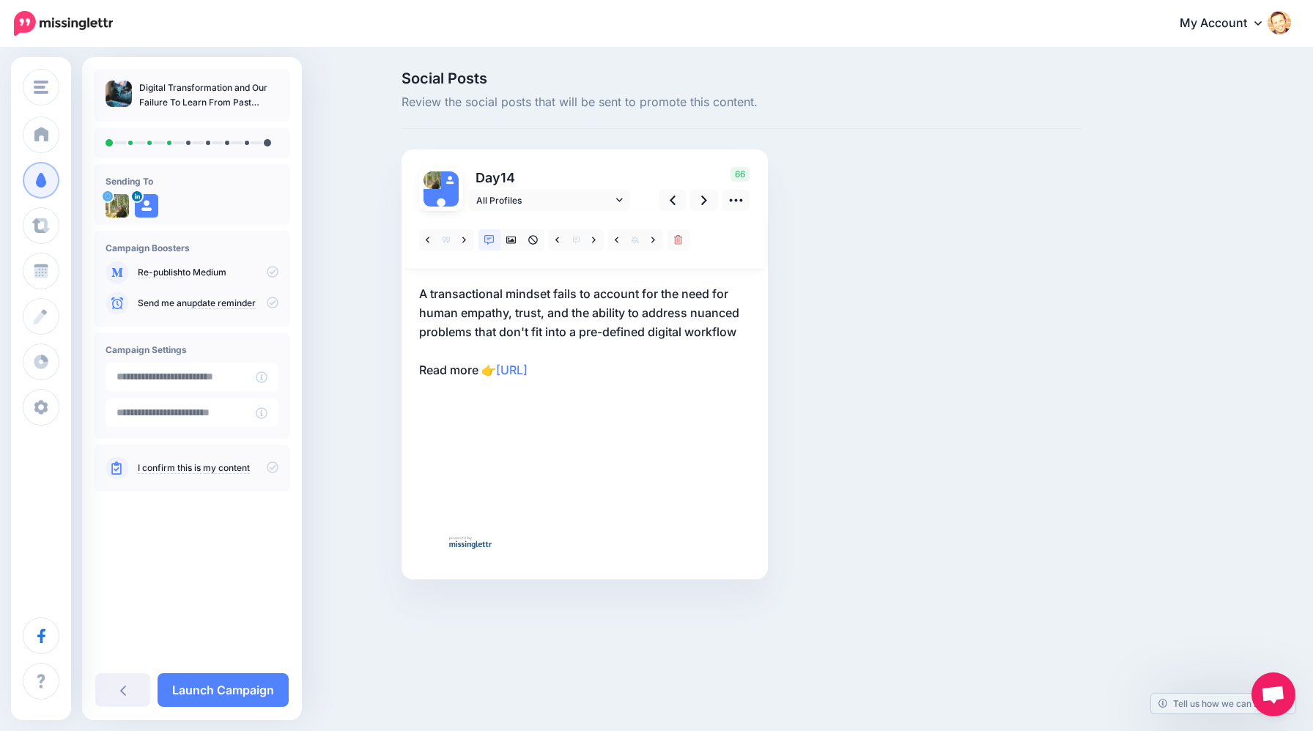
scroll to position [0, 0]
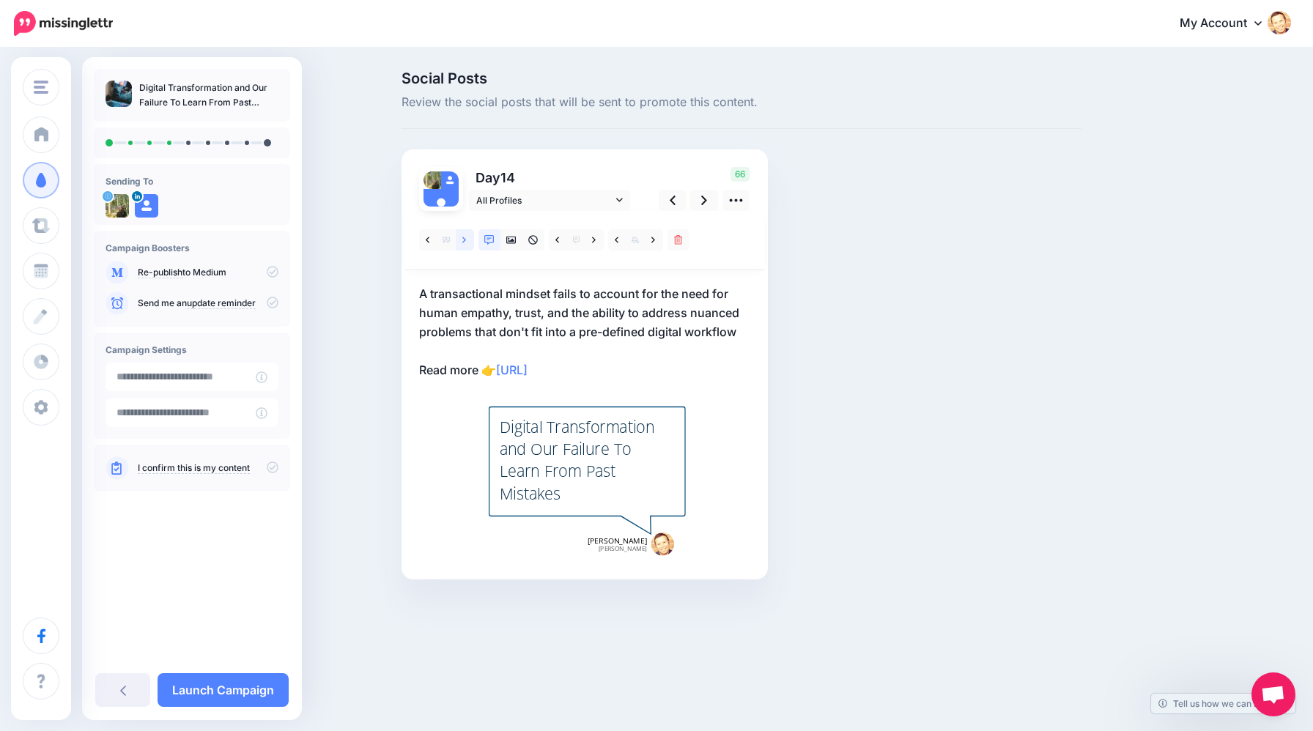
click at [466, 242] on icon at bounding box center [464, 240] width 4 height 10
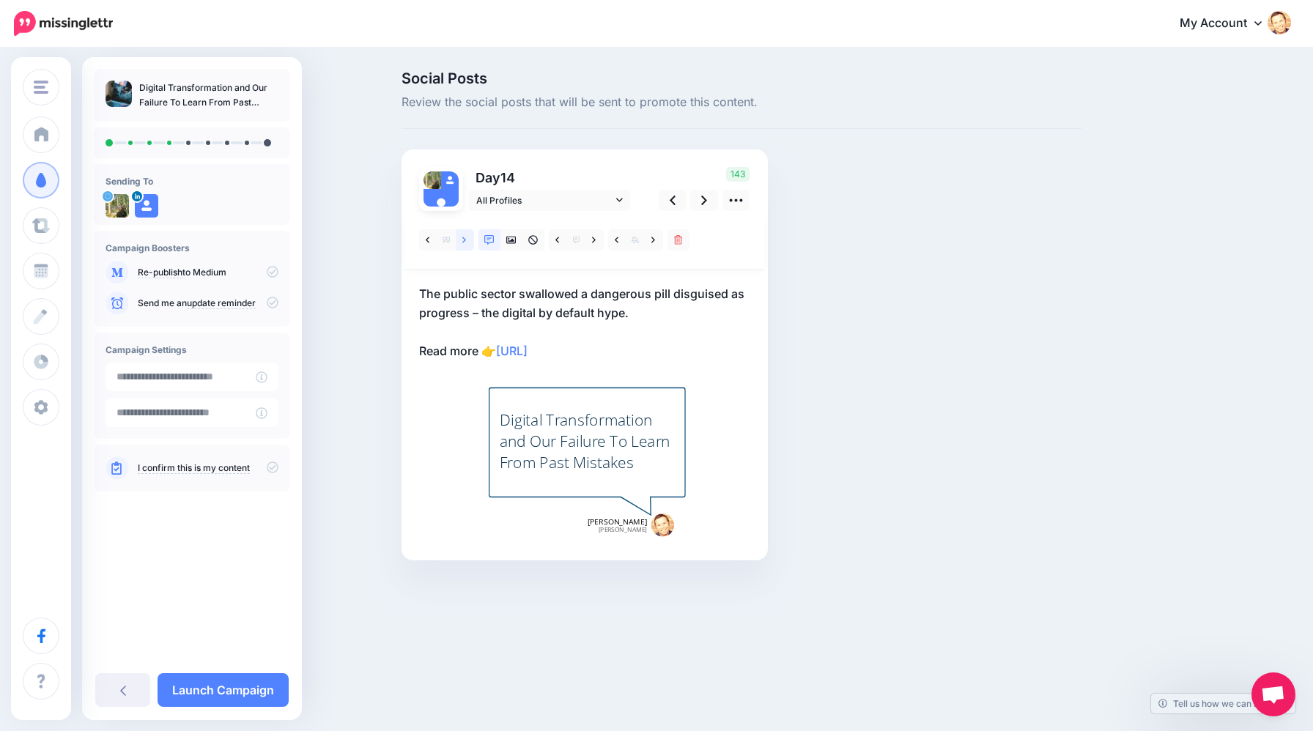
click at [466, 242] on icon at bounding box center [464, 240] width 4 height 10
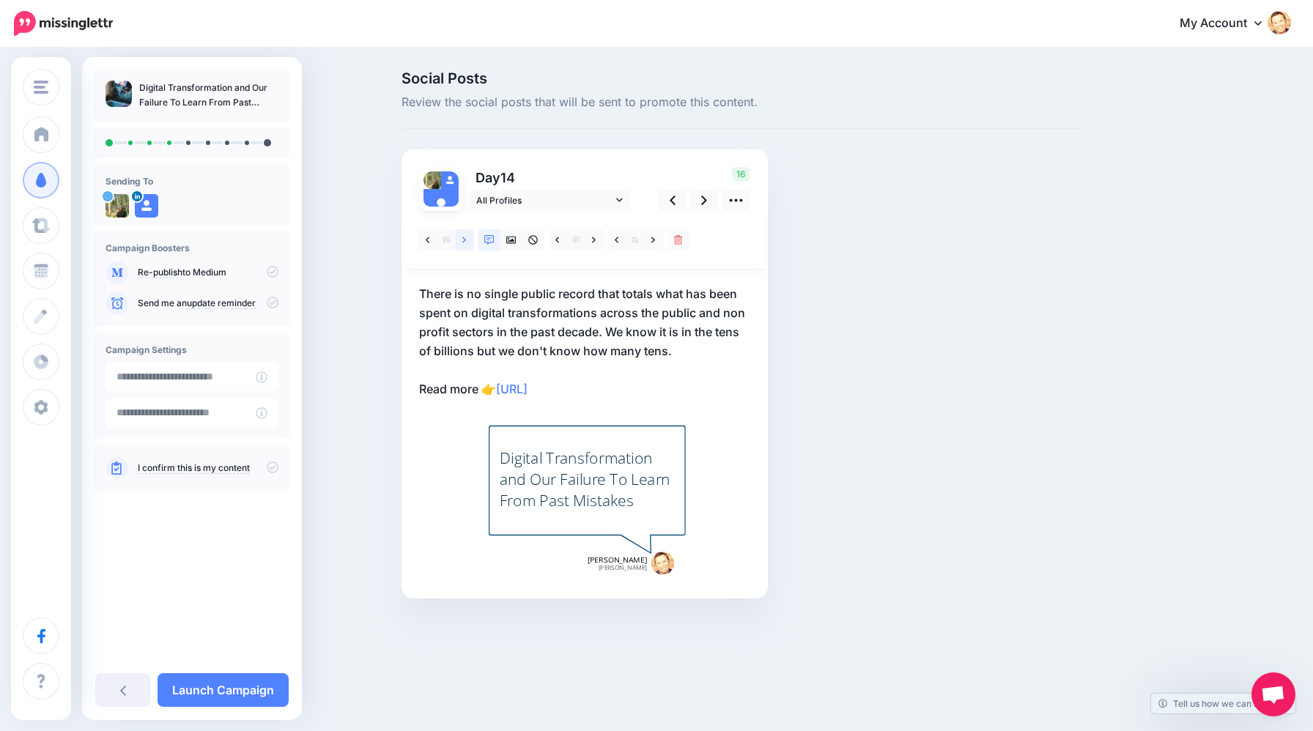
click at [466, 242] on icon at bounding box center [464, 240] width 4 height 10
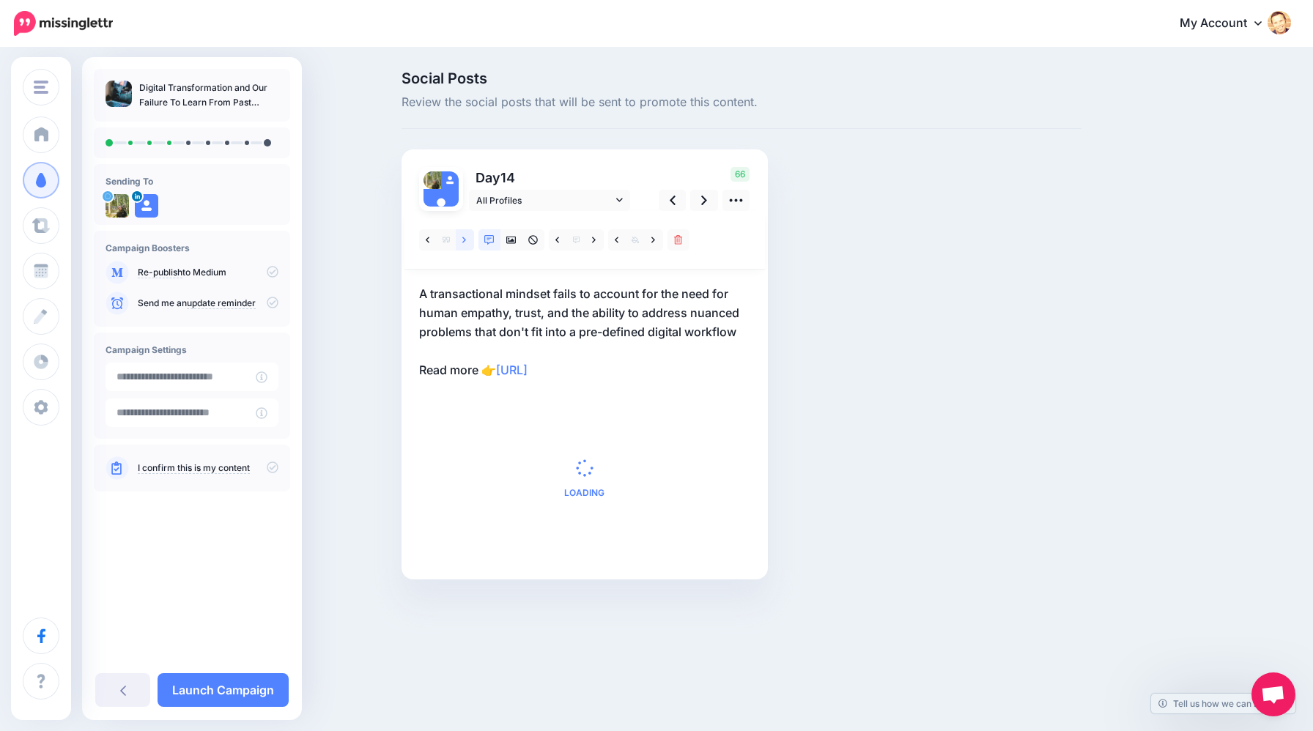
click at [466, 242] on icon at bounding box center [464, 240] width 4 height 10
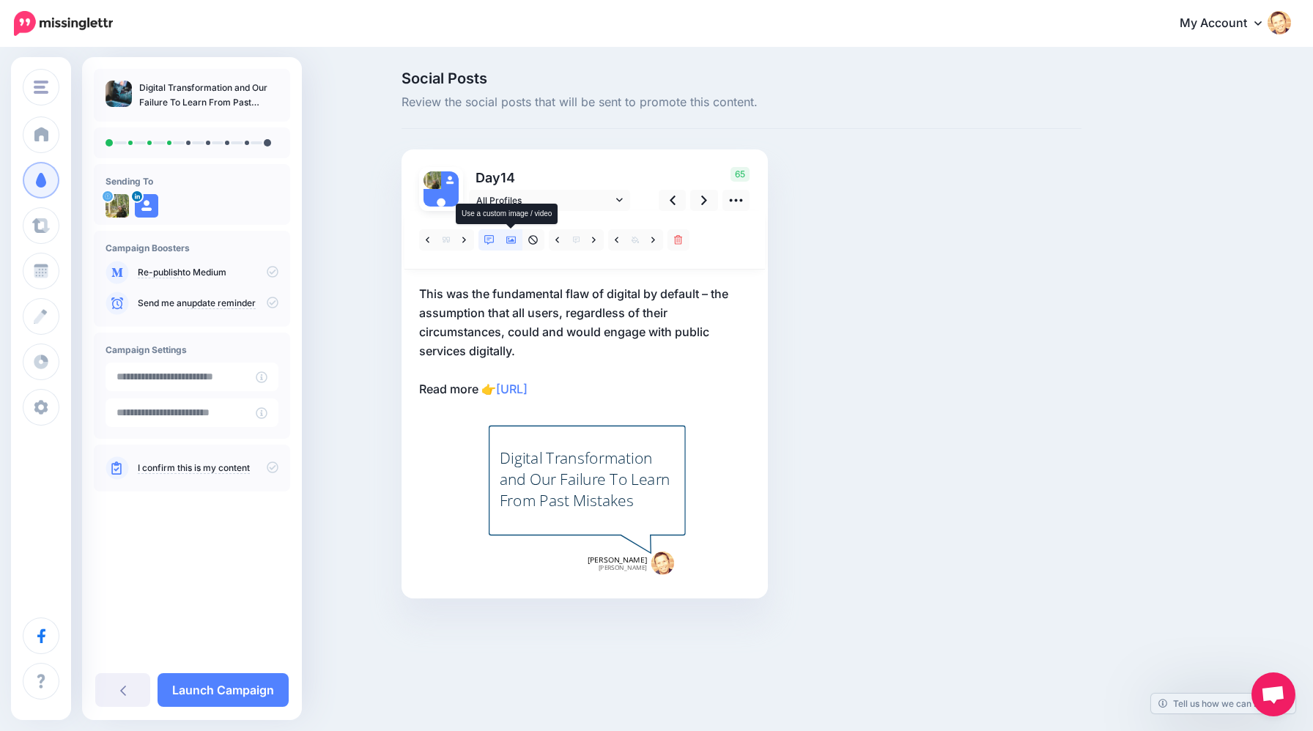
click at [508, 243] on icon at bounding box center [511, 240] width 10 height 7
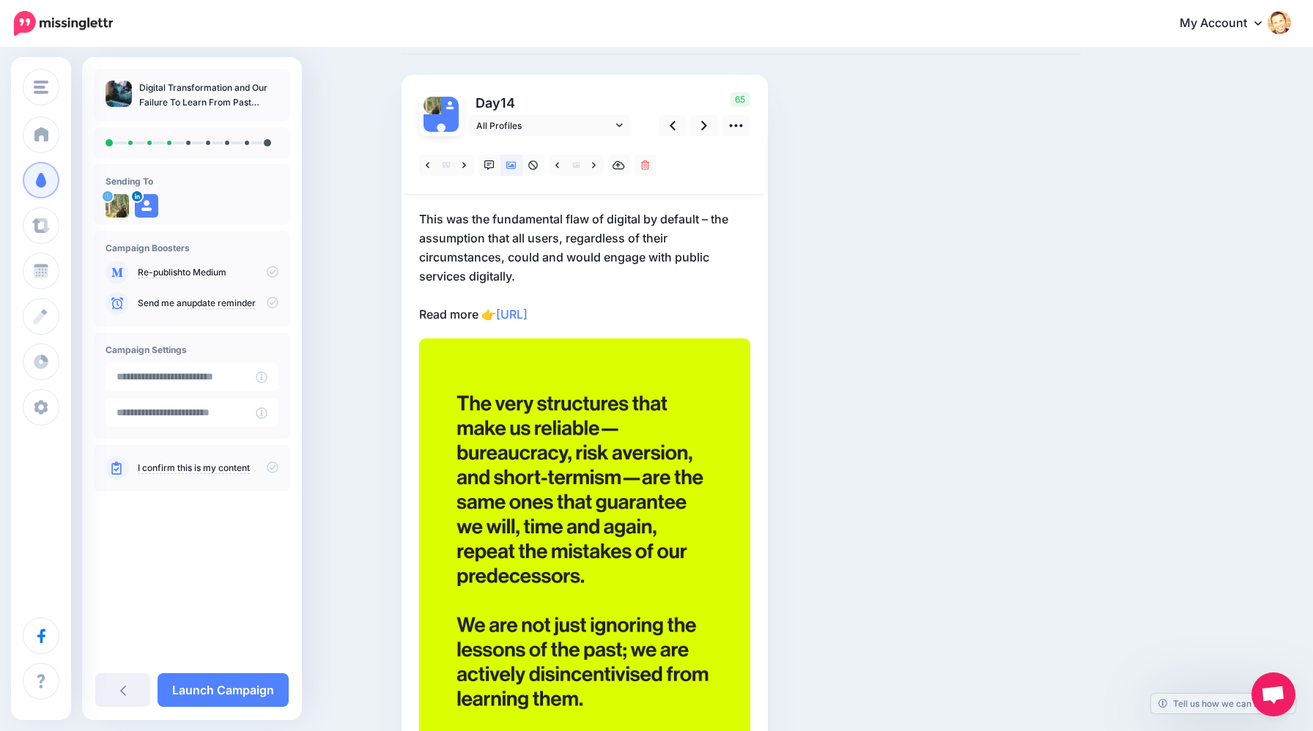
scroll to position [78, 0]
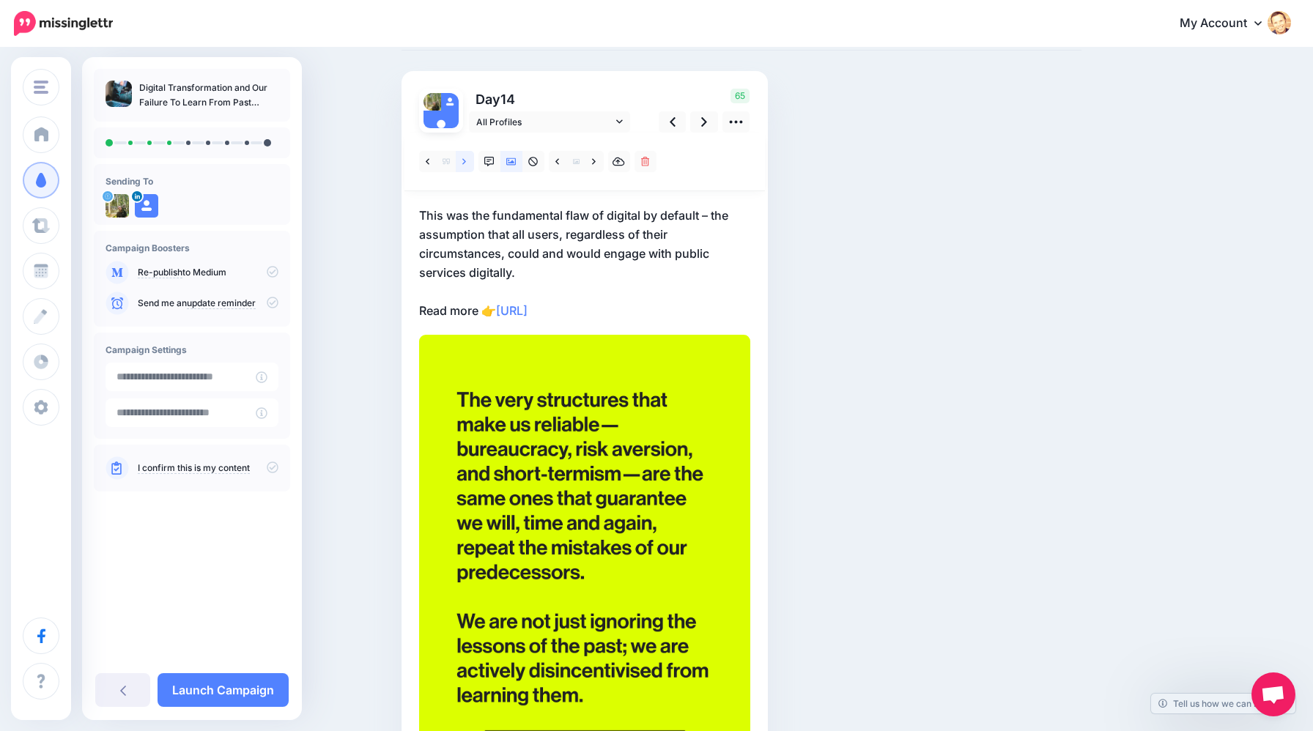
click at [468, 163] on link at bounding box center [465, 161] width 18 height 21
click at [709, 128] on link at bounding box center [704, 121] width 28 height 21
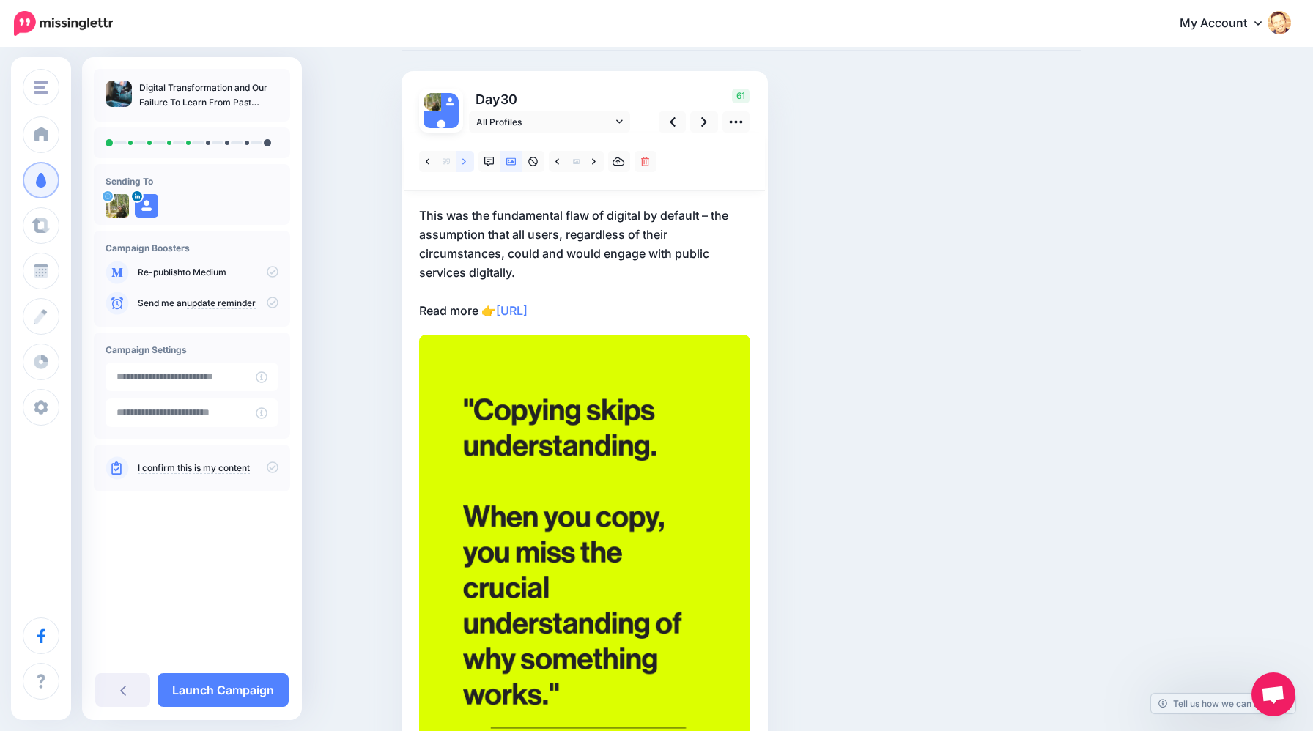
click at [466, 167] on link at bounding box center [465, 161] width 18 height 21
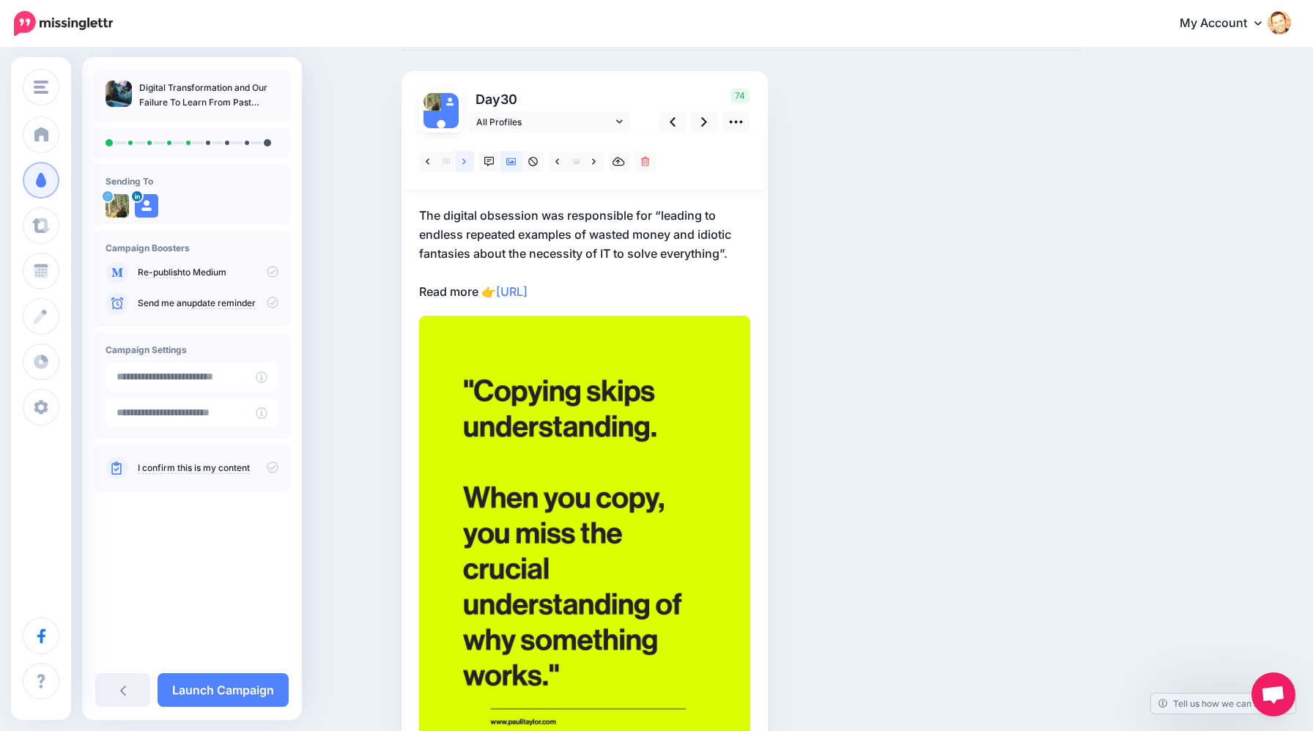
click at [466, 167] on link at bounding box center [465, 161] width 18 height 21
click at [701, 123] on icon at bounding box center [704, 121] width 6 height 15
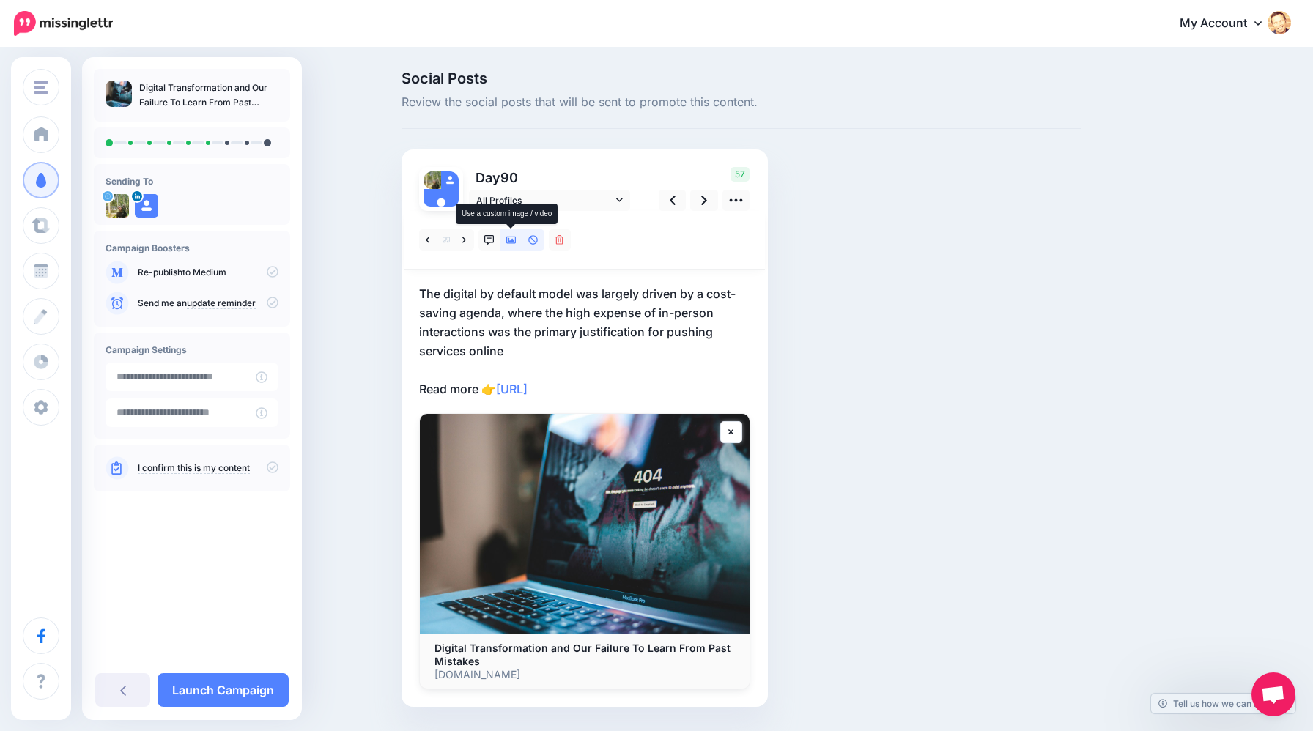
click at [512, 244] on icon at bounding box center [511, 240] width 10 height 10
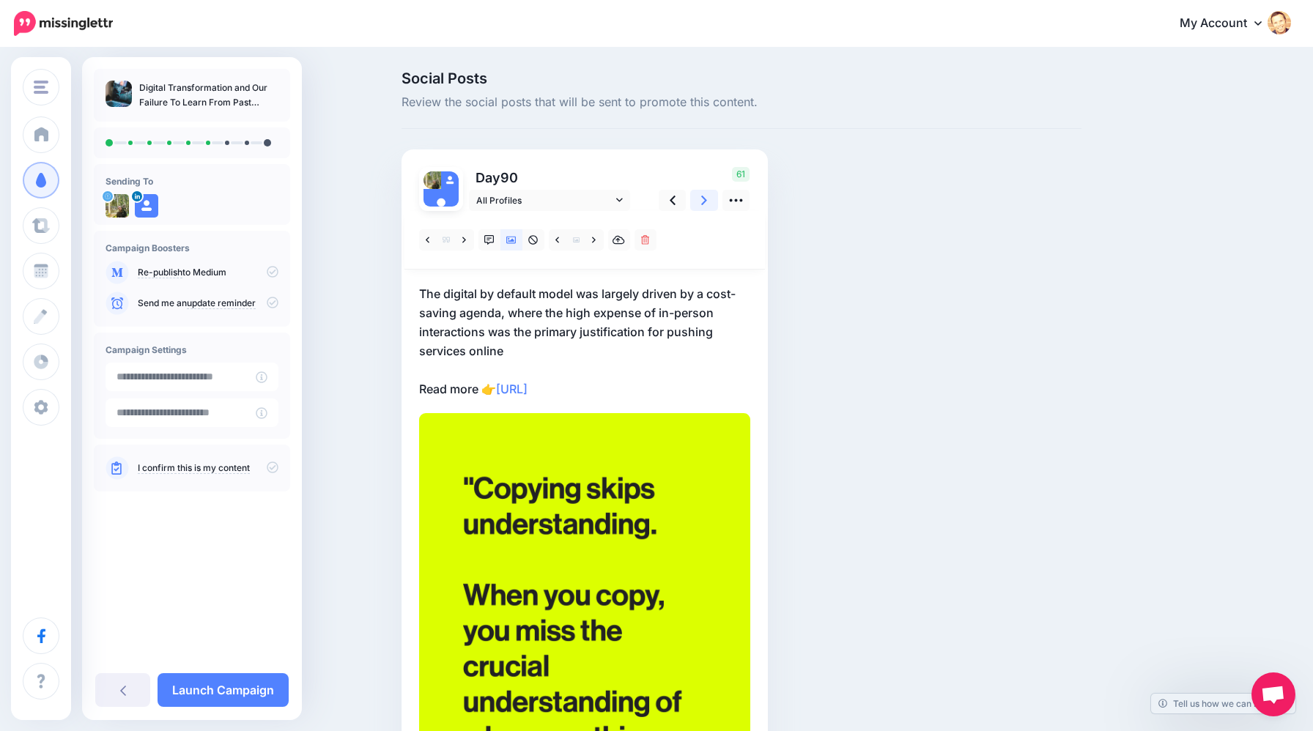
click at [702, 203] on icon at bounding box center [704, 201] width 6 height 10
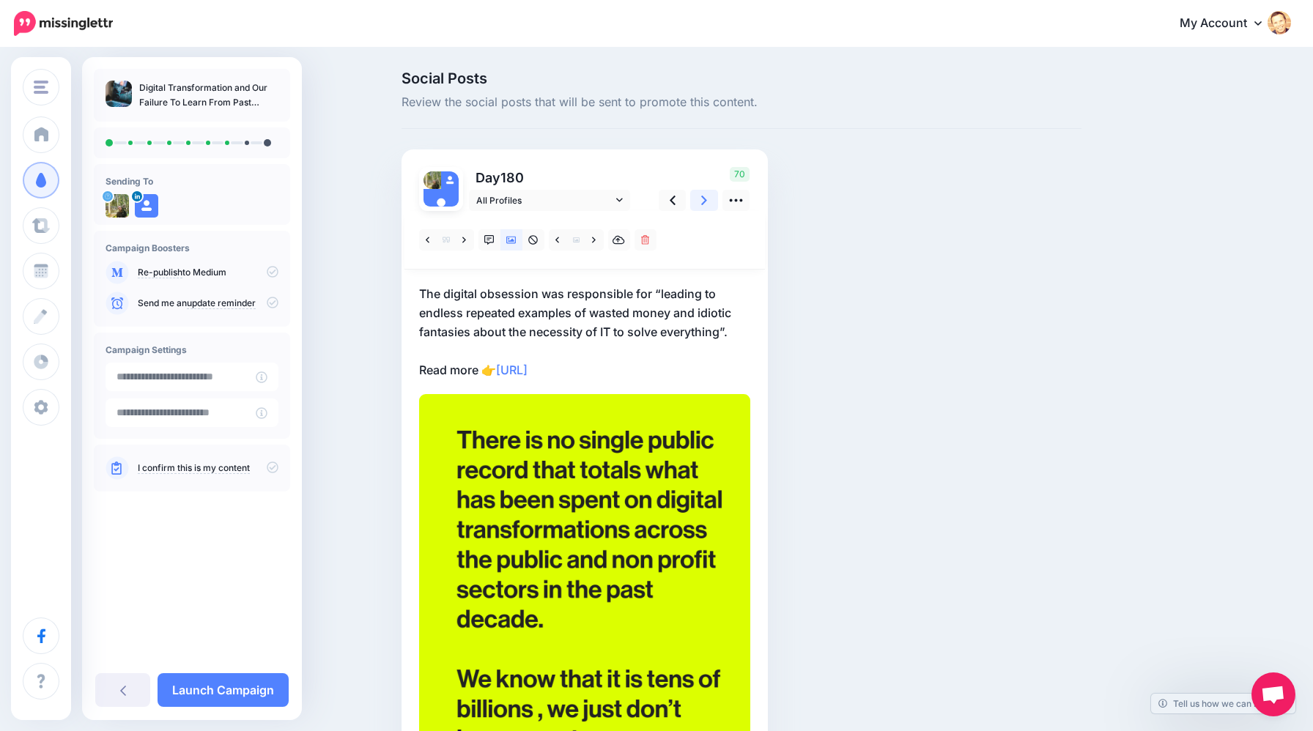
click at [702, 203] on icon at bounding box center [704, 201] width 6 height 10
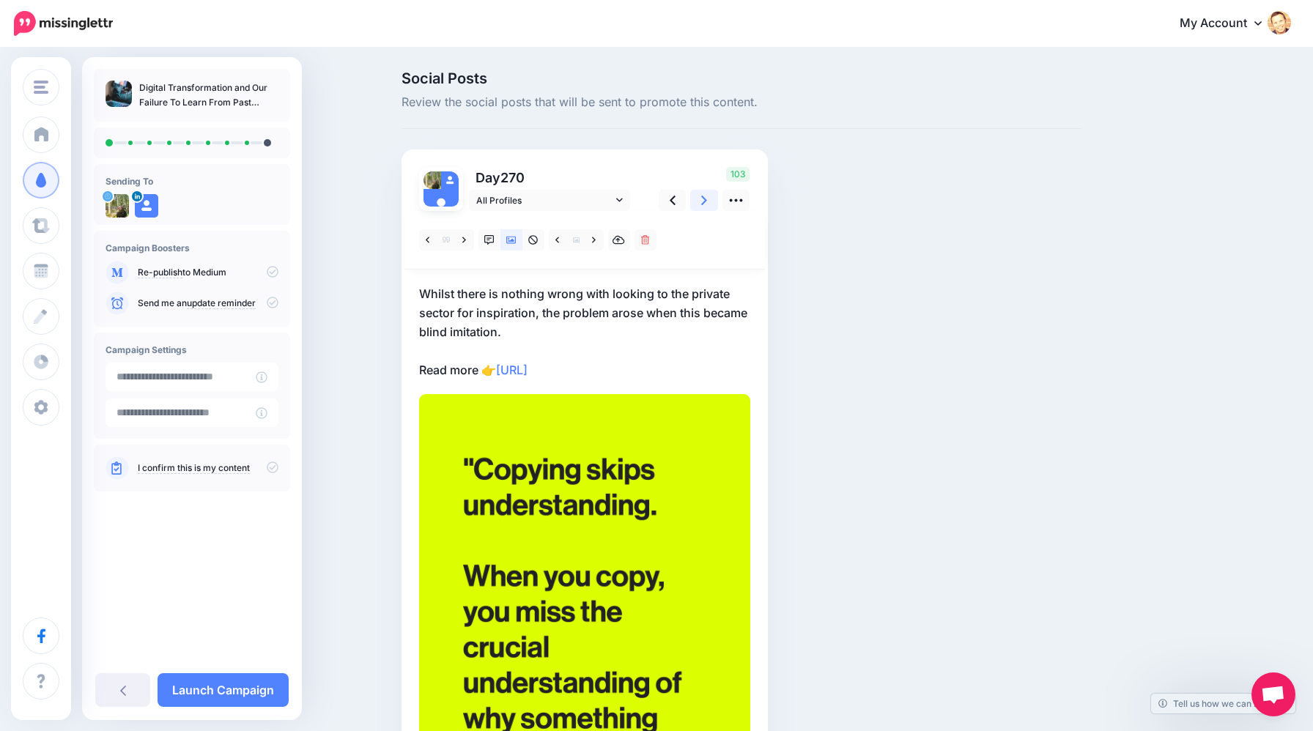
click at [702, 203] on icon at bounding box center [704, 201] width 6 height 10
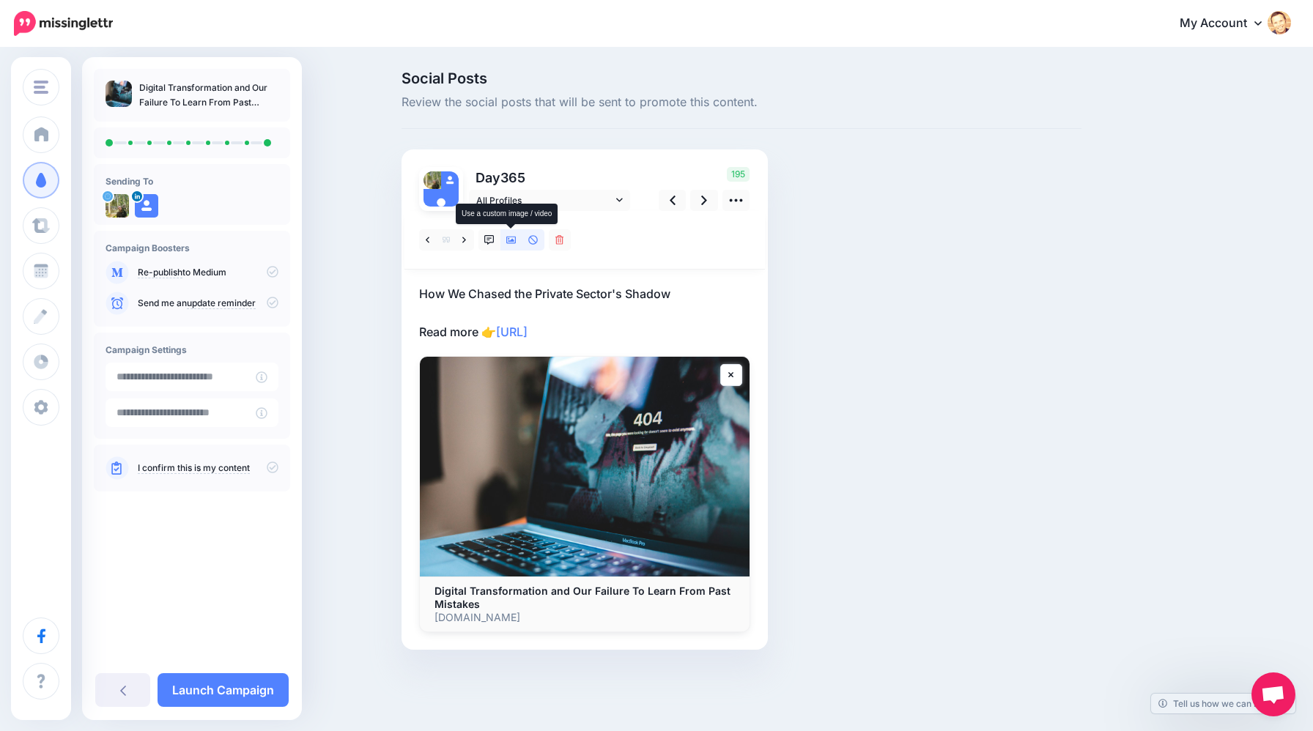
click at [509, 245] on link at bounding box center [511, 239] width 22 height 21
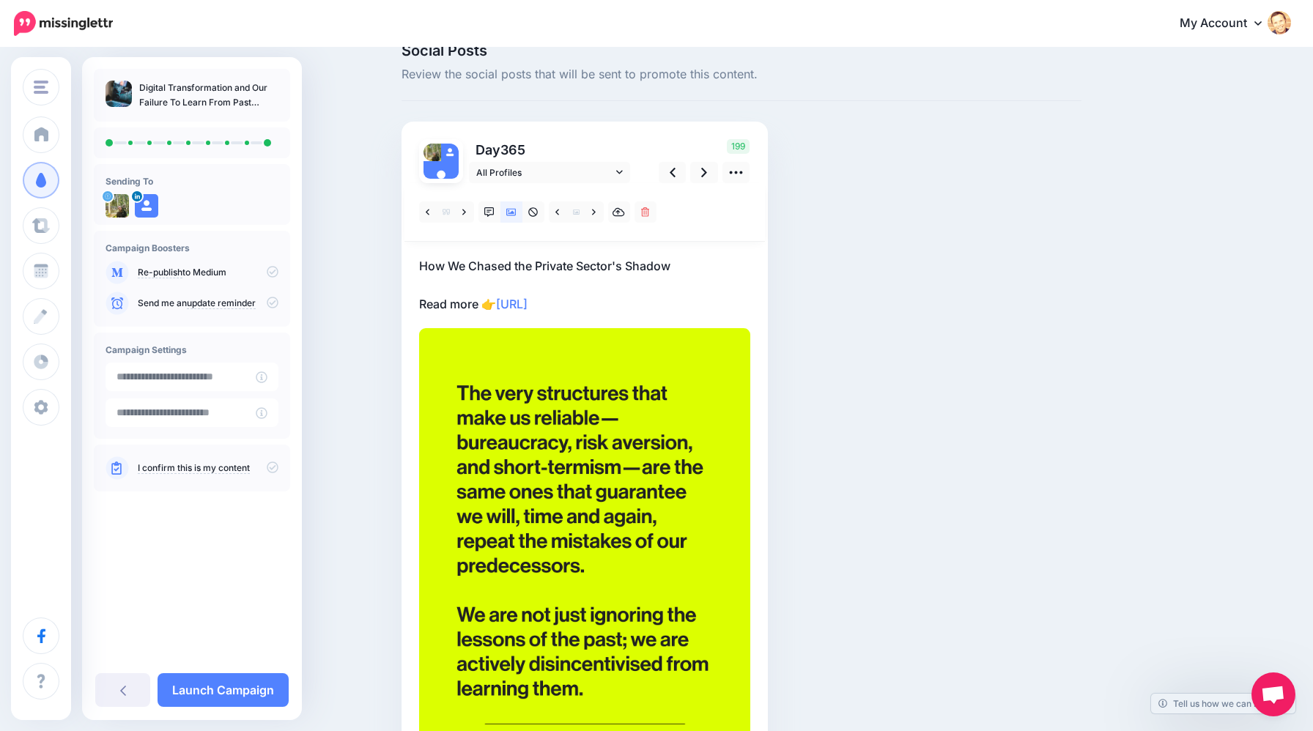
scroll to position [32, 0]
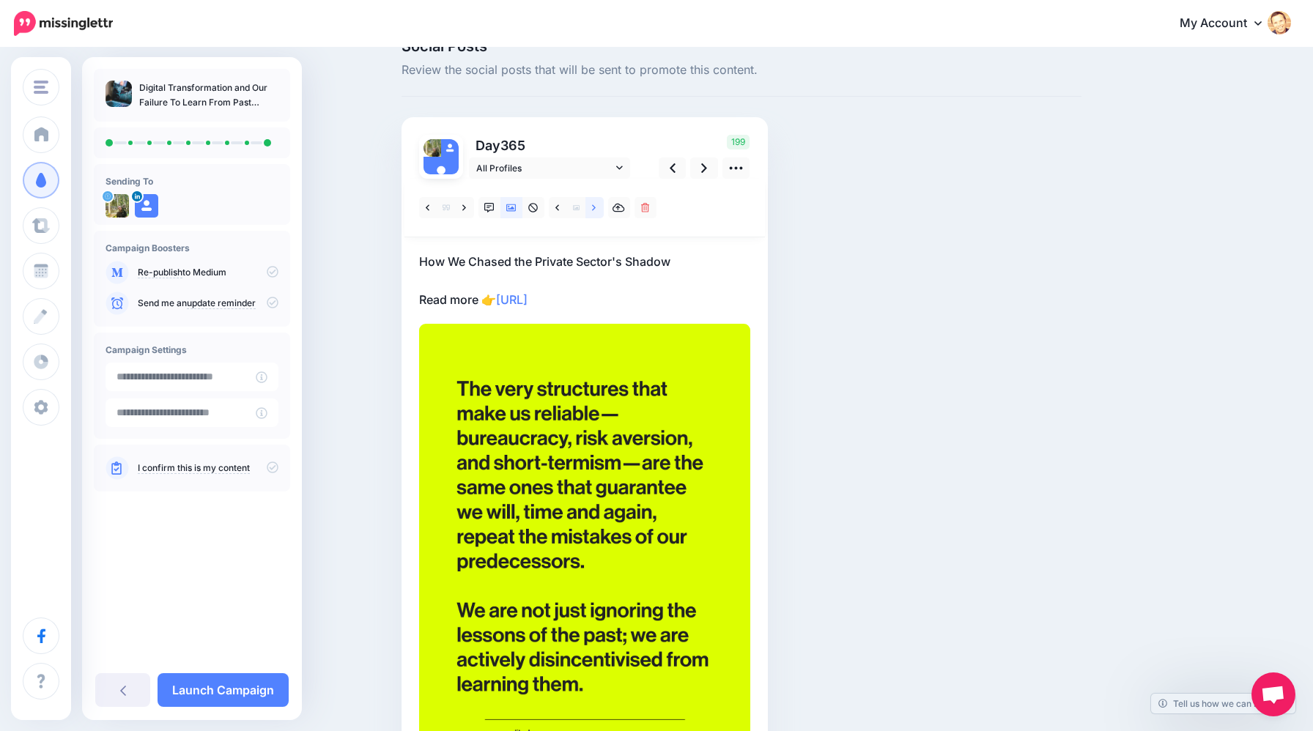
click at [595, 209] on icon at bounding box center [594, 208] width 4 height 10
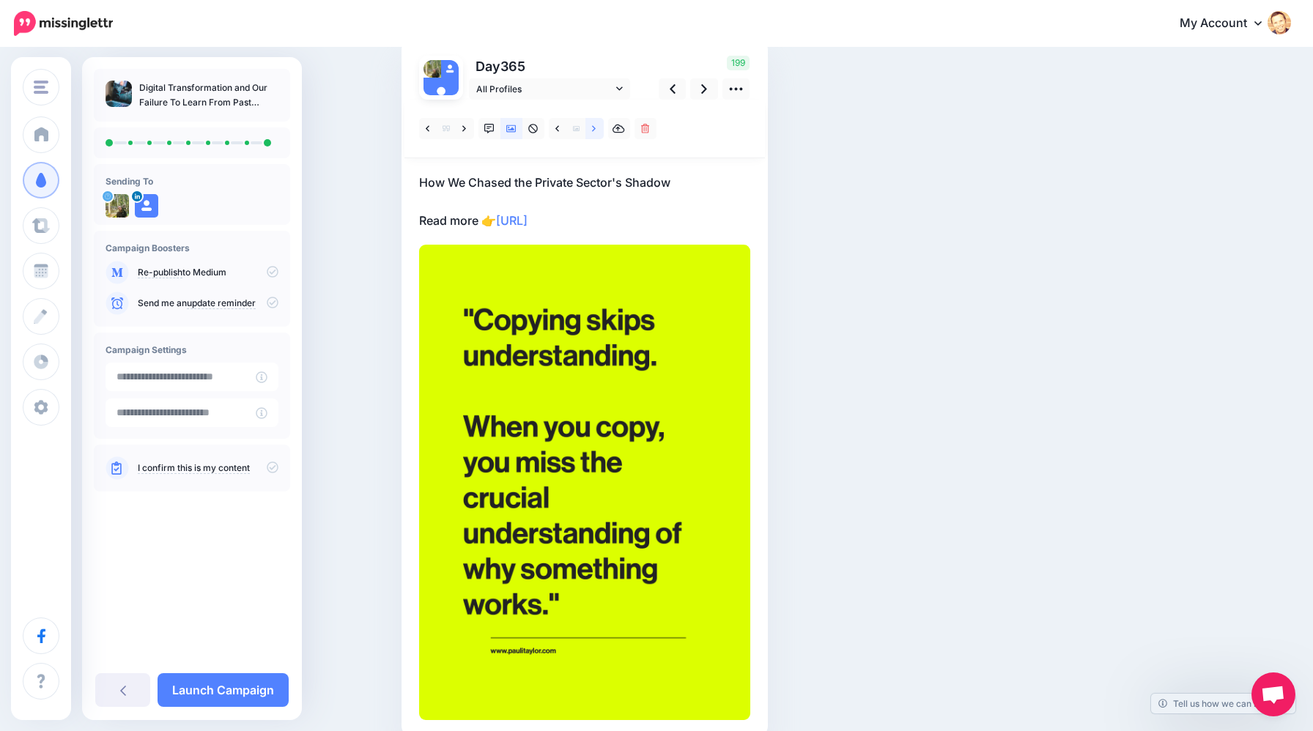
scroll to position [0, 0]
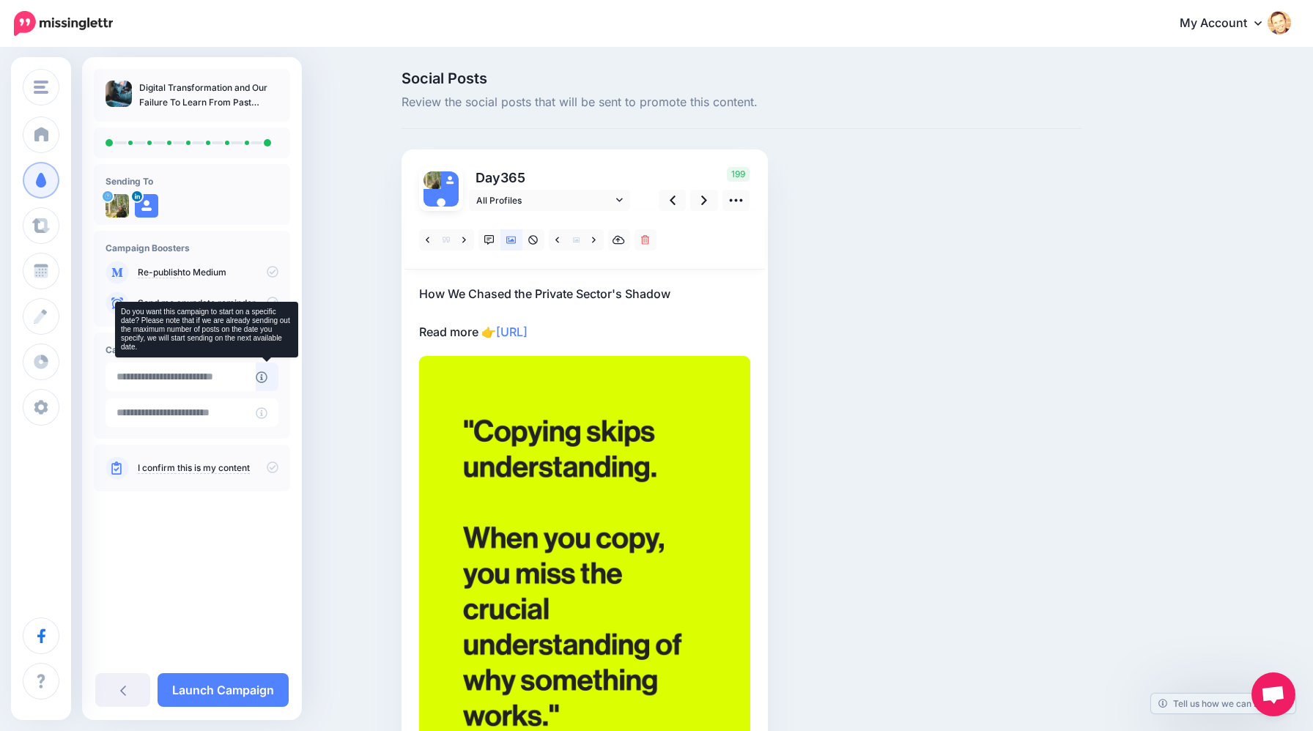
click at [260, 377] on icon at bounding box center [262, 377] width 12 height 12
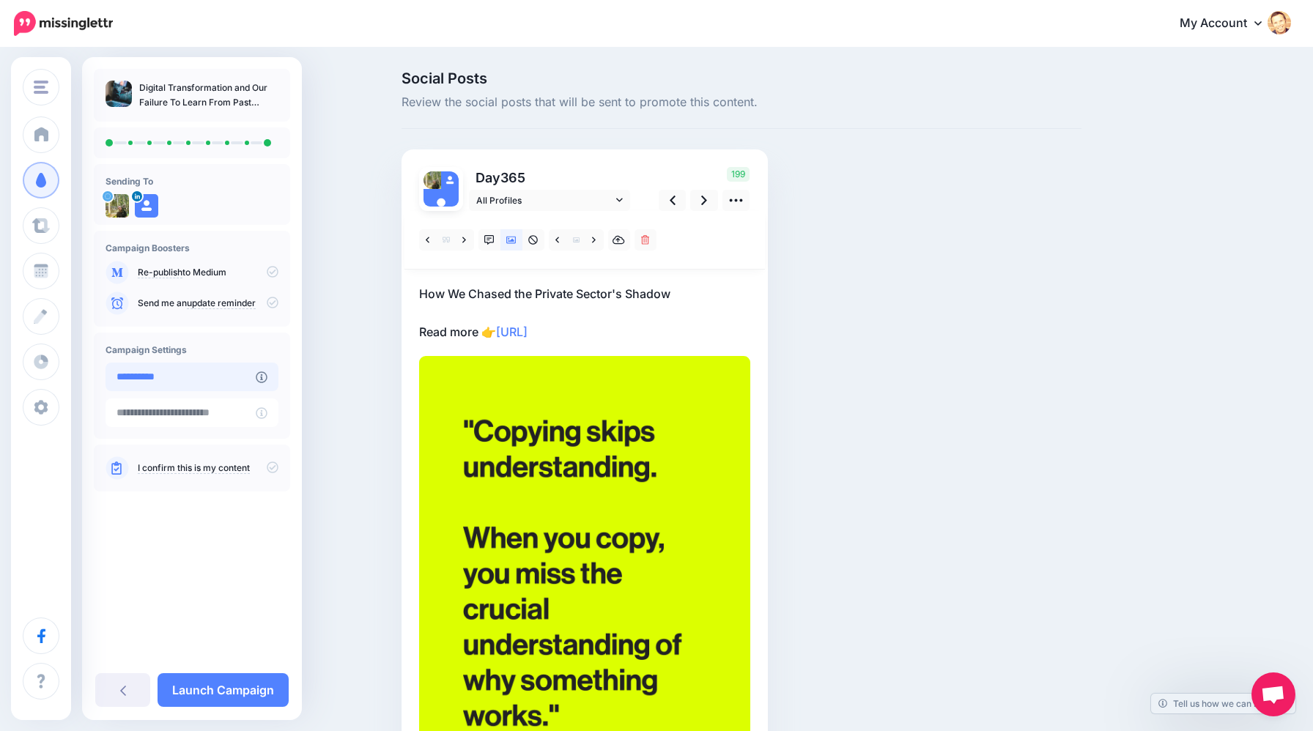
click at [212, 376] on input "**********" at bounding box center [180, 377] width 150 height 29
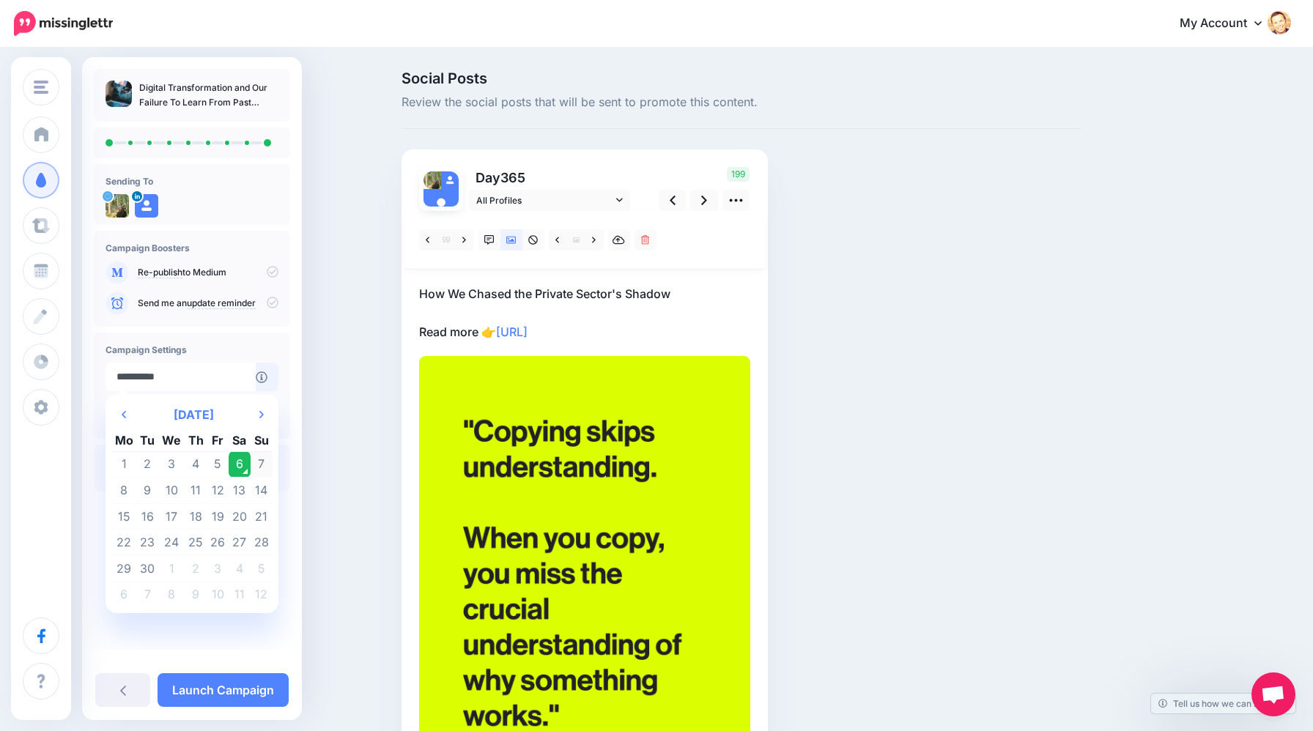
click at [259, 465] on td "7" at bounding box center [262, 464] width 22 height 26
type input "**********"
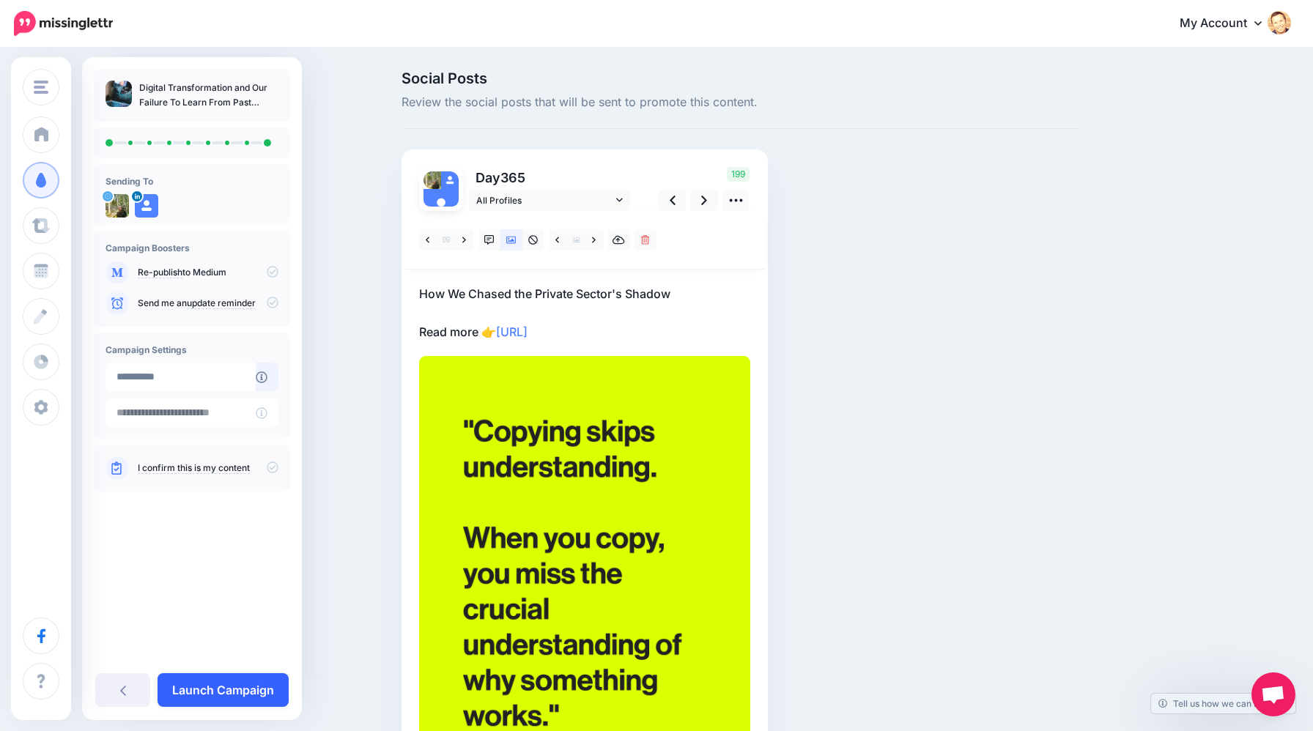
click at [213, 687] on link "Launch Campaign" at bounding box center [222, 690] width 131 height 34
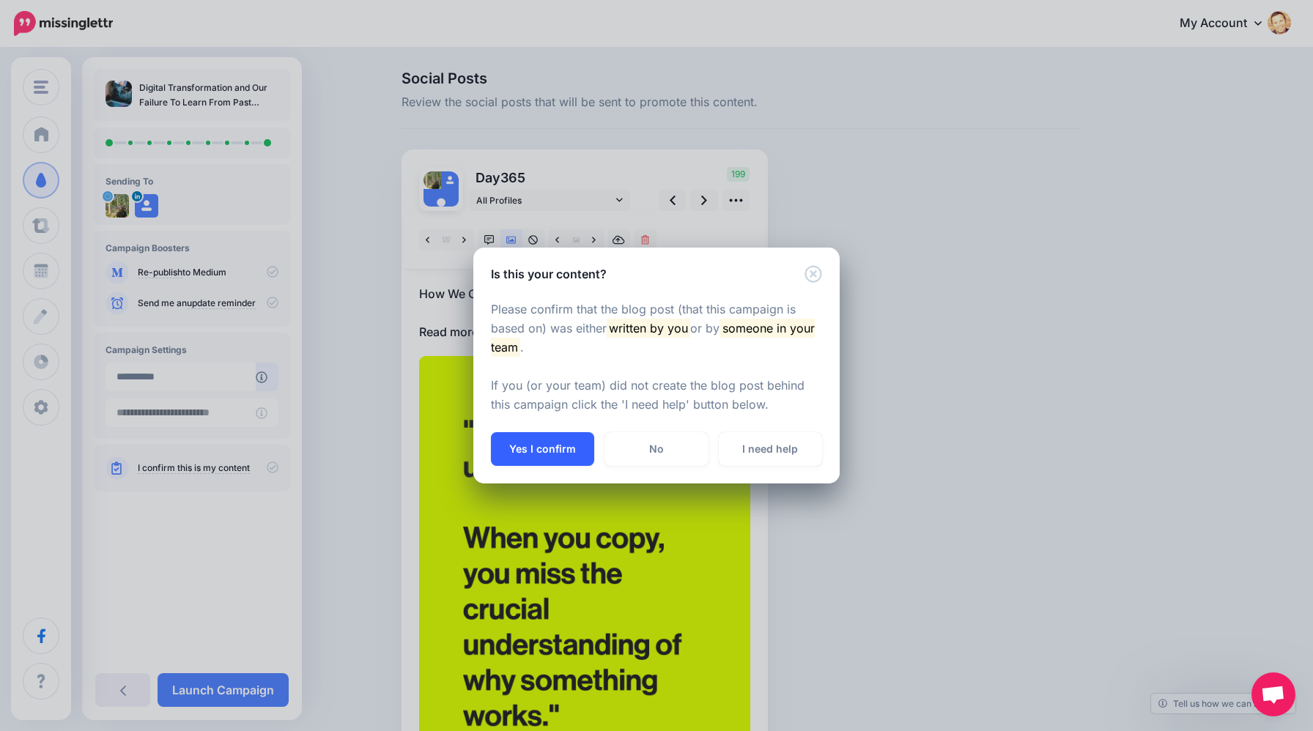
click at [544, 451] on button "Yes I confirm" at bounding box center [542, 449] width 103 height 34
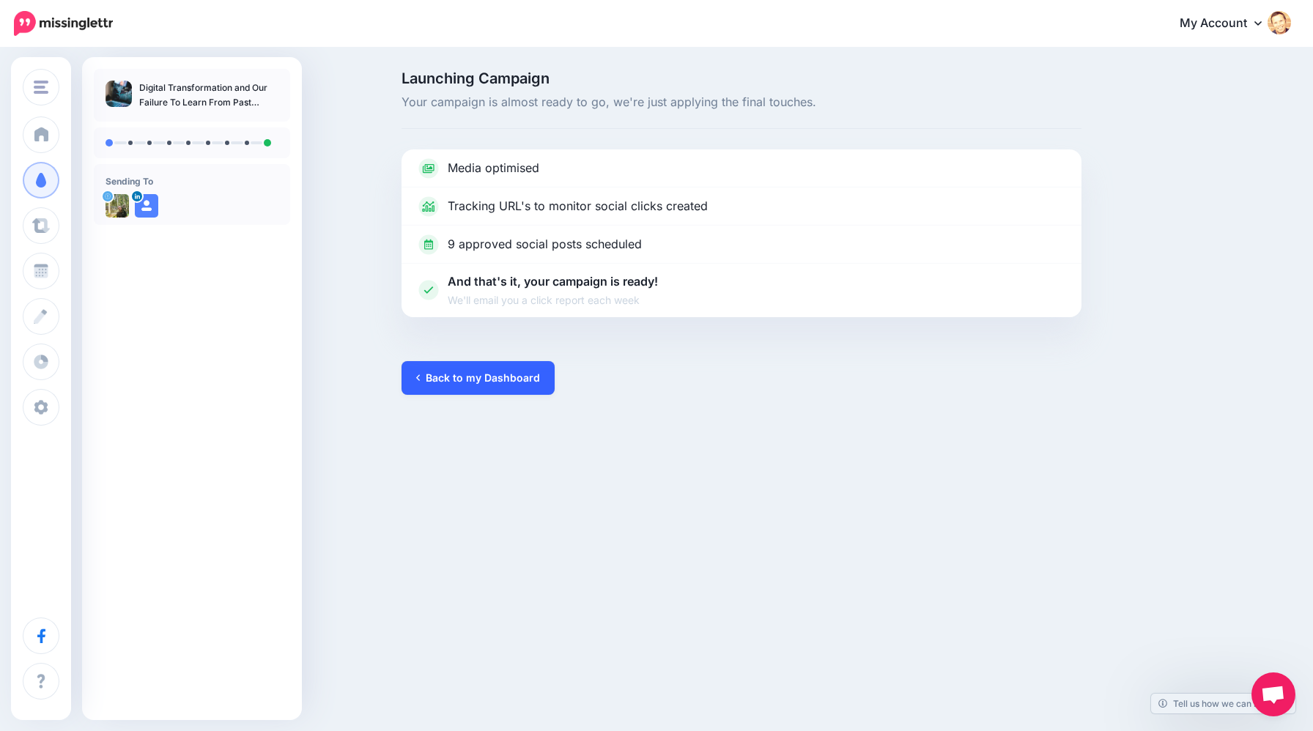
click at [500, 379] on link "Back to my Dashboard" at bounding box center [477, 378] width 153 height 34
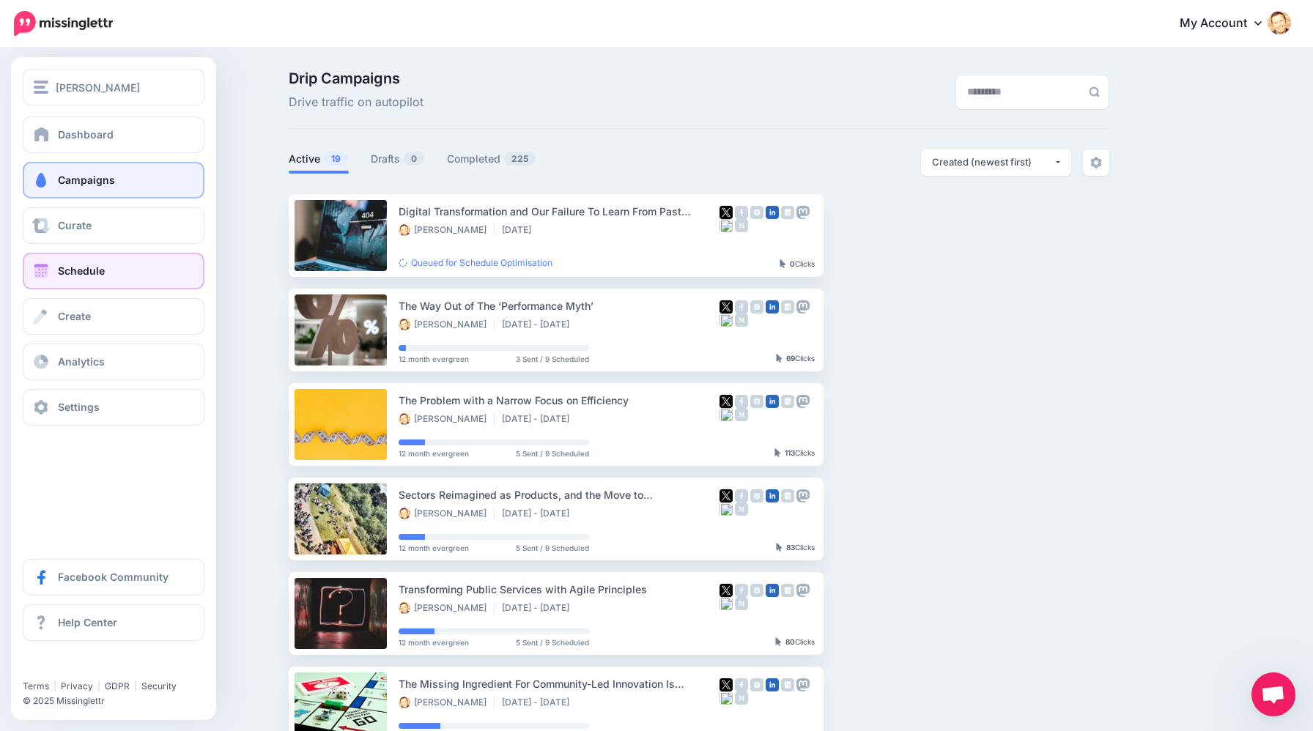
click at [94, 268] on span "Schedule" at bounding box center [81, 270] width 47 height 12
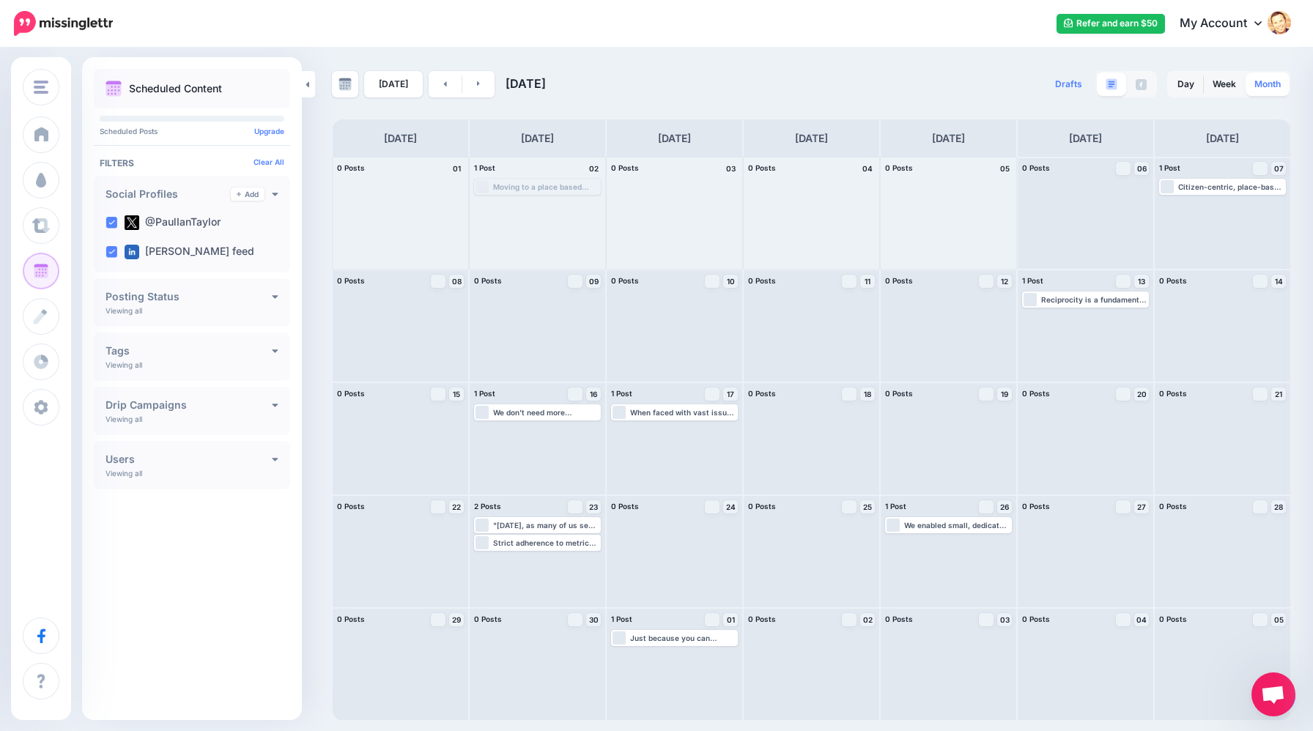
click at [1270, 89] on link "Month" at bounding box center [1267, 84] width 44 height 23
drag, startPoint x: 534, startPoint y: 416, endPoint x: 401, endPoint y: 416, distance: 133.3
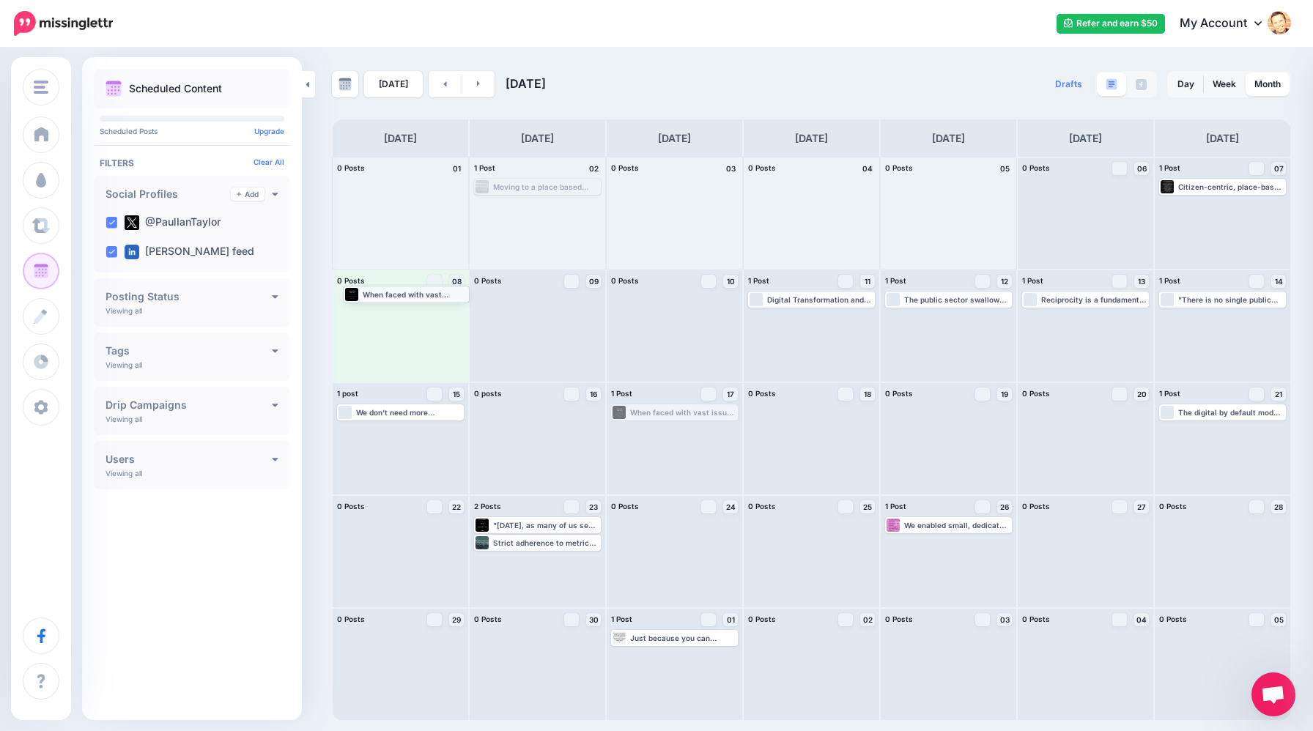
drag, startPoint x: 647, startPoint y: 415, endPoint x: 377, endPoint y: 300, distance: 293.5
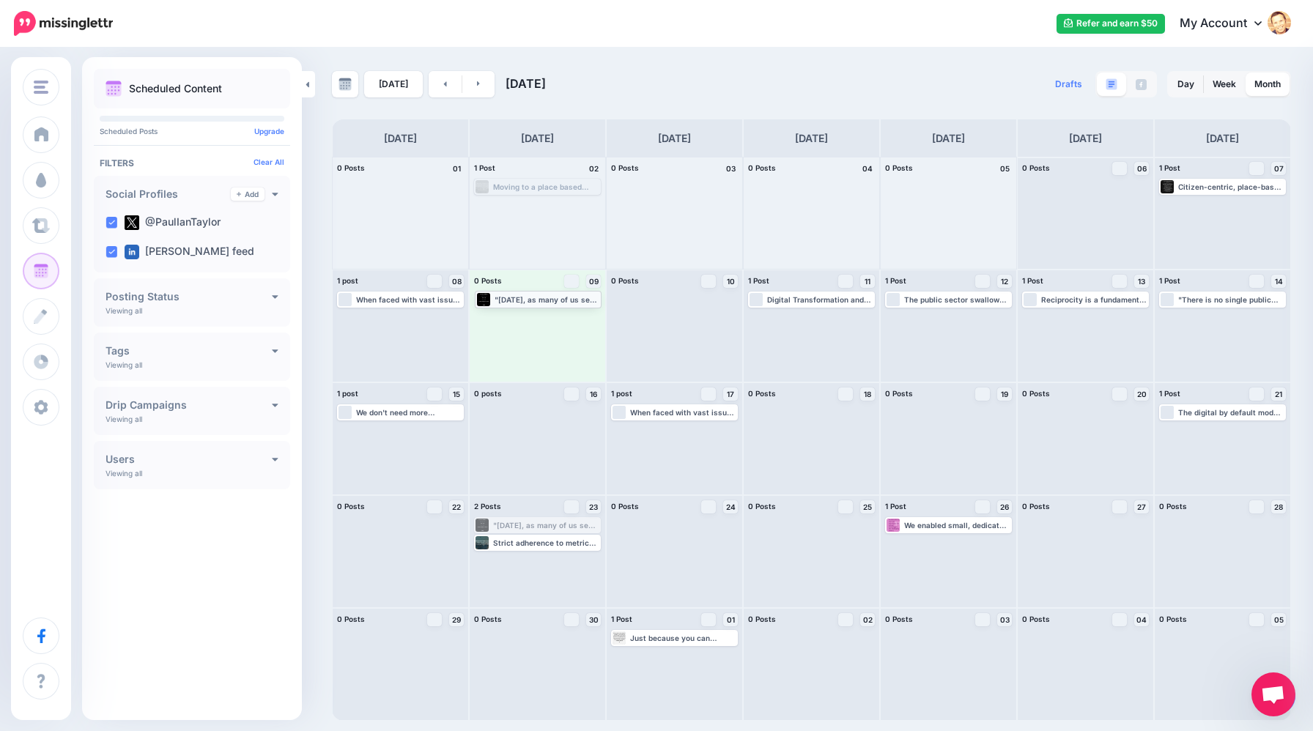
drag, startPoint x: 554, startPoint y: 523, endPoint x: 554, endPoint y: 299, distance: 224.1
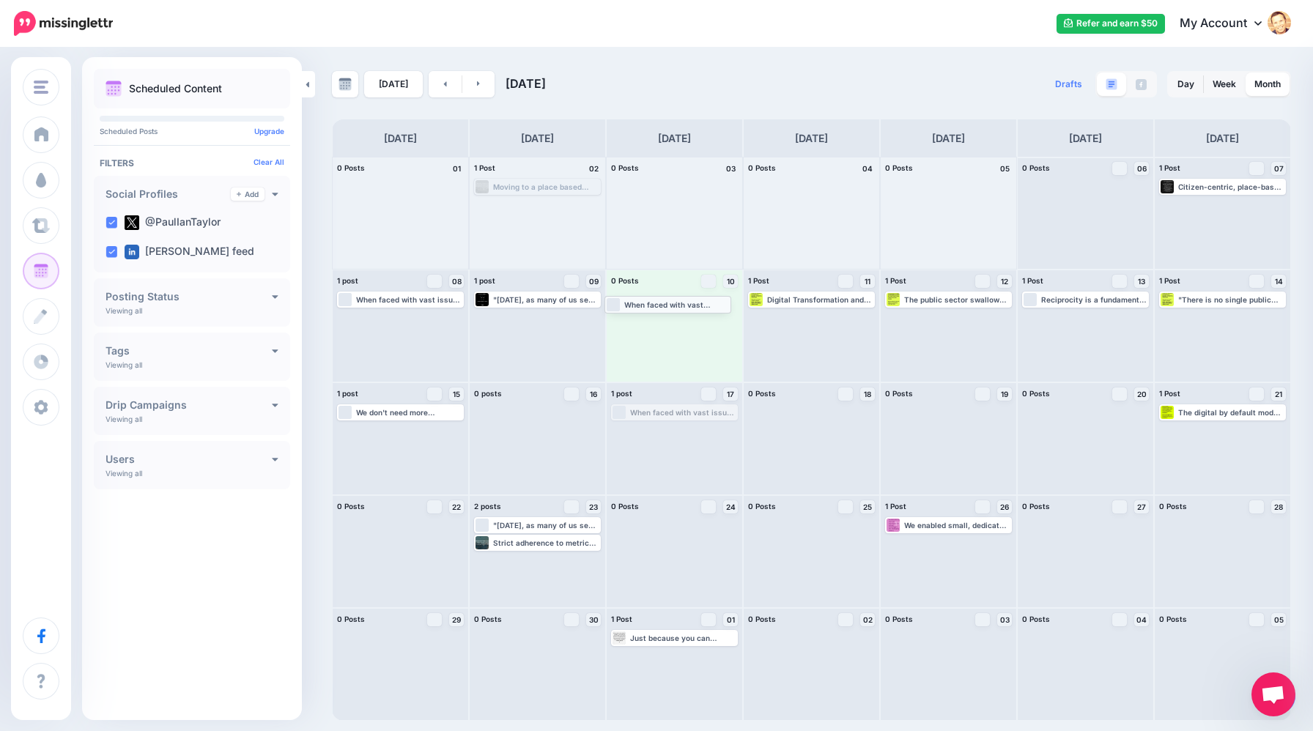
drag, startPoint x: 659, startPoint y: 415, endPoint x: 651, endPoint y: 308, distance: 107.2
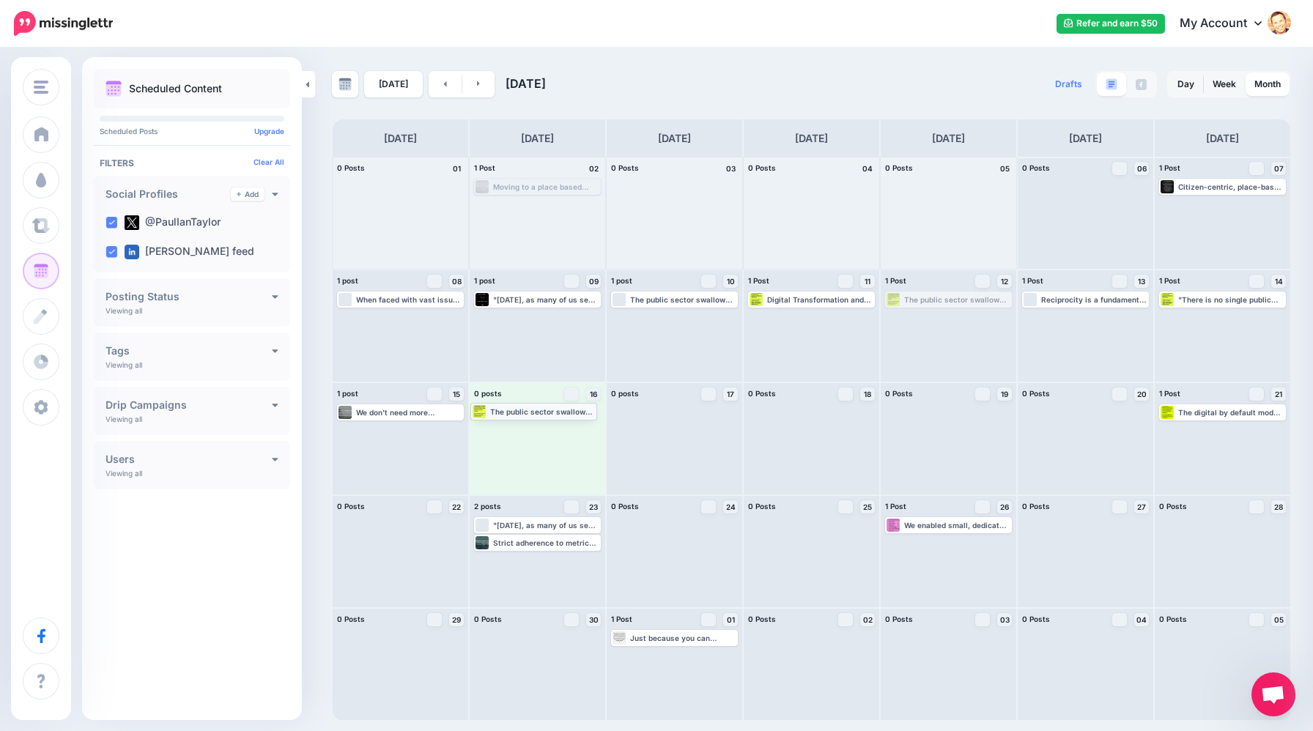
drag, startPoint x: 935, startPoint y: 300, endPoint x: 522, endPoint y: 412, distance: 427.4
